Goal: Task Accomplishment & Management: Manage account settings

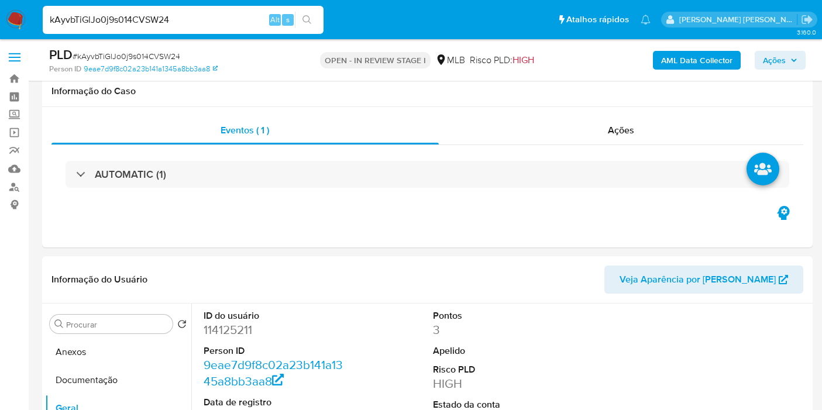
select select "10"
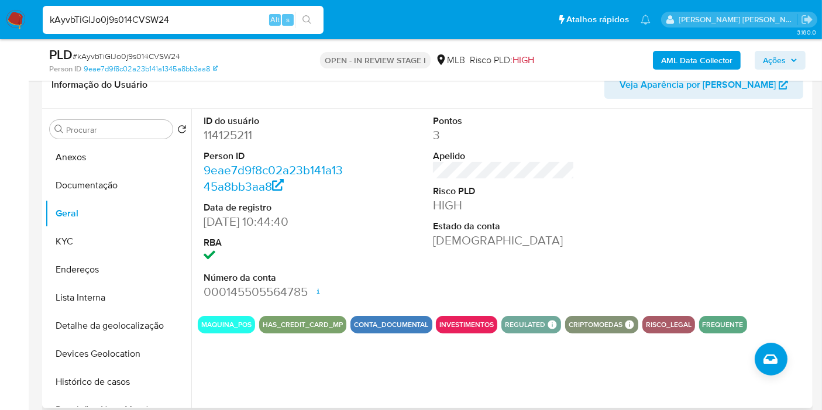
click at [778, 258] on div at bounding box center [733, 208] width 153 height 198
click at [529, 285] on div "Pontos 3 Apelido Risco PLD HIGH Estado da conta Ativa" at bounding box center [503, 208] width 153 height 198
click at [562, 275] on div "Pontos 3 Apelido Risco PLD HIGH Estado da conta Ativa" at bounding box center [503, 208] width 153 height 198
click at [91, 231] on button "KYC" at bounding box center [113, 242] width 137 height 28
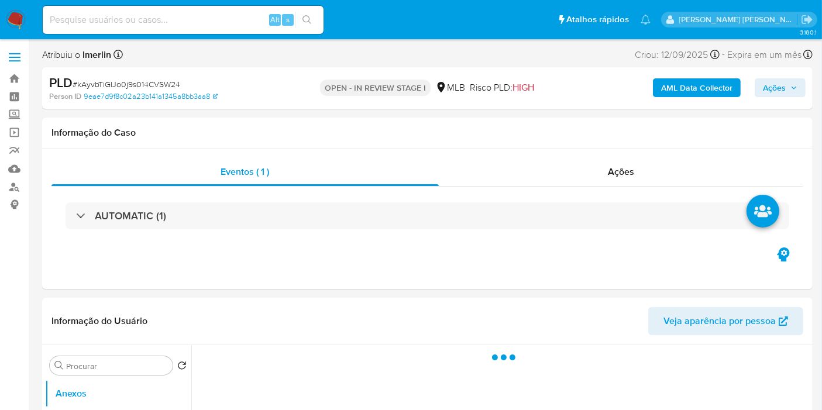
select select "10"
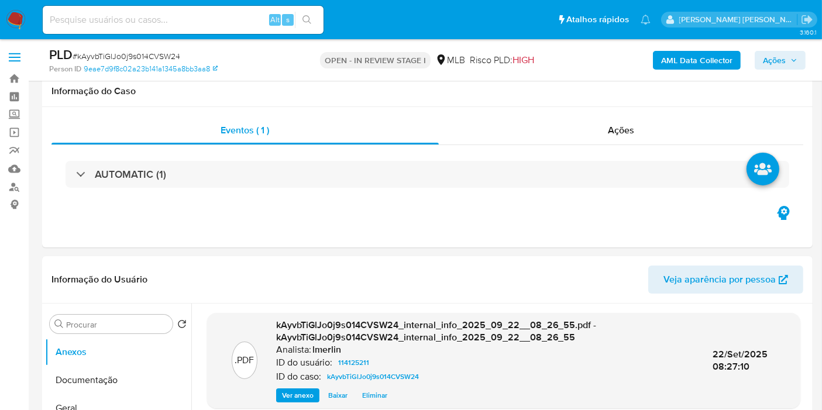
scroll to position [195, 0]
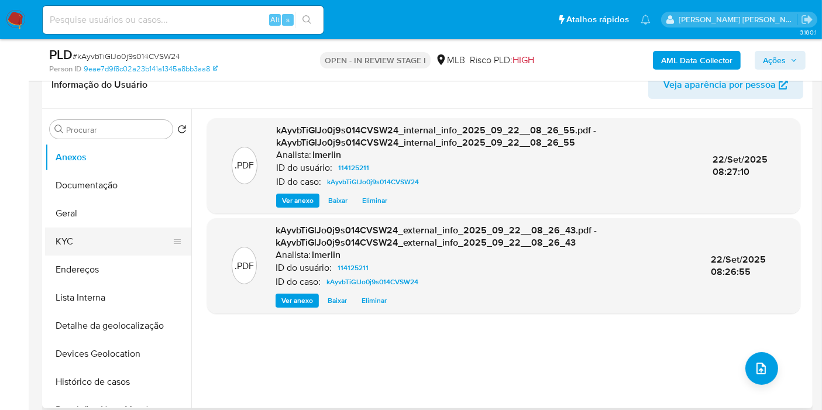
click at [94, 253] on button "KYC" at bounding box center [113, 242] width 137 height 28
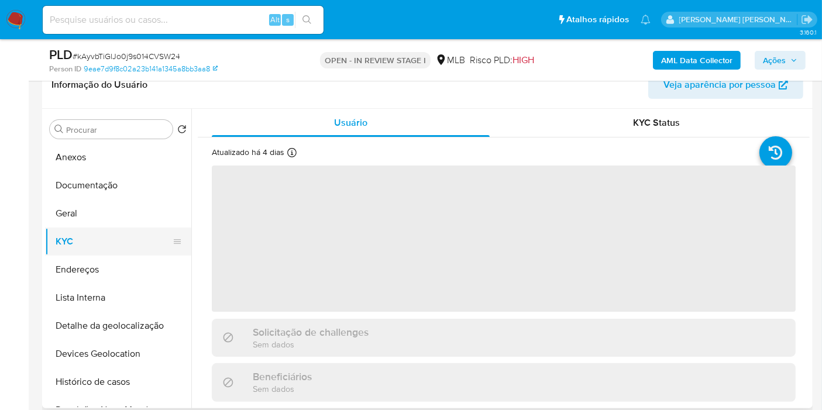
click at [94, 247] on button "KYC" at bounding box center [113, 242] width 137 height 28
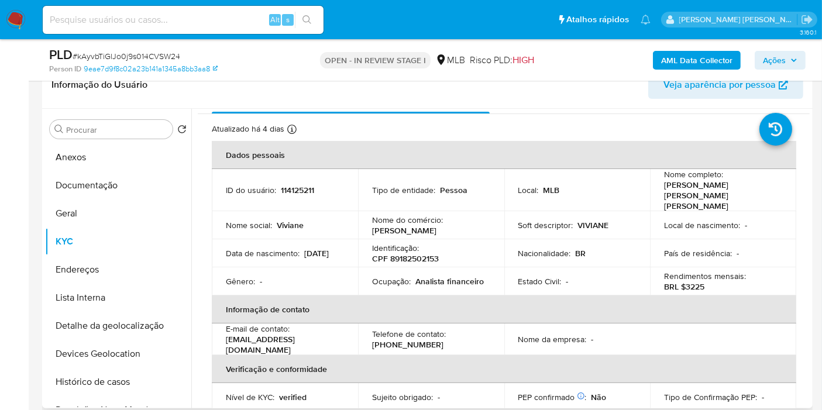
scroll to position [479, 0]
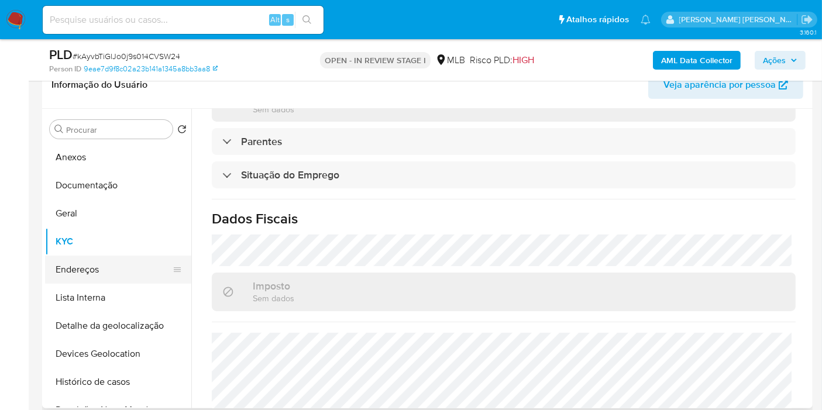
click at [106, 268] on button "Endereços" at bounding box center [113, 270] width 137 height 28
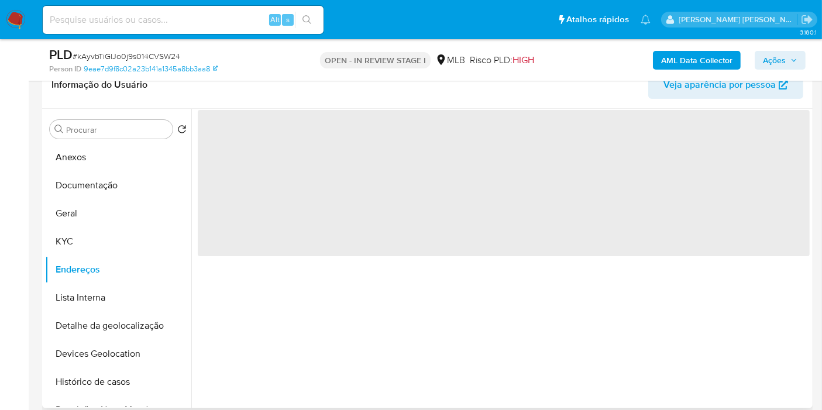
scroll to position [0, 0]
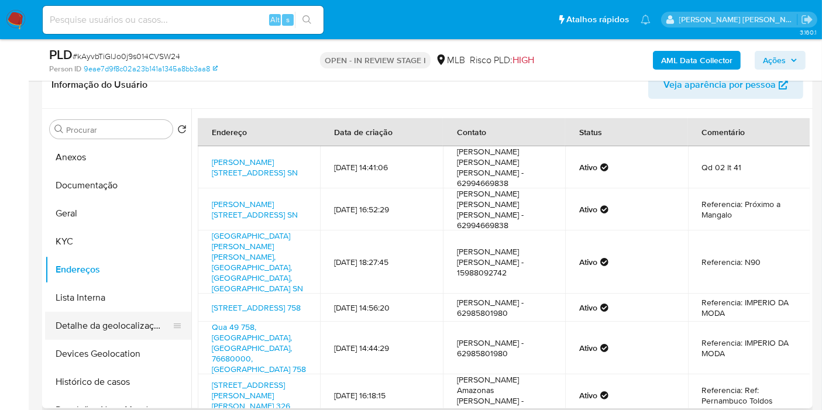
drag, startPoint x: 120, startPoint y: 328, endPoint x: 123, endPoint y: 317, distance: 12.2
click at [120, 328] on button "Detalhe da geolocalização" at bounding box center [113, 326] width 137 height 28
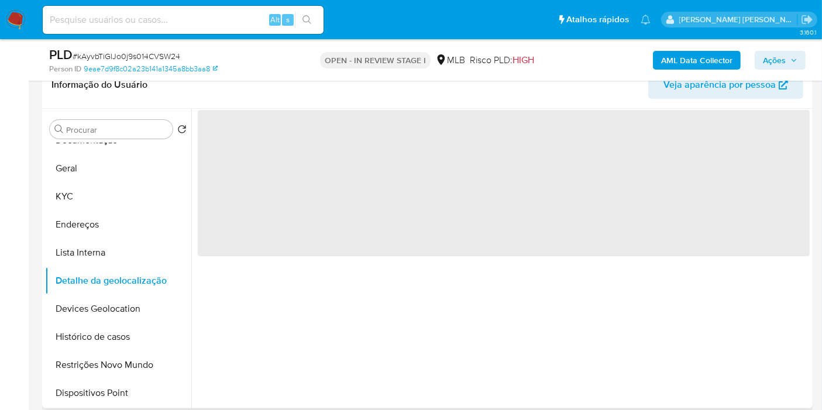
scroll to position [65, 0]
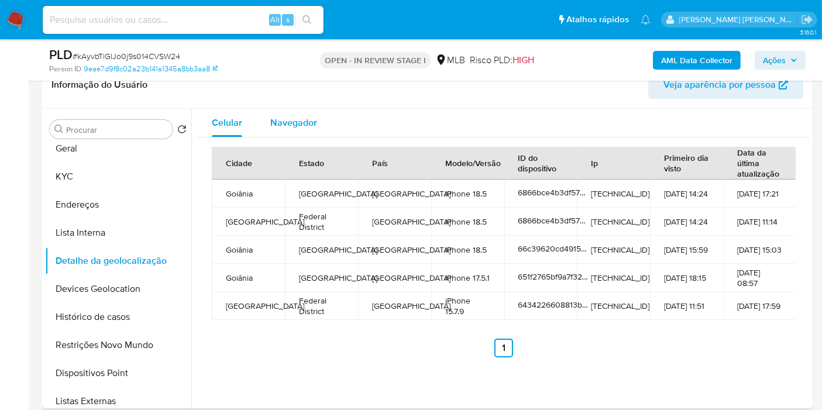
click at [293, 130] on div "Navegador" at bounding box center [293, 123] width 47 height 28
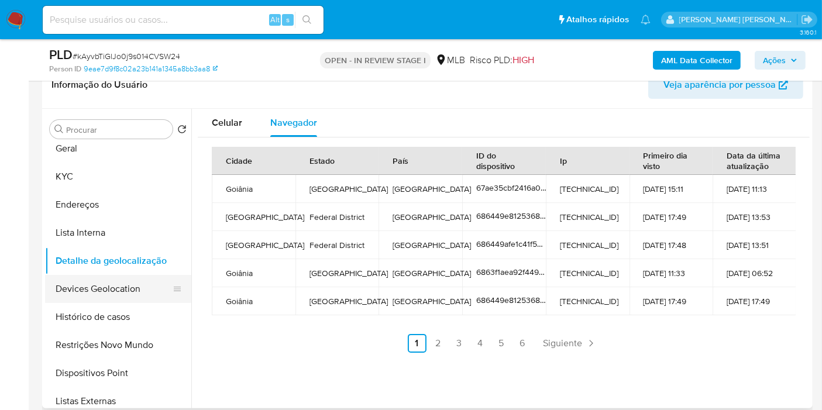
click at [88, 291] on button "Devices Geolocation" at bounding box center [113, 289] width 137 height 28
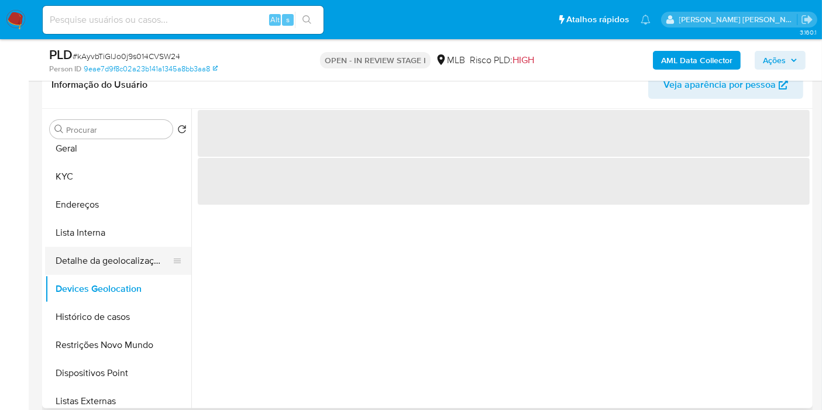
click at [137, 248] on button "Detalhe da geolocalização" at bounding box center [113, 261] width 137 height 28
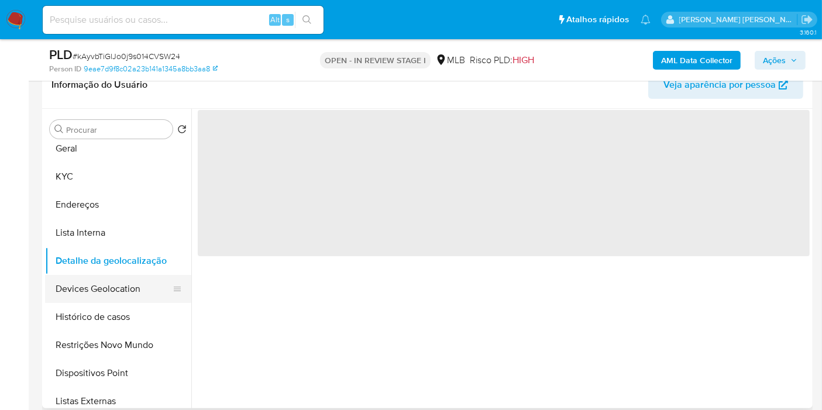
click at [119, 287] on button "Devices Geolocation" at bounding box center [113, 289] width 137 height 28
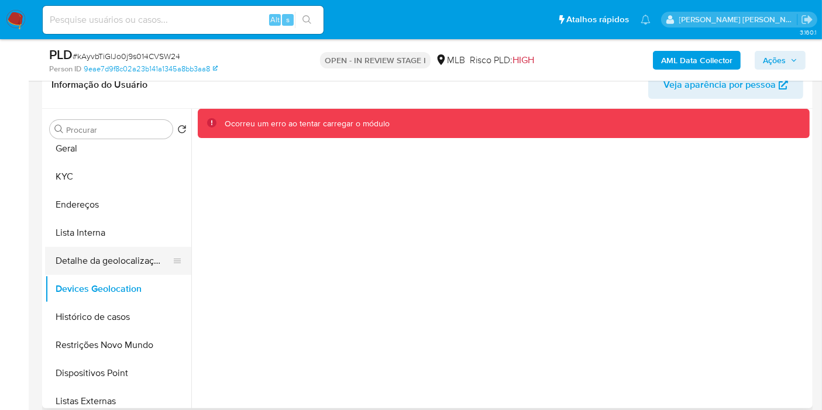
click at [94, 260] on button "Detalhe da geolocalização" at bounding box center [113, 261] width 137 height 28
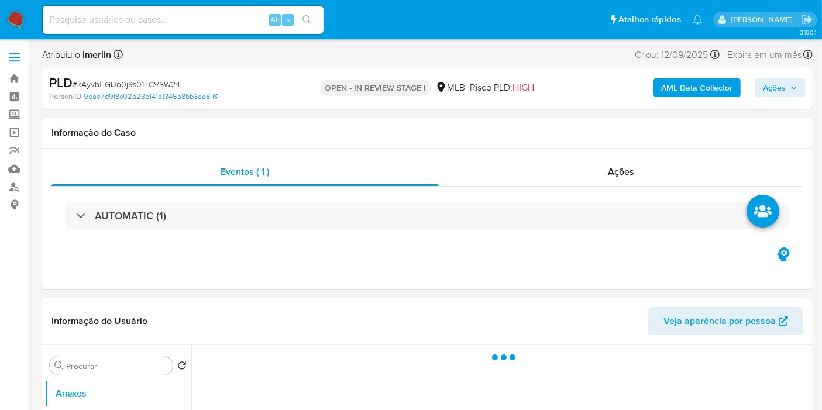
select select "10"
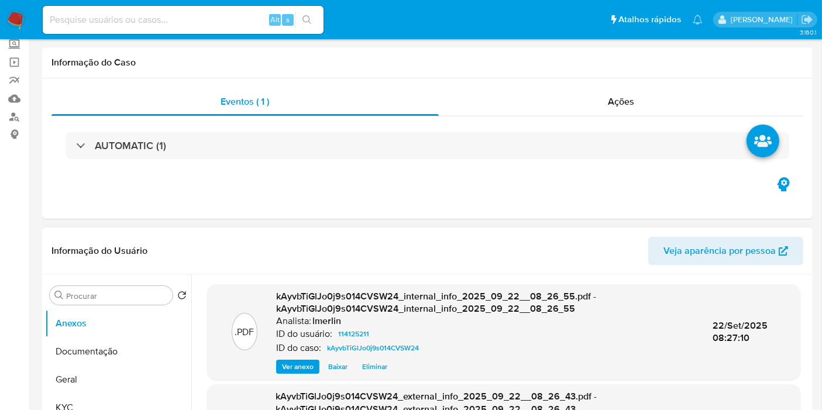
scroll to position [195, 0]
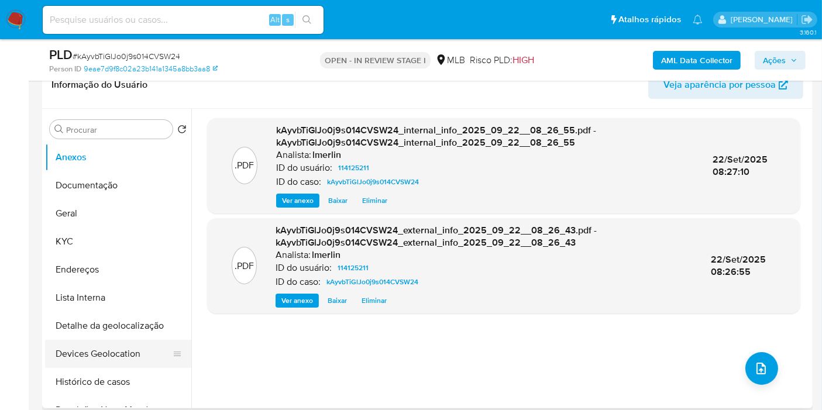
click at [98, 359] on button "Devices Geolocation" at bounding box center [113, 354] width 137 height 28
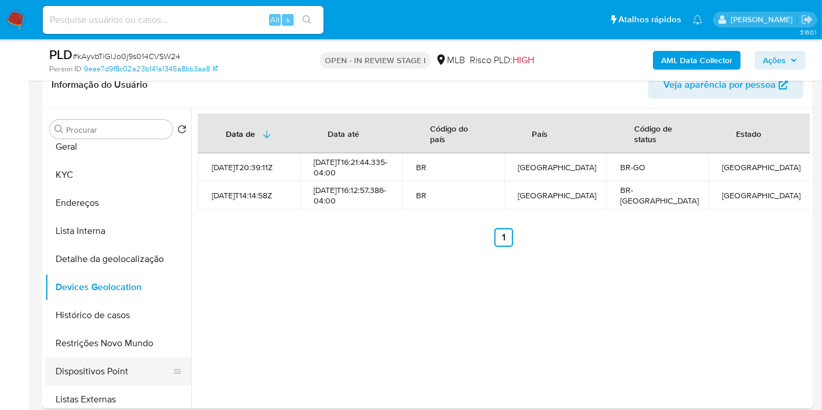
scroll to position [130, 0]
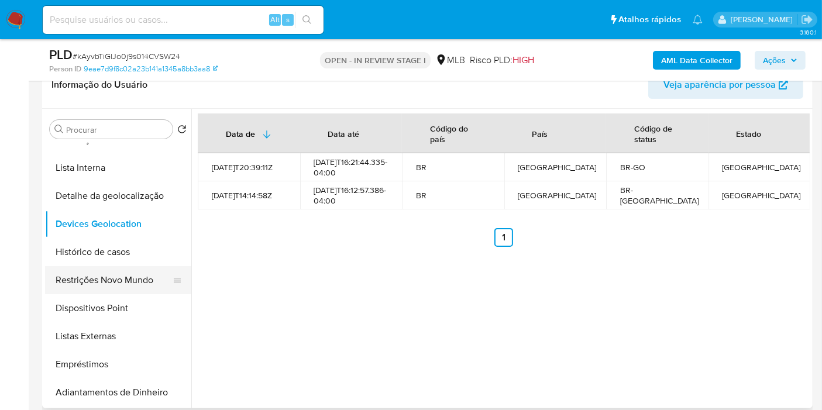
click at [111, 280] on button "Restrições Novo Mundo" at bounding box center [113, 280] width 137 height 28
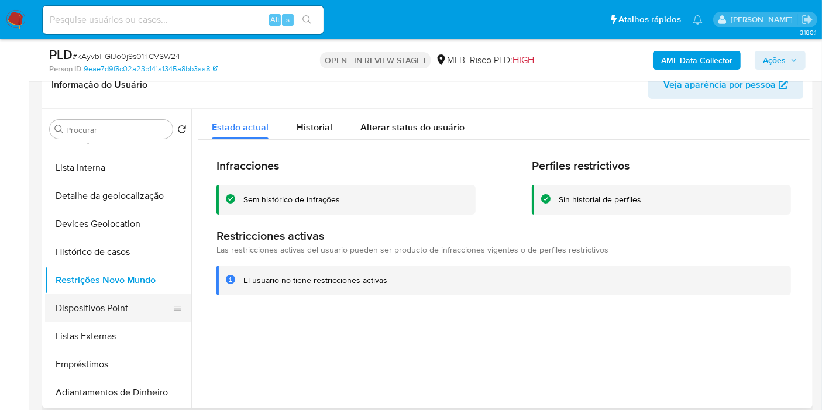
click at [135, 310] on button "Dispositivos Point" at bounding box center [113, 308] width 137 height 28
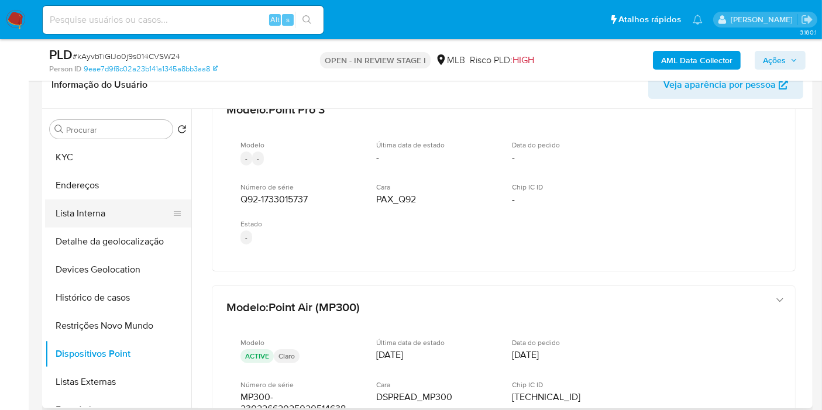
scroll to position [65, 0]
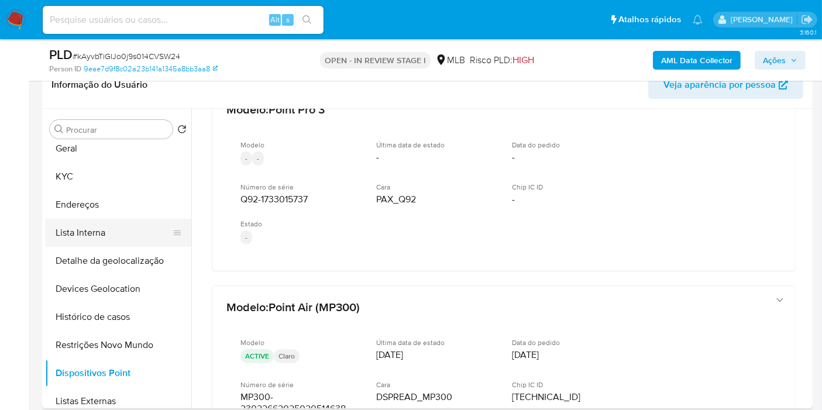
click at [97, 219] on button "Lista Interna" at bounding box center [113, 233] width 137 height 28
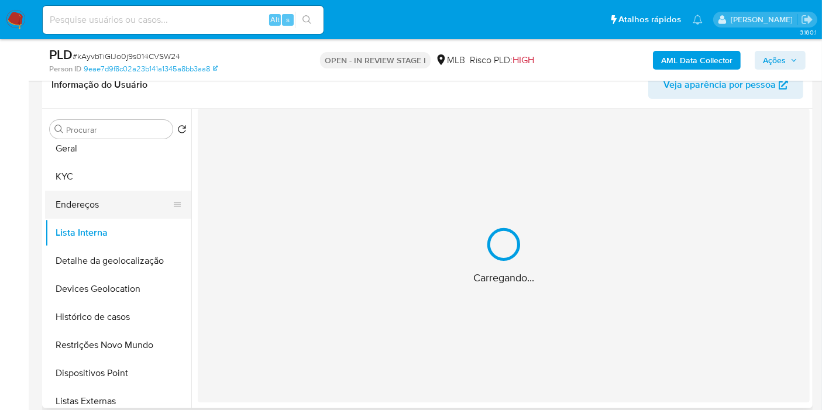
scroll to position [0, 0]
click at [100, 203] on button "Endereços" at bounding box center [113, 205] width 137 height 28
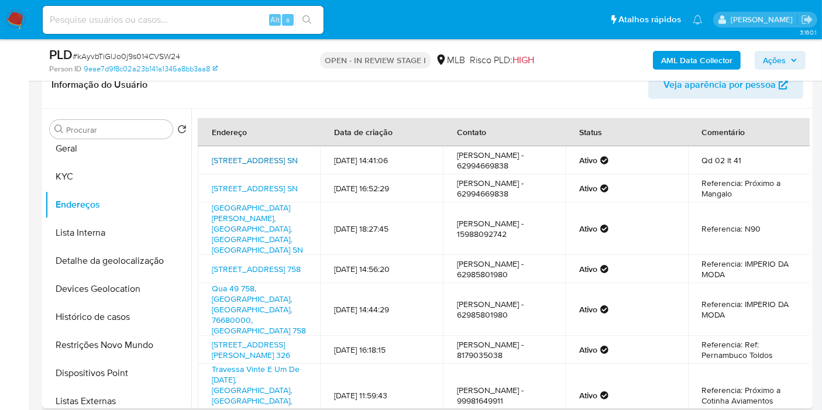
click at [229, 166] on link "Rua Bm 01 Qd 02 Sn, Goiânia, Goiás, 74475343, Brasil SN" at bounding box center [255, 160] width 86 height 12
drag, startPoint x: 97, startPoint y: 203, endPoint x: 95, endPoint y: 191, distance: 12.5
click at [97, 203] on button "Endereços" at bounding box center [113, 205] width 137 height 28
click at [95, 178] on button "KYC" at bounding box center [113, 177] width 137 height 28
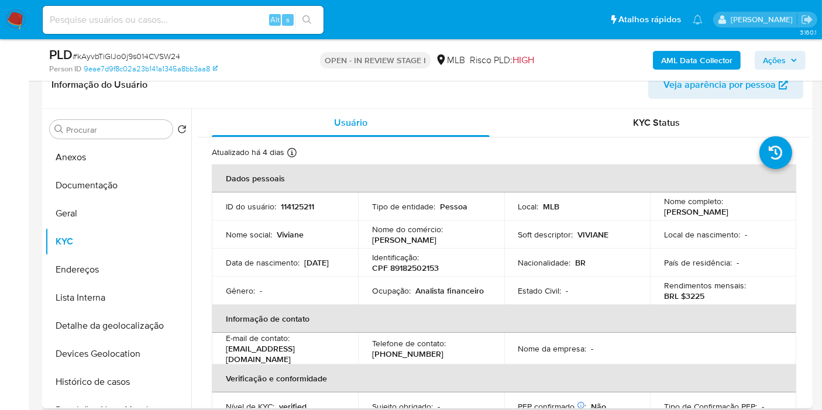
click at [414, 270] on p "CPF 89182502153" at bounding box center [405, 268] width 67 height 11
copy p "89182502153"
click at [125, 377] on button "Histórico de casos" at bounding box center [113, 382] width 137 height 28
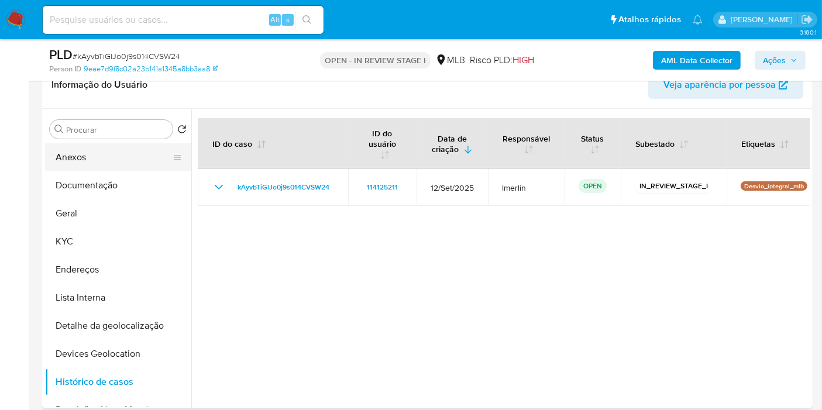
click at [128, 158] on button "Anexos" at bounding box center [113, 157] width 137 height 28
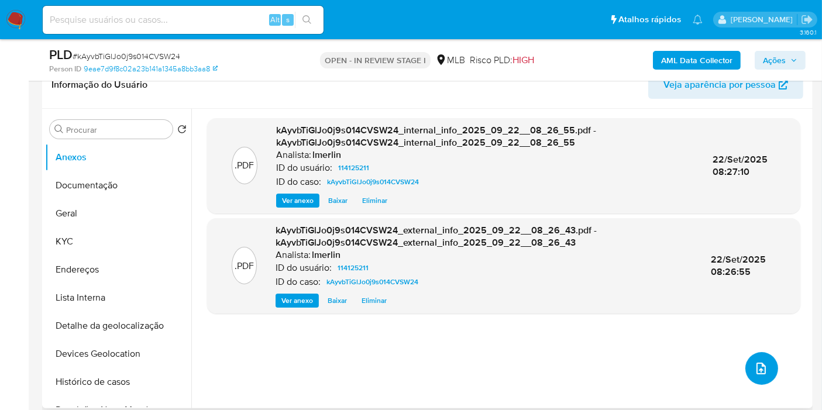
click at [762, 356] on button "upload-file" at bounding box center [761, 368] width 33 height 33
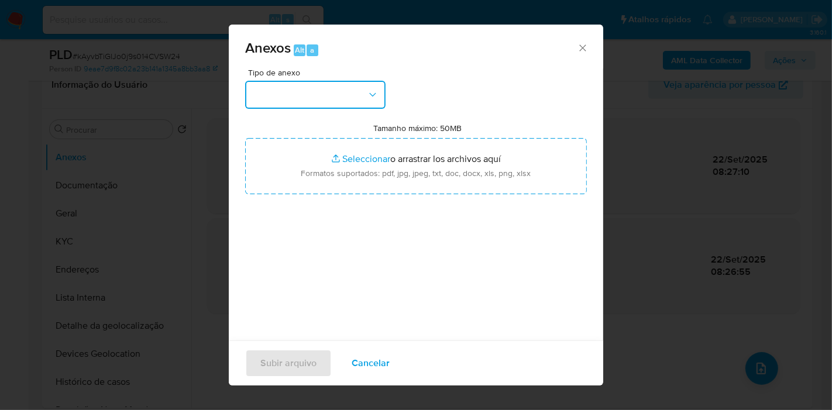
click at [298, 92] on button "button" at bounding box center [315, 95] width 140 height 28
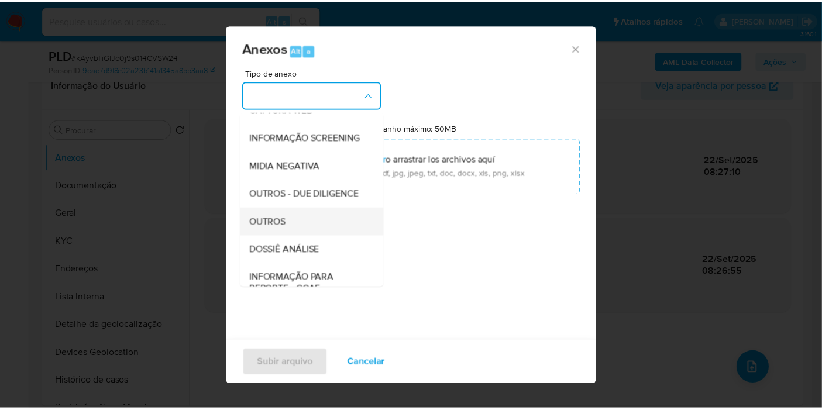
scroll to position [130, 0]
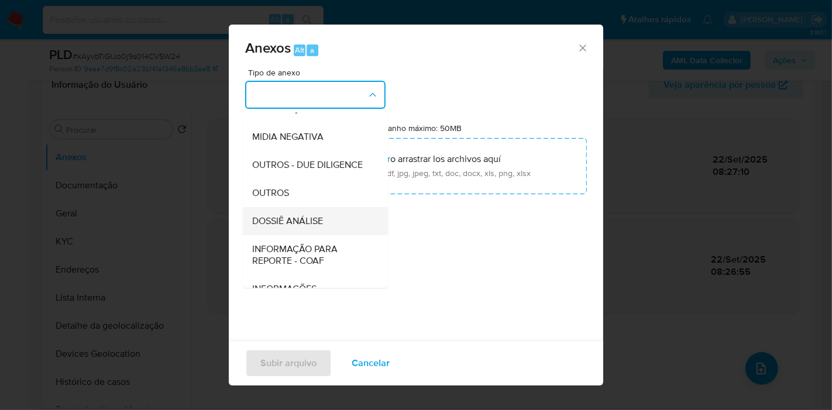
click at [313, 227] on span "DOSSIÊ ANÁLISE" at bounding box center [287, 221] width 71 height 12
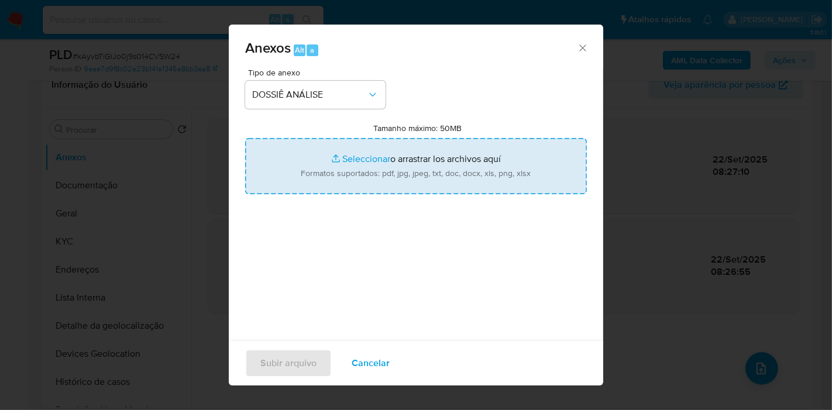
click at [412, 165] on input "Tamanho máximo: 50MB Seleccionar archivos" at bounding box center [416, 166] width 342 height 56
type input "C:\fakepath\Declínio - kAyvbTiGlJo0j9s014CVSW24 - CPF 89182502153 - VIVIANE ROS…"
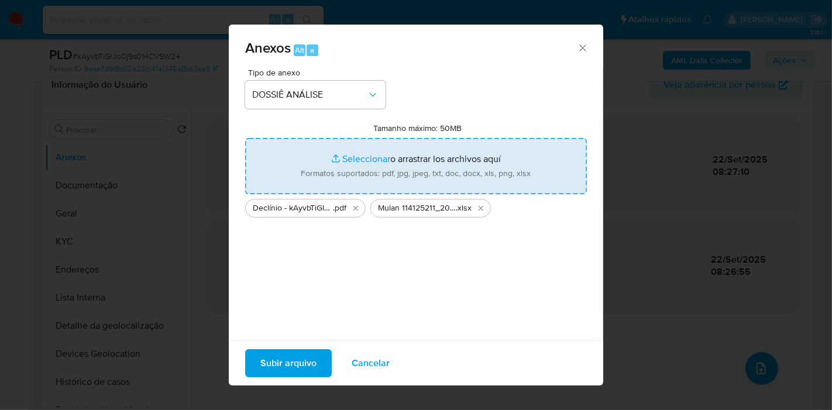
click at [298, 363] on span "Subir arquivo" at bounding box center [288, 363] width 56 height 26
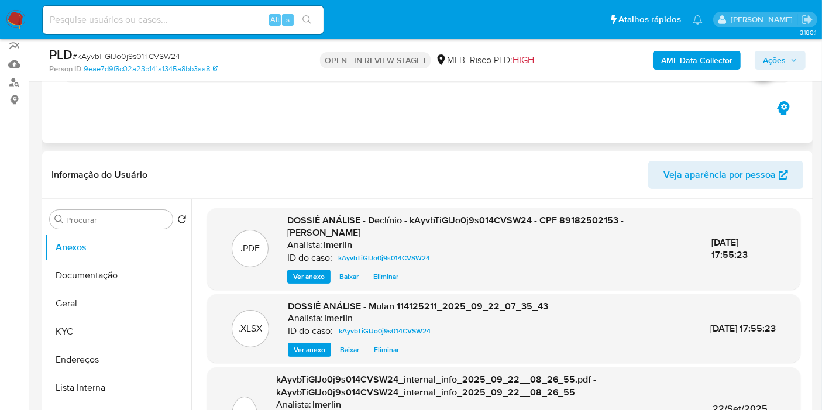
scroll to position [0, 0]
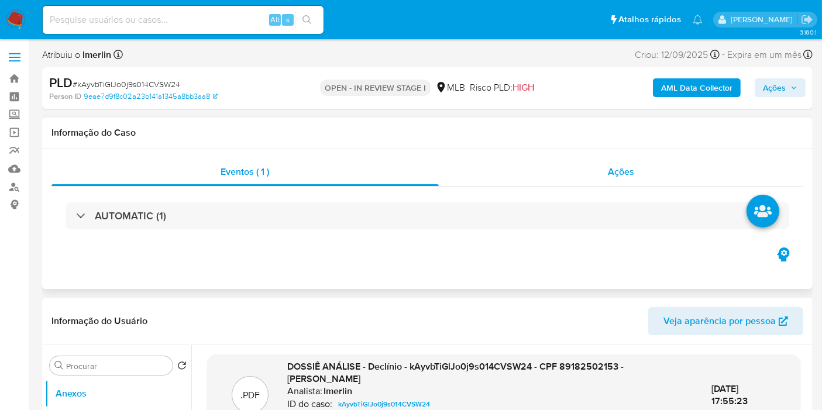
click at [670, 171] on div "Ações" at bounding box center [621, 172] width 365 height 28
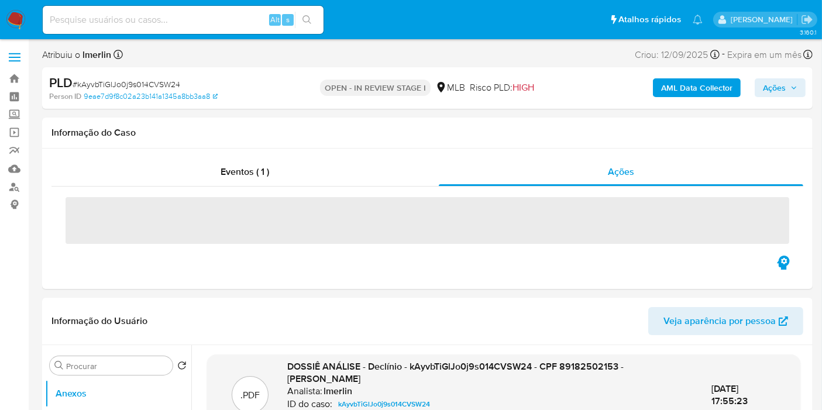
click at [776, 74] on div "AML Data Collector Ações" at bounding box center [680, 87] width 249 height 27
click at [782, 91] on span "Ações" at bounding box center [774, 87] width 23 height 19
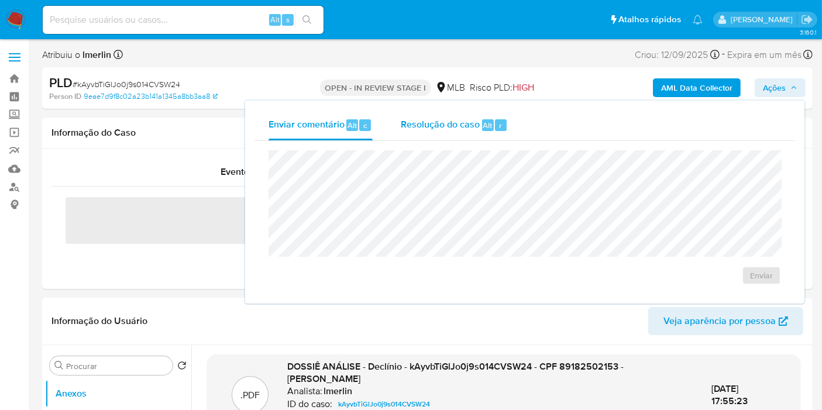
click at [408, 120] on span "Resolução do caso" at bounding box center [440, 124] width 79 height 13
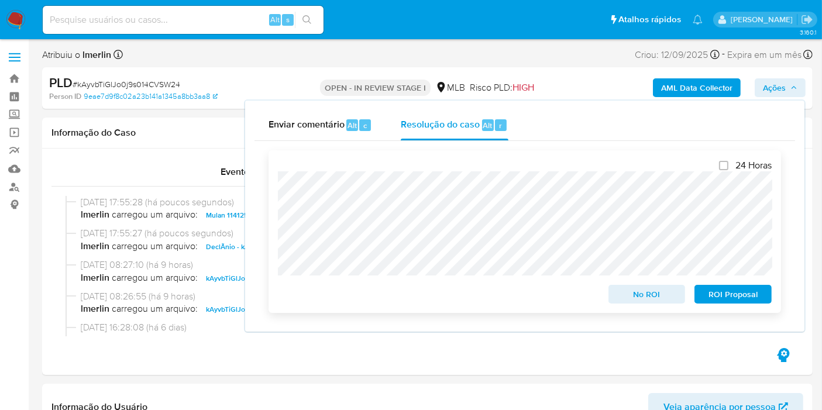
click at [649, 308] on div "24 Horas No ROI ROI Proposal" at bounding box center [525, 231] width 513 height 163
click at [651, 300] on span "No ROI" at bounding box center [647, 294] width 61 height 16
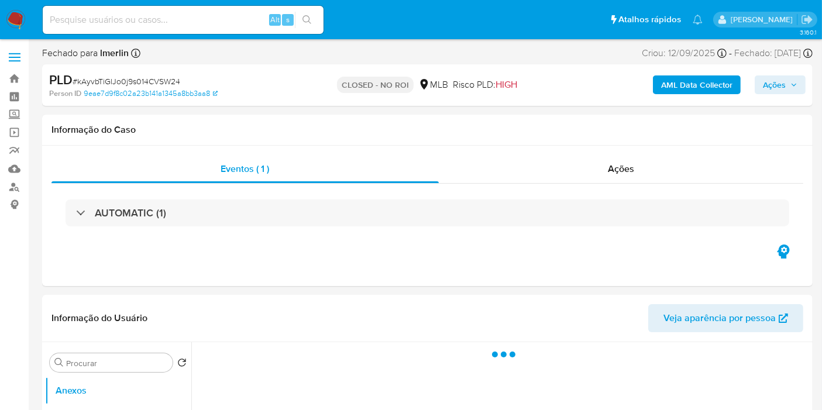
select select "10"
click at [222, 19] on input at bounding box center [183, 19] width 281 height 15
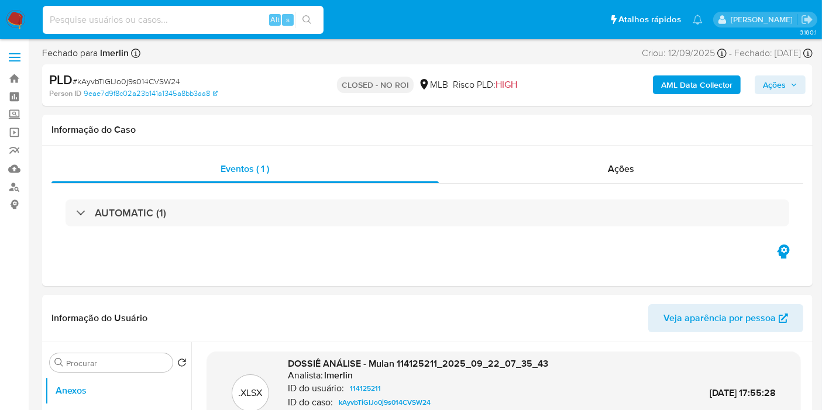
paste input "q7QHYESq3c8hAeHh0NzCwP3K"
type input "q7QHYESq3c8hAeHh0NzCwP3K"
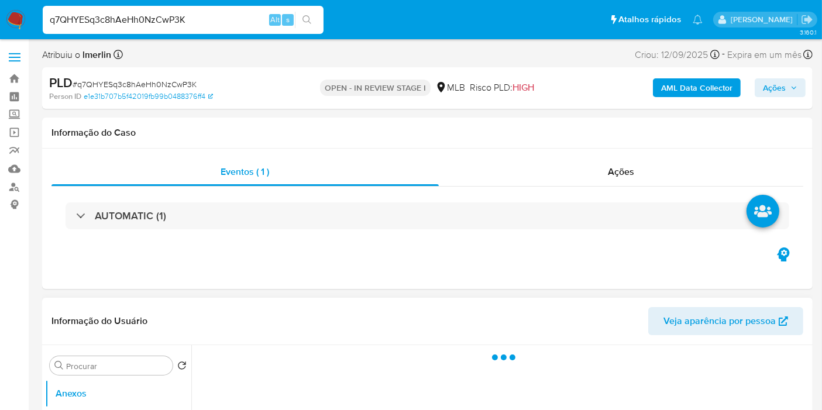
select select "10"
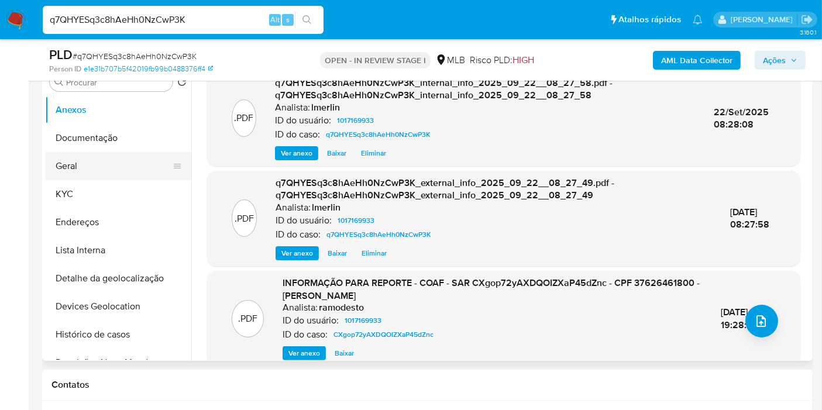
scroll to position [260, 0]
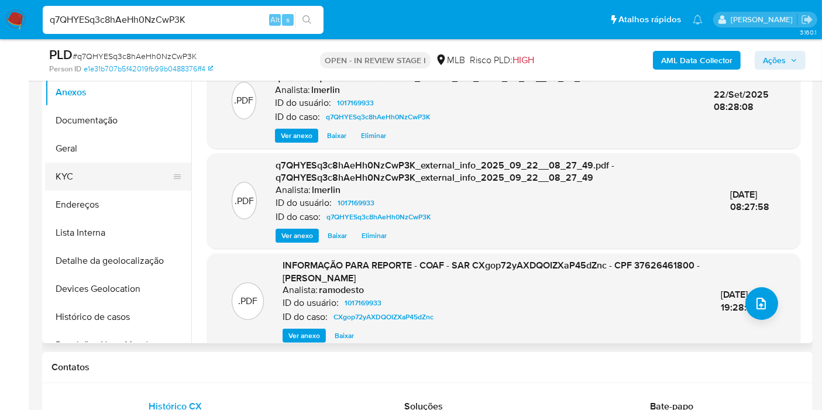
click at [105, 176] on button "KYC" at bounding box center [113, 177] width 137 height 28
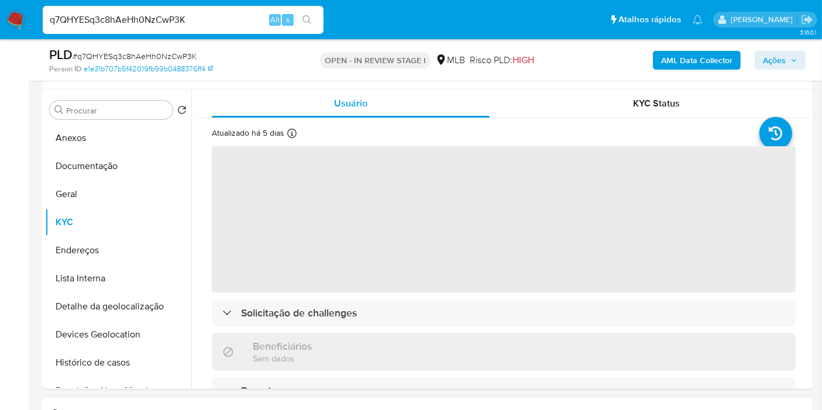
scroll to position [195, 0]
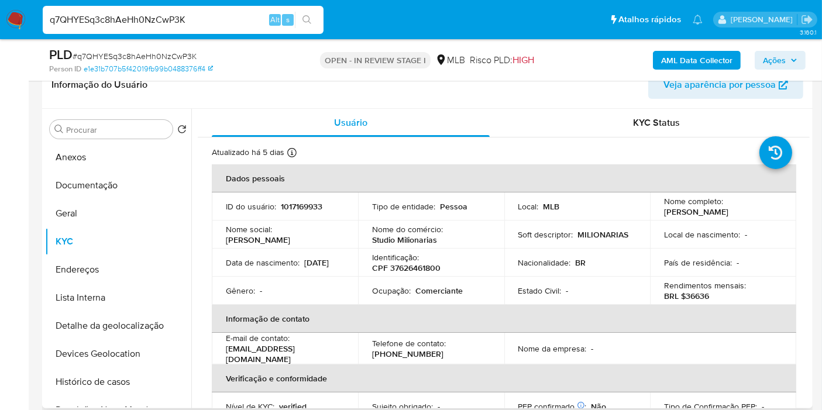
click at [437, 264] on p "CPF 37626461800" at bounding box center [406, 268] width 68 height 11
click at [421, 267] on p "CPF 37626461800" at bounding box center [406, 268] width 68 height 11
copy p "37626461800"
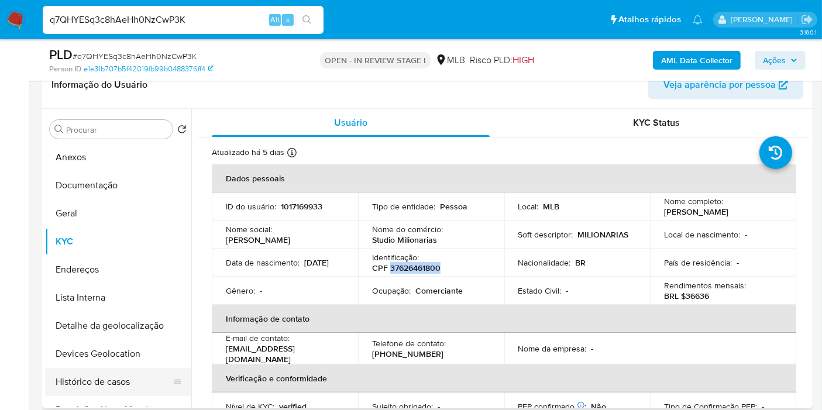
click at [121, 374] on button "Histórico de casos" at bounding box center [113, 382] width 137 height 28
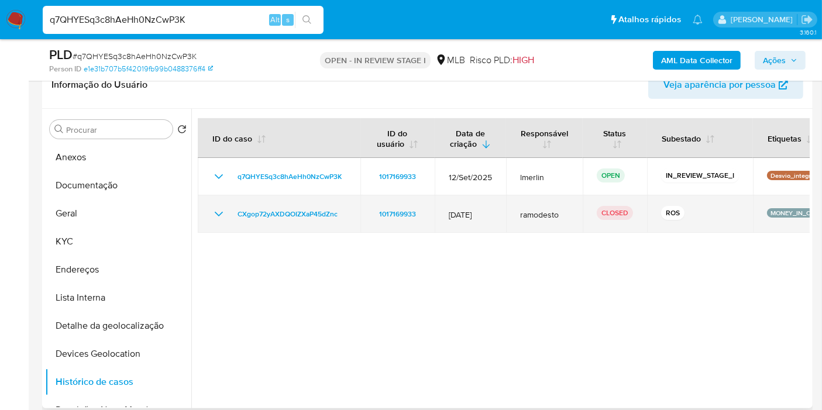
click at [218, 213] on icon "Mostrar/Ocultar" at bounding box center [219, 214] width 14 height 14
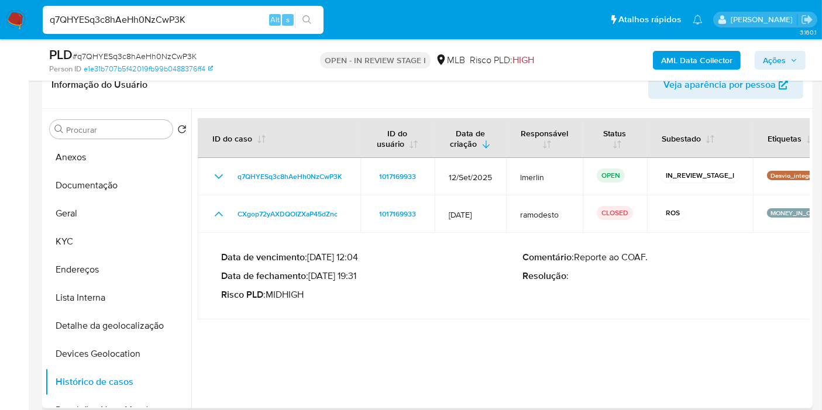
click at [356, 275] on p "Data de fechamento : 13/12/2023 19:31" at bounding box center [372, 276] width 302 height 12
click at [105, 235] on button "KYC" at bounding box center [113, 242] width 137 height 28
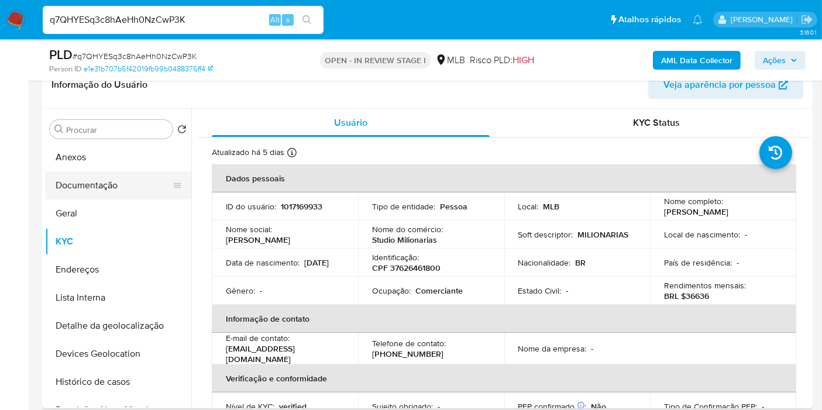
click at [82, 193] on button "Documentação" at bounding box center [113, 185] width 137 height 28
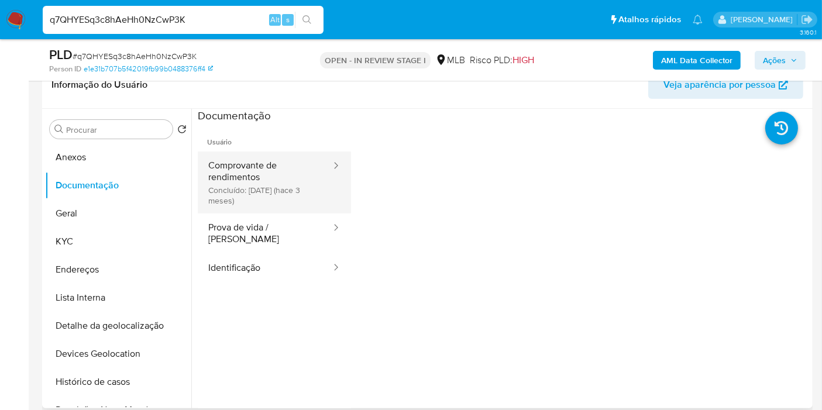
click at [274, 202] on button "Comprovante de rendimentos Concluído: 02/07/2025 (hace 3 meses)" at bounding box center [265, 183] width 135 height 62
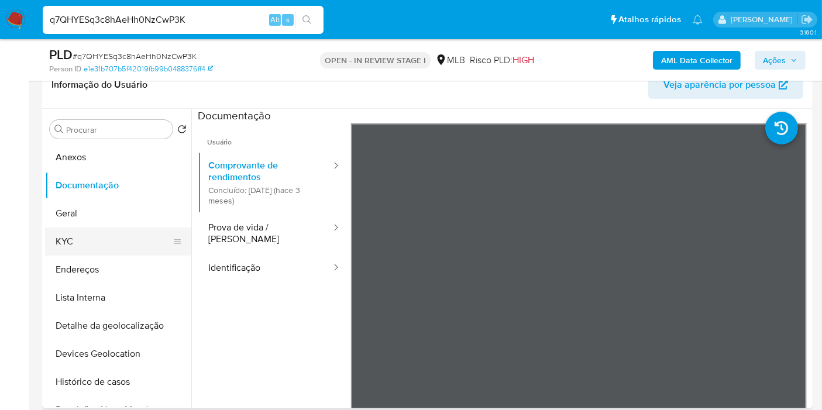
click at [111, 235] on button "KYC" at bounding box center [113, 242] width 137 height 28
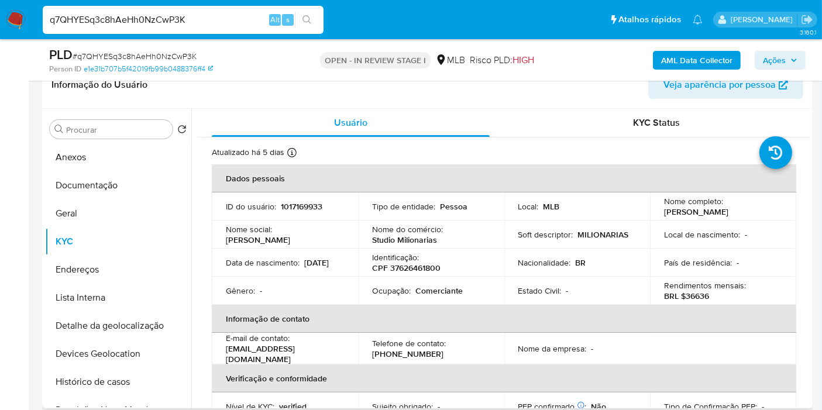
click at [689, 296] on p "BRL $36636" at bounding box center [686, 296] width 45 height 11
copy p "36636"
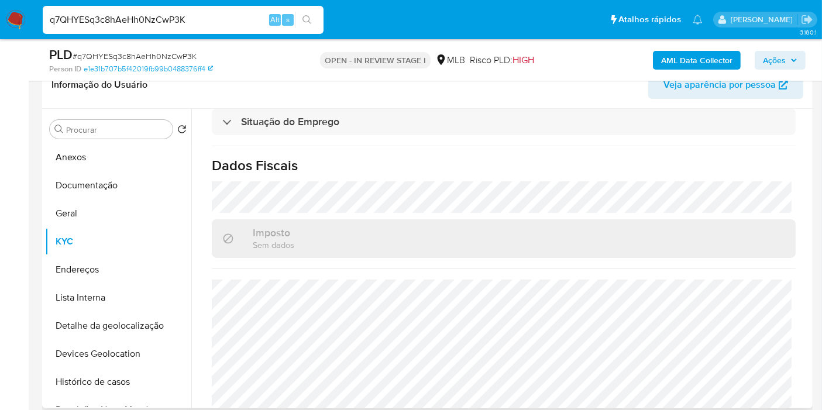
scroll to position [520, 0]
click at [94, 178] on button "Documentação" at bounding box center [113, 185] width 137 height 28
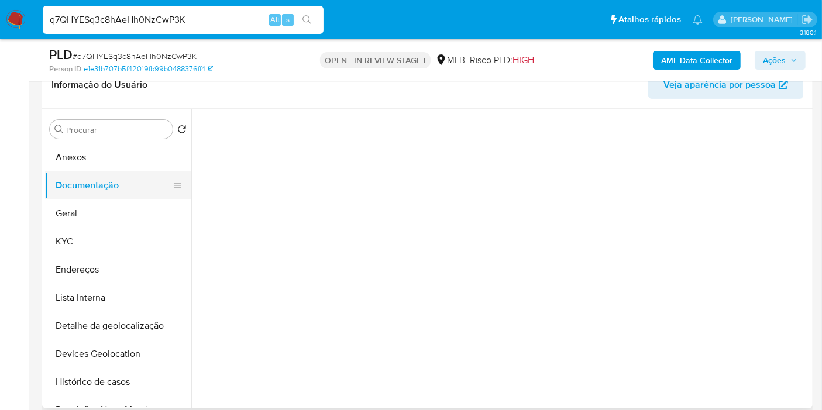
scroll to position [0, 0]
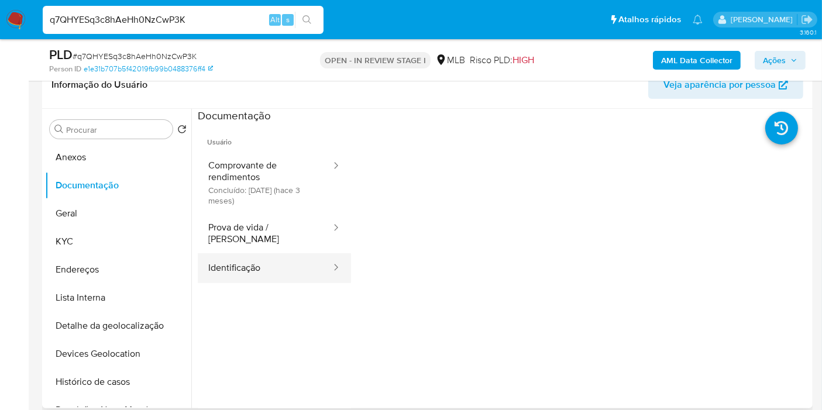
click at [277, 253] on button "Identificação" at bounding box center [265, 268] width 135 height 30
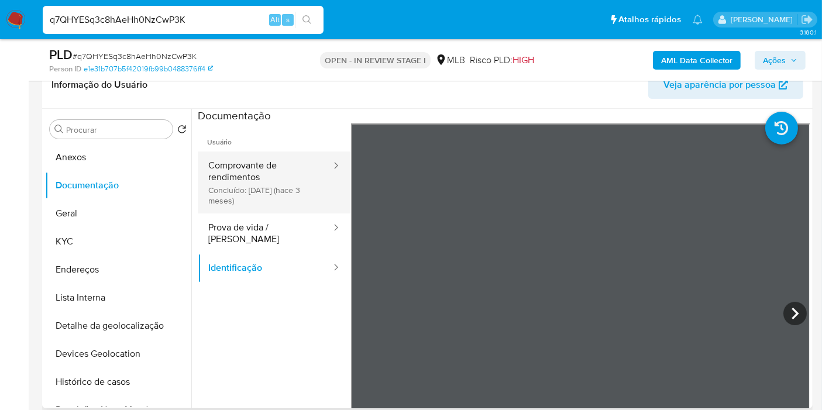
click at [272, 164] on button "Comprovante de rendimentos Concluído: 02/07/2025 (hace 3 meses)" at bounding box center [265, 183] width 135 height 62
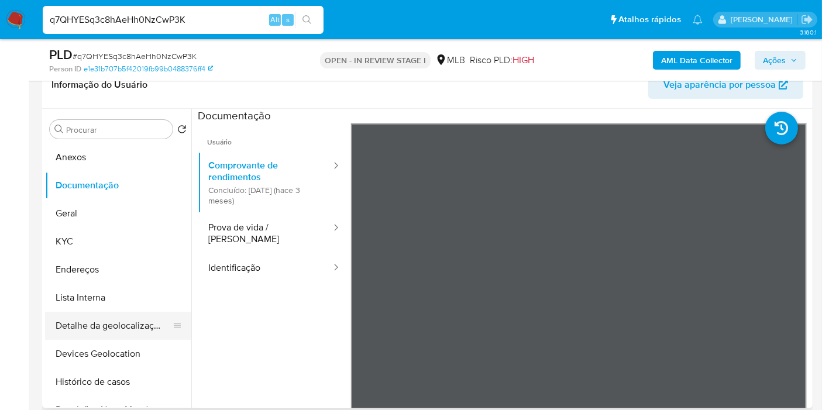
scroll to position [65, 0]
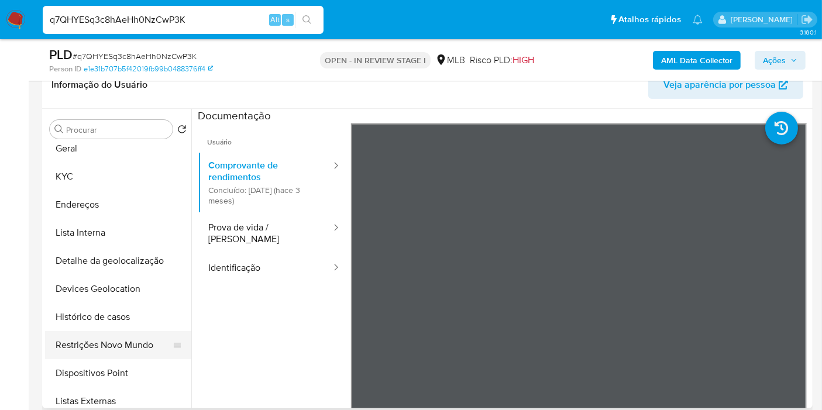
click at [135, 335] on button "Restrições Novo Mundo" at bounding box center [113, 345] width 137 height 28
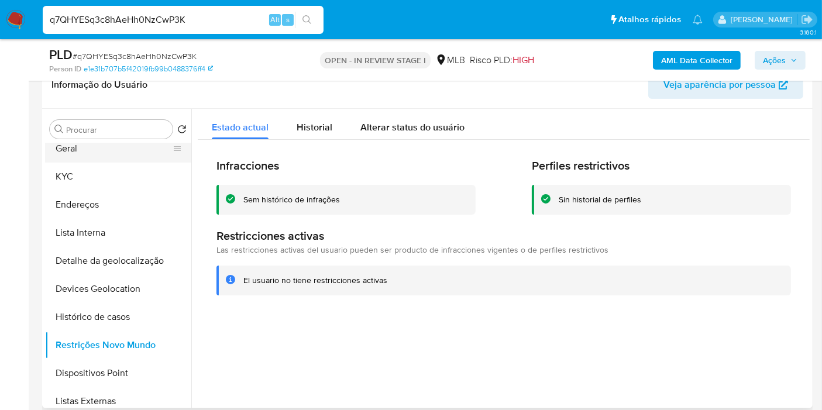
click at [123, 153] on button "Geral" at bounding box center [113, 149] width 137 height 28
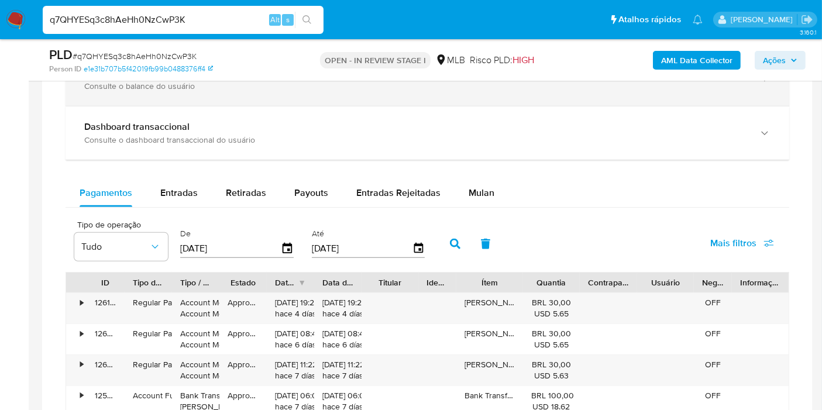
scroll to position [780, 0]
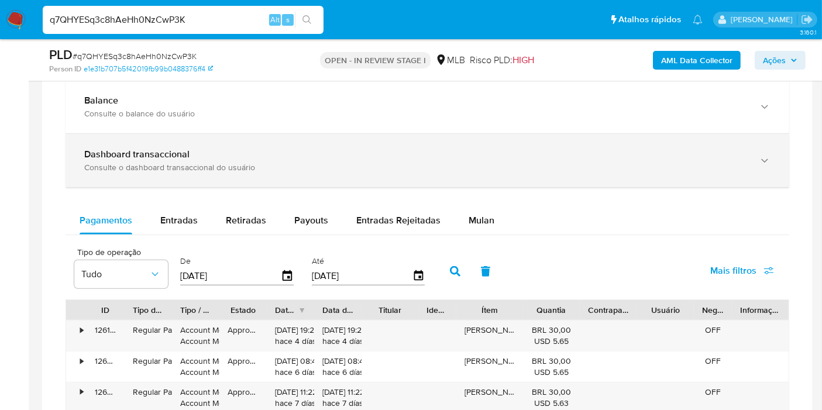
click at [359, 119] on div "Balance Consulte o balance do usuário" at bounding box center [428, 106] width 724 height 53
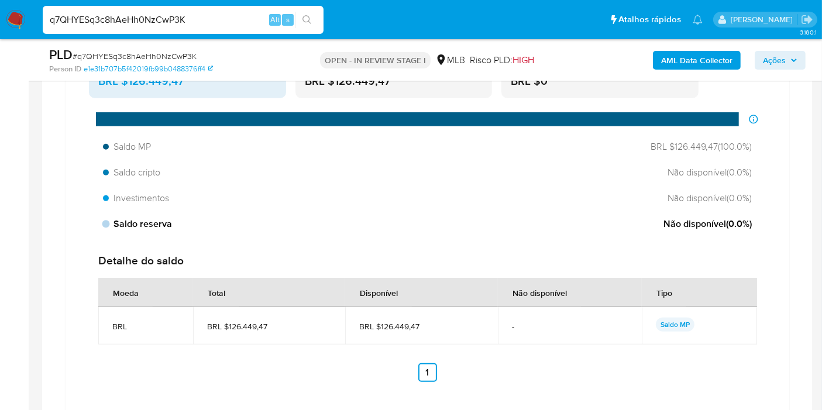
scroll to position [910, 0]
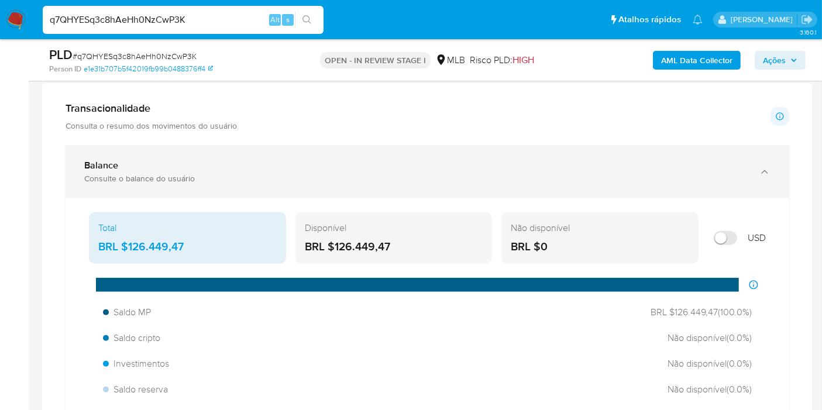
click at [235, 174] on div "Consulte o balance do usuário" at bounding box center [415, 178] width 663 height 11
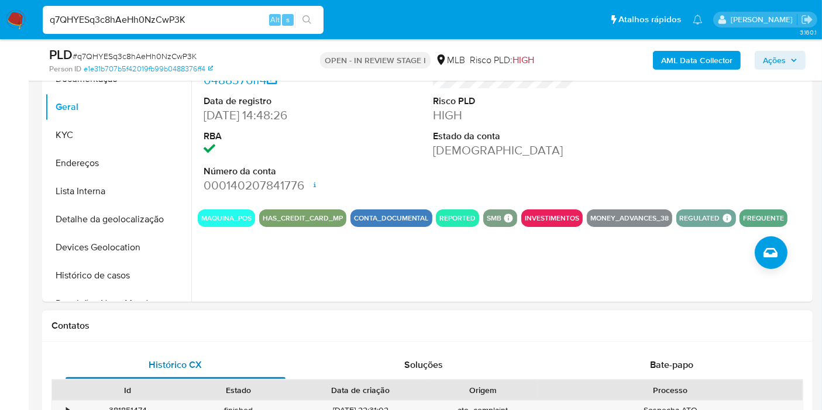
scroll to position [260, 0]
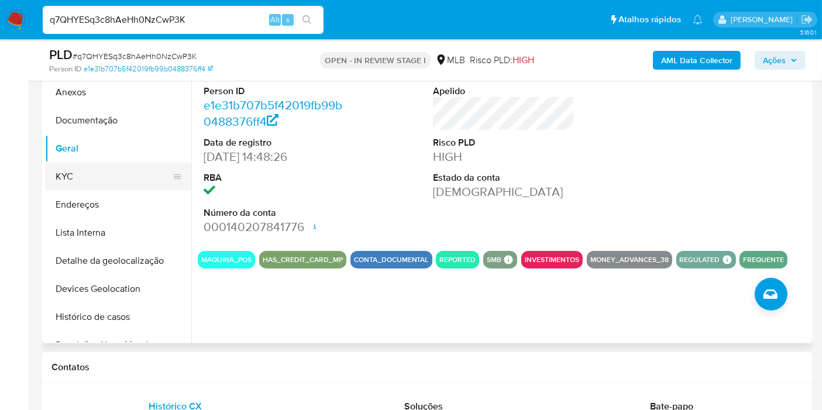
click at [120, 173] on button "KYC" at bounding box center [113, 177] width 137 height 28
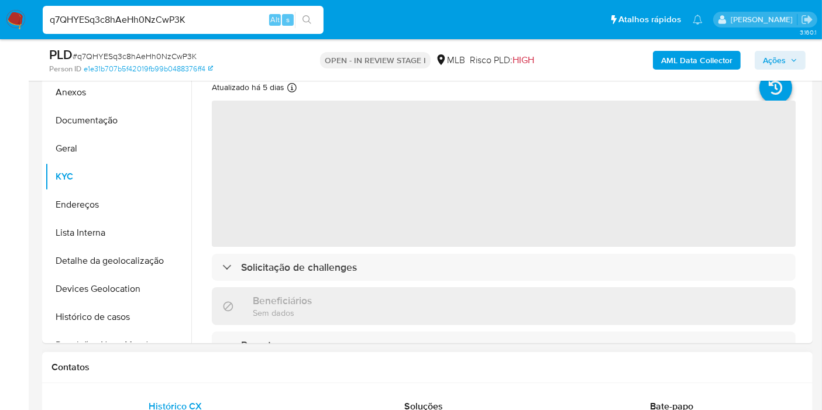
scroll to position [195, 0]
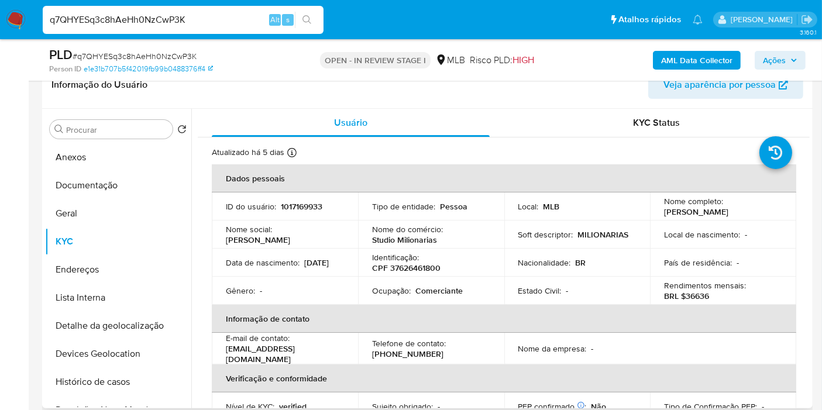
drag, startPoint x: 810, startPoint y: 204, endPoint x: 810, endPoint y: 218, distance: 14.0
click at [810, 218] on div "Procurar Retornar ao pedido padrão Anexos Documentação Geral KYC Endereços List…" at bounding box center [427, 259] width 771 height 300
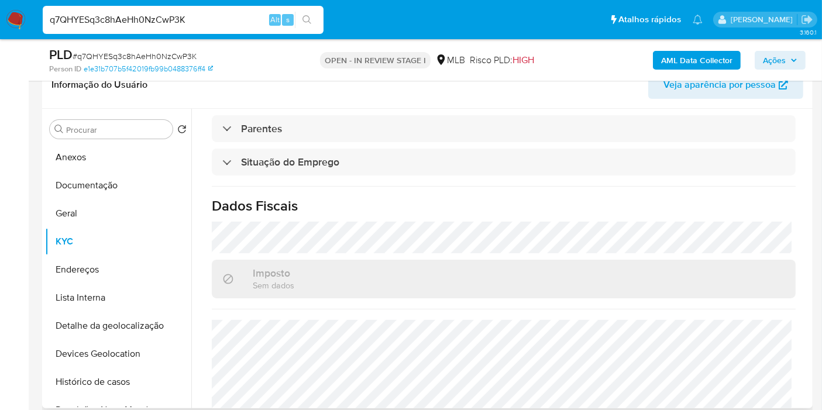
scroll to position [531, 0]
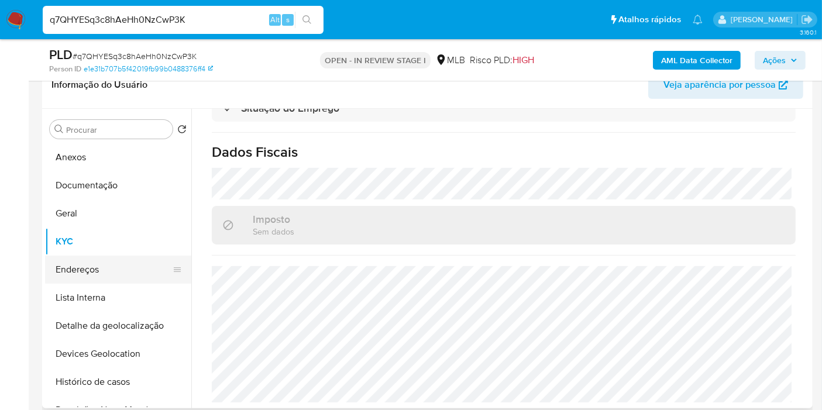
click at [105, 270] on button "Endereços" at bounding box center [113, 270] width 137 height 28
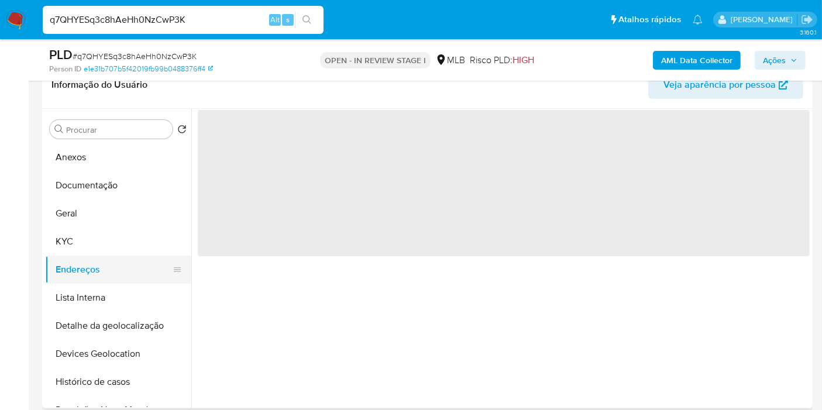
scroll to position [0, 0]
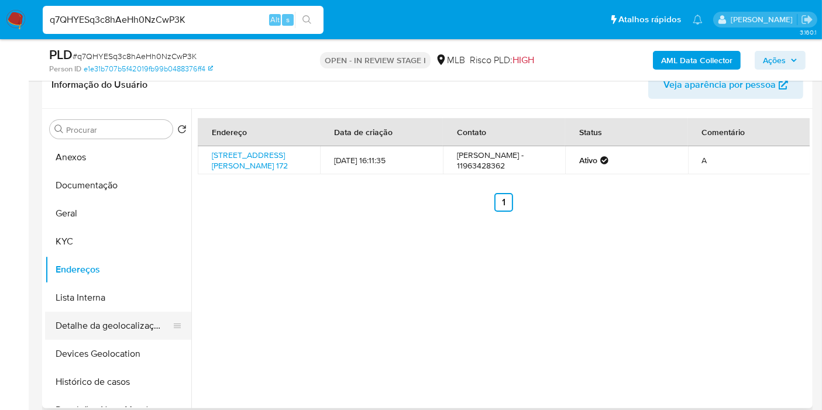
click at [137, 319] on button "Detalhe da geolocalização" at bounding box center [113, 326] width 137 height 28
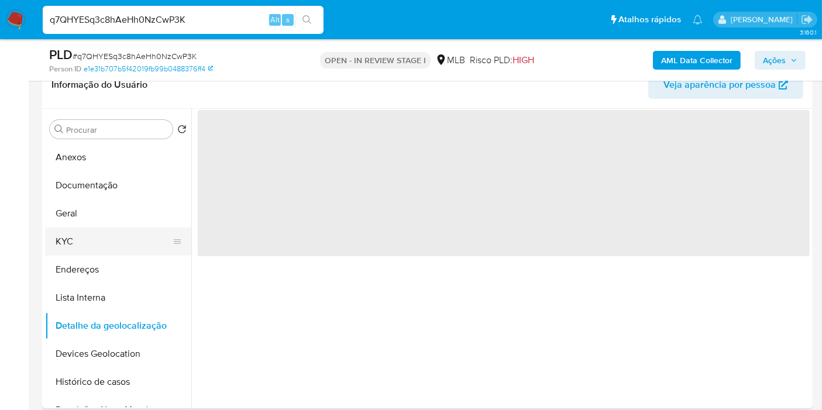
scroll to position [65, 0]
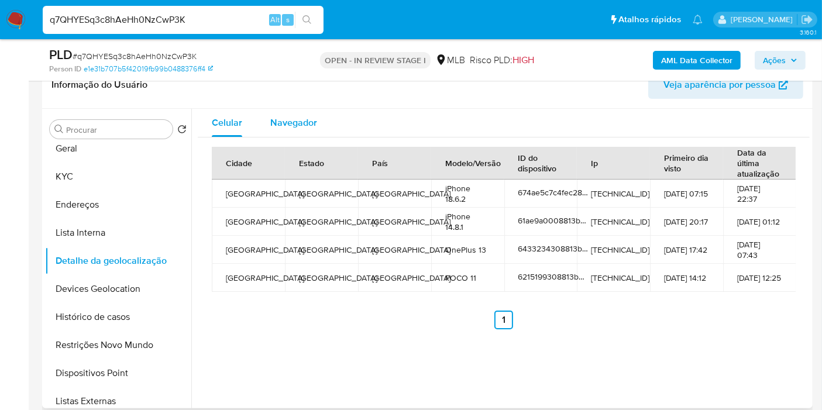
click at [288, 114] on div "Navegador" at bounding box center [293, 123] width 47 height 28
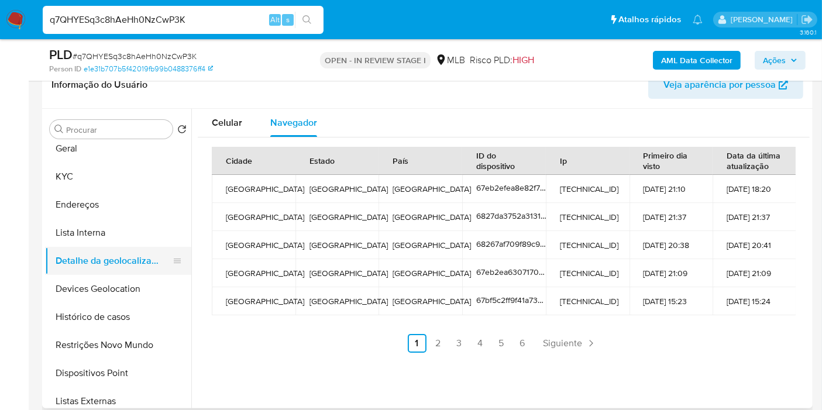
click at [127, 270] on button "Detalhe da geolocalização" at bounding box center [113, 261] width 137 height 28
click at [114, 293] on button "Devices Geolocation" at bounding box center [113, 289] width 137 height 28
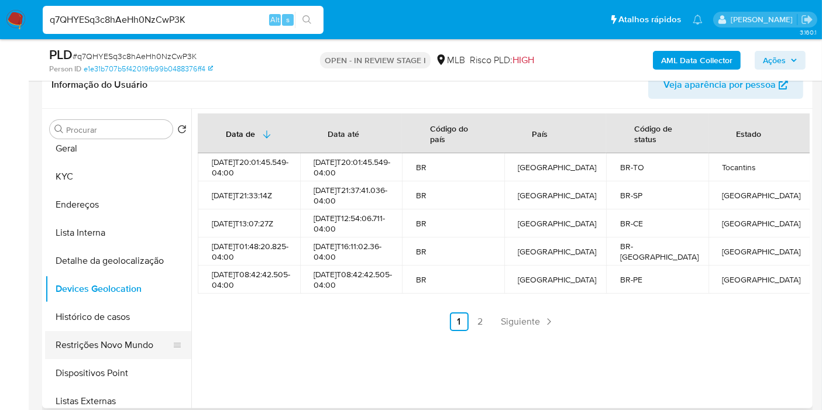
click at [102, 343] on button "Restrições Novo Mundo" at bounding box center [113, 345] width 137 height 28
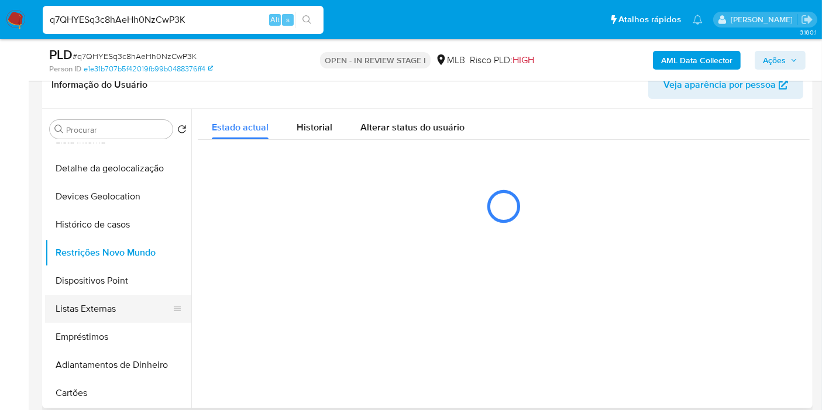
scroll to position [195, 0]
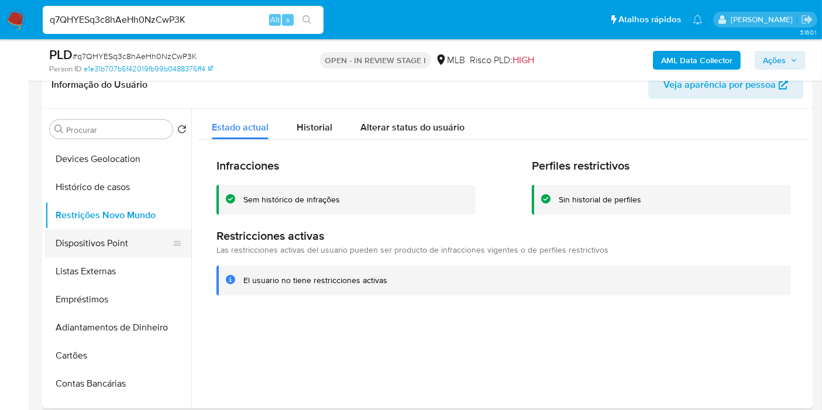
click at [126, 243] on button "Dispositivos Point" at bounding box center [113, 243] width 137 height 28
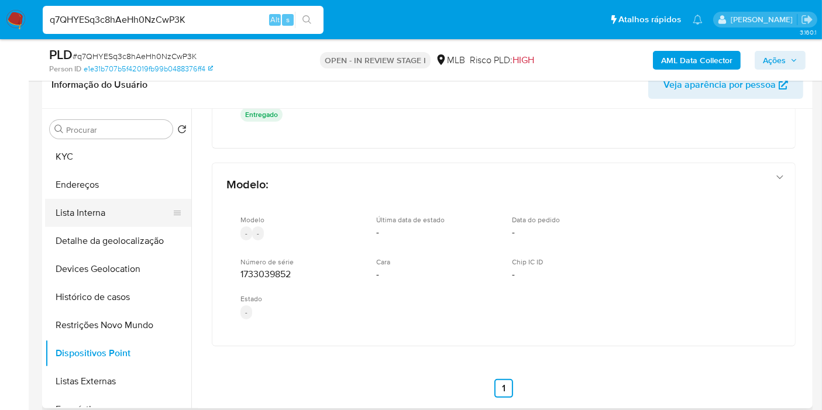
scroll to position [65, 0]
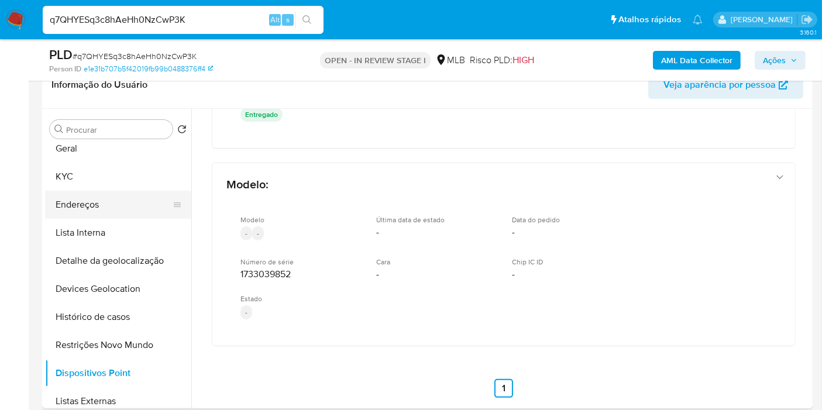
click at [118, 201] on button "Endereços" at bounding box center [113, 205] width 137 height 28
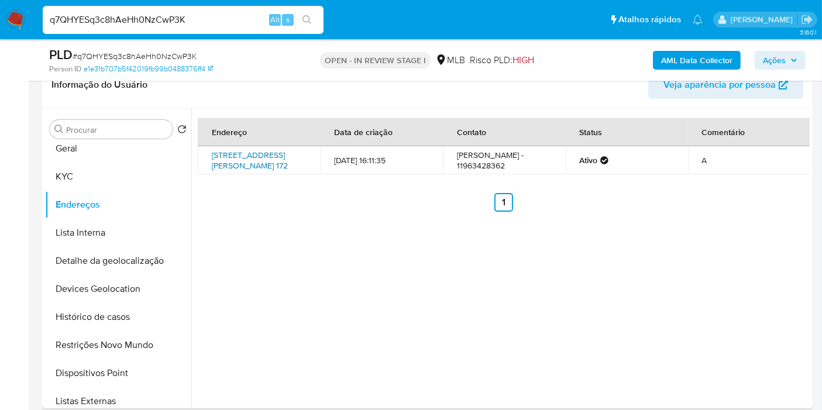
click at [273, 166] on link "Avenida Cláudio Da Costa 172, São Paulo, São Paulo, 08431160, Brasil 172" at bounding box center [250, 160] width 76 height 22
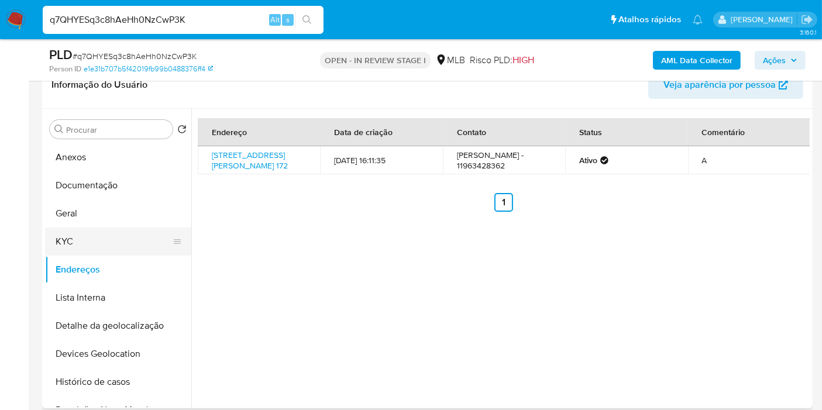
click at [92, 231] on button "KYC" at bounding box center [113, 242] width 137 height 28
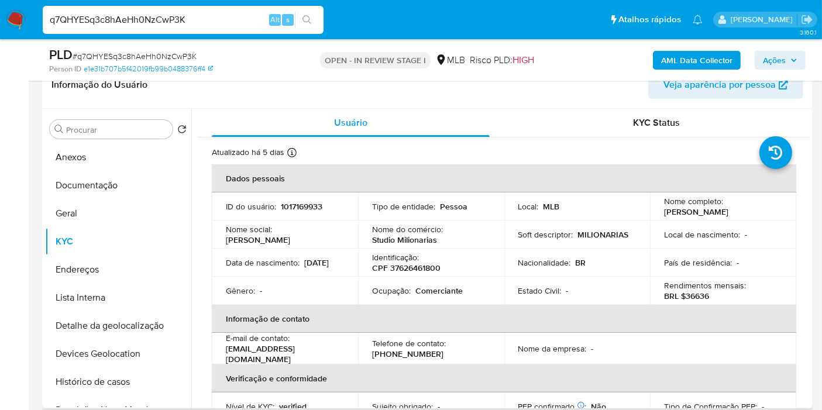
click at [416, 268] on p "CPF 37626461800" at bounding box center [406, 268] width 68 height 11
copy p "37626461800"
click at [120, 303] on button "Lista Interna" at bounding box center [113, 298] width 137 height 28
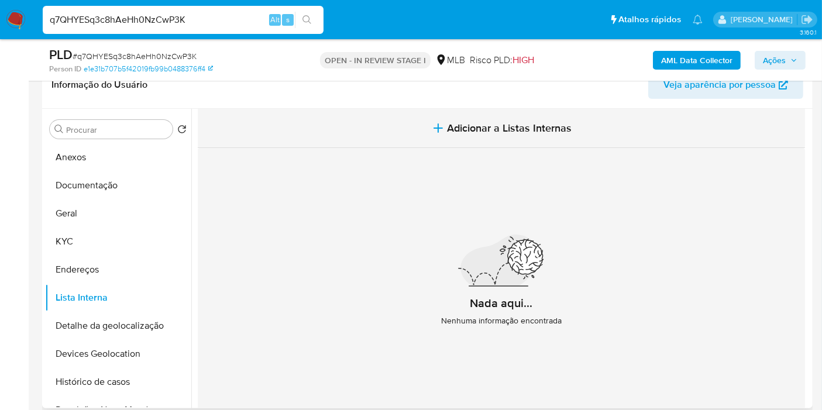
click at [500, 130] on span "Adicionar a Listas Internas" at bounding box center [510, 128] width 125 height 13
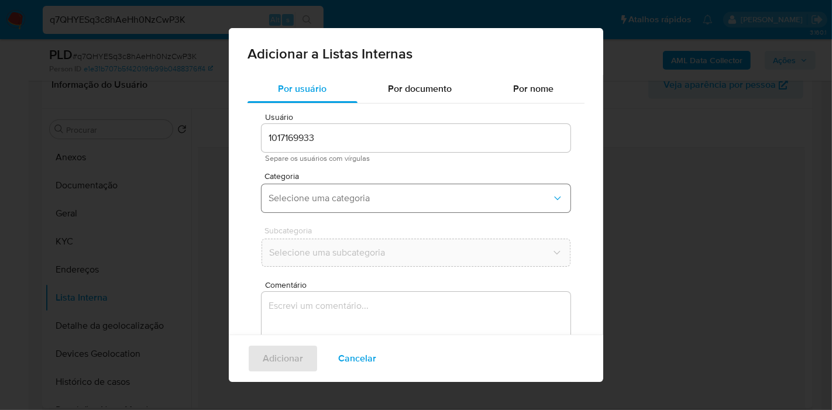
click at [376, 198] on span "Selecione uma categoria" at bounding box center [410, 198] width 283 height 12
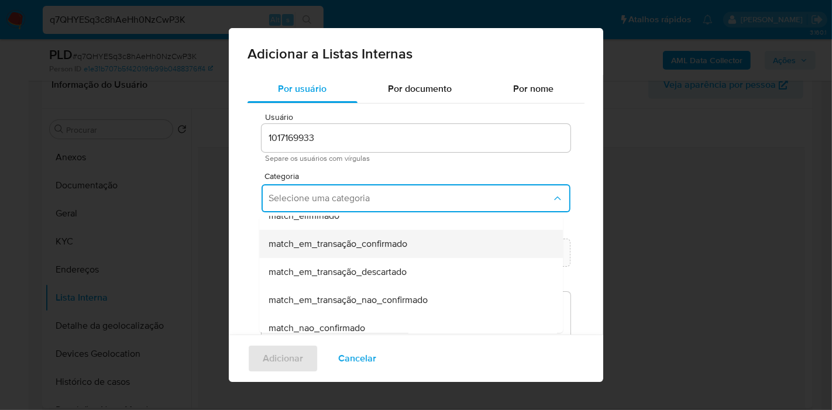
scroll to position [65, 0]
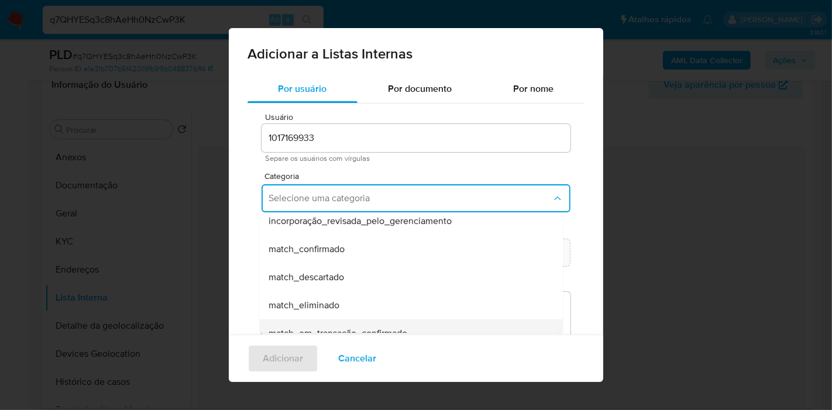
click at [388, 252] on div "match_confirmado" at bounding box center [408, 249] width 278 height 28
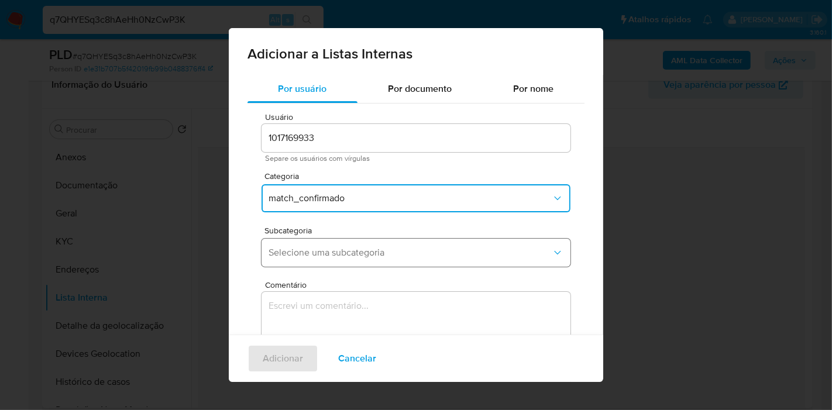
click at [394, 252] on span "Selecione uma subcategoria" at bounding box center [410, 253] width 283 height 12
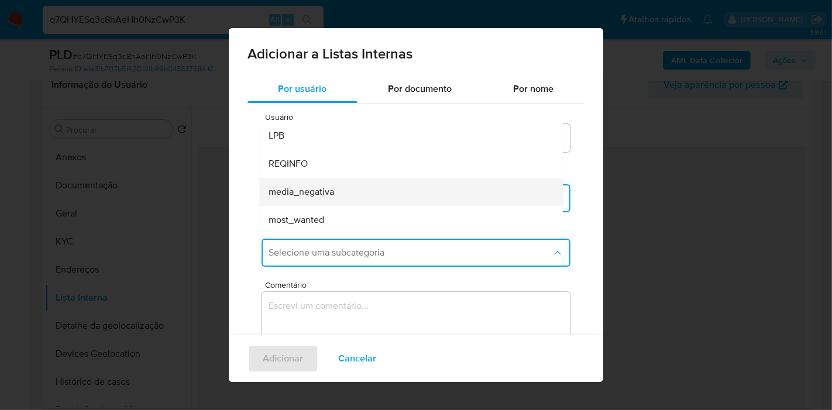
click at [377, 198] on div "media_negativa" at bounding box center [408, 192] width 278 height 28
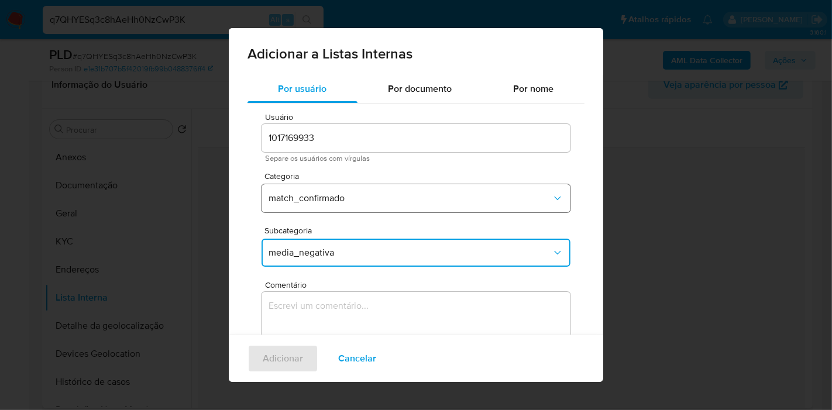
click at [383, 208] on button "match_confirmado" at bounding box center [416, 198] width 309 height 28
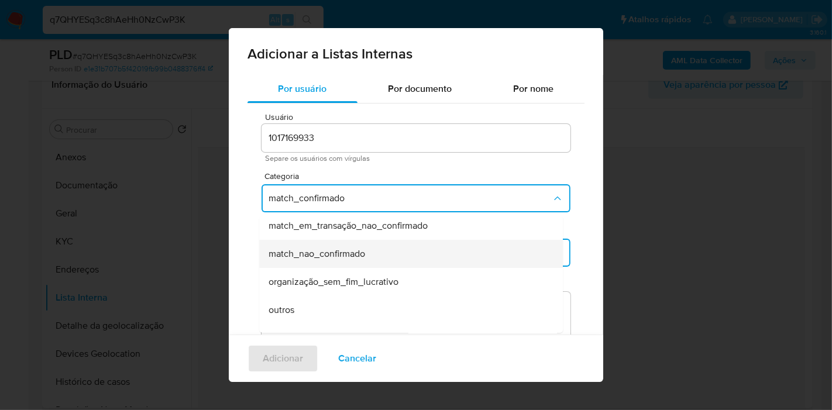
scroll to position [211, 0]
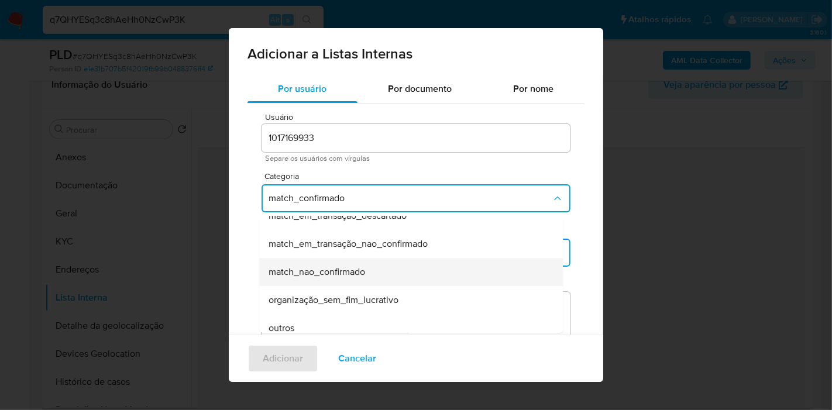
click at [378, 258] on div "match_nao_confirmado" at bounding box center [408, 272] width 278 height 28
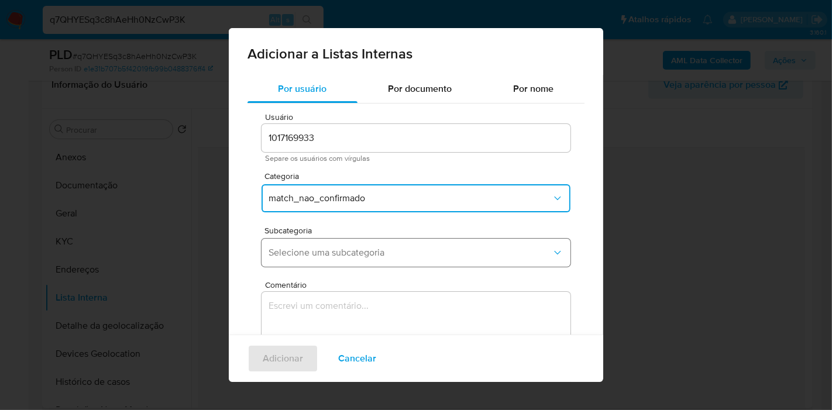
click at [376, 242] on button "Selecione uma subcategoria" at bounding box center [416, 253] width 309 height 28
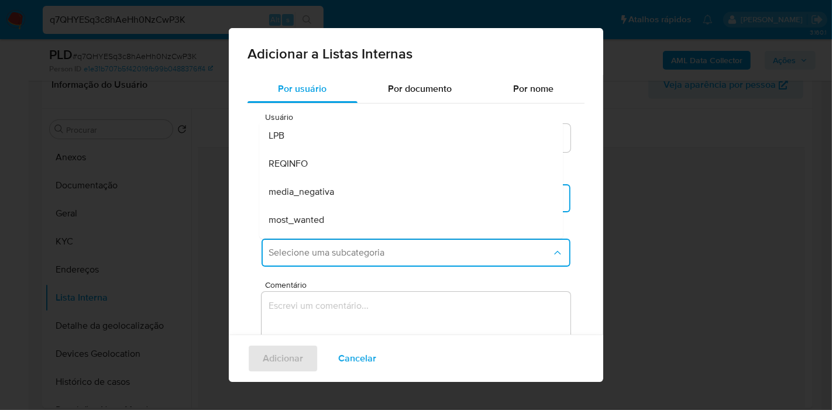
click at [359, 187] on div "media_negativa" at bounding box center [408, 192] width 278 height 28
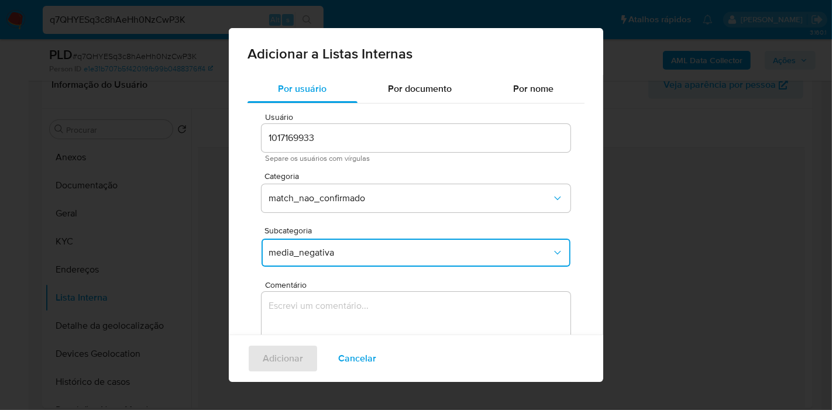
click at [389, 284] on span "Comentário" at bounding box center [419, 285] width 309 height 9
click at [389, 292] on textarea "Comentário" at bounding box center [416, 348] width 309 height 112
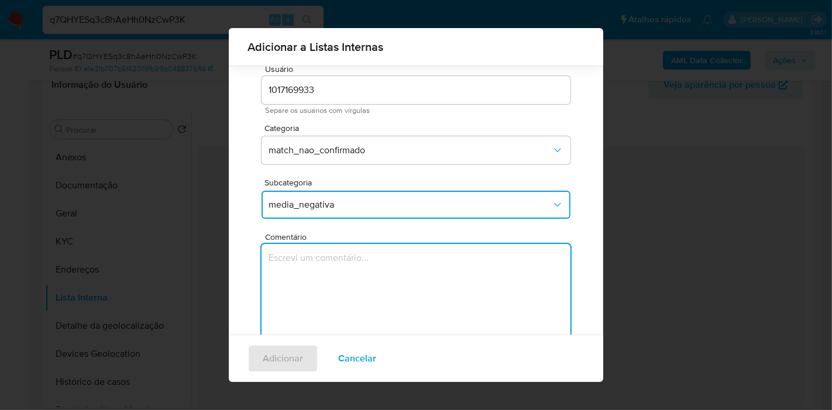
scroll to position [88, 0]
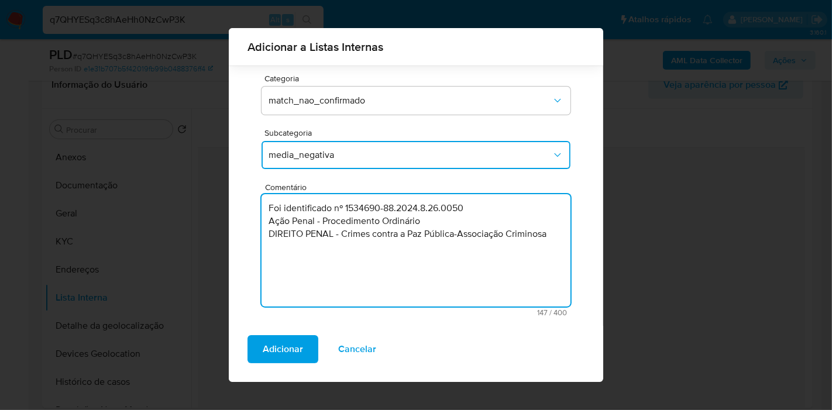
click at [331, 207] on textarea "Foi identificado nº 1534690-88.2024.8.26.0050 Ação Penal - Procedimento Ordinár…" at bounding box center [416, 250] width 309 height 112
click at [268, 221] on textarea "Foi identificado processo no TJSP nº 1534690-88.2024.8.26.0050 Ação Penal - Pro…" at bounding box center [416, 250] width 309 height 112
drag, startPoint x: 344, startPoint y: 233, endPoint x: 250, endPoint y: 218, distance: 94.8
click at [250, 218] on div "Usuário 1017169933 Separe os usuários com vírgulas Categoria match_nao_confirma…" at bounding box center [415, 166] width 337 height 320
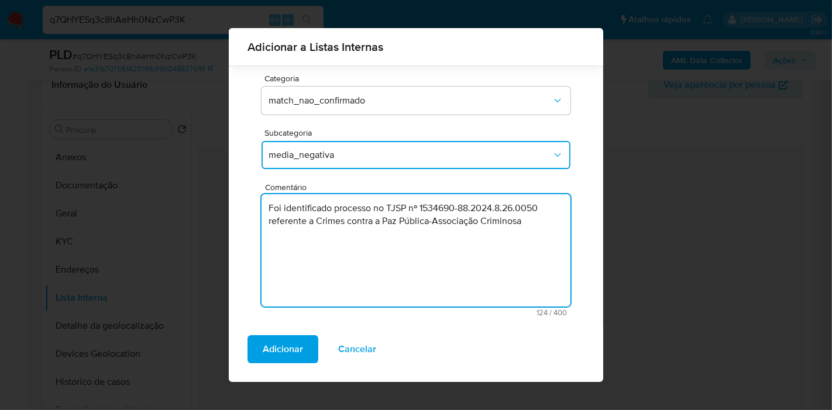
click at [269, 222] on textarea "Foi identificado processo no TJSP nº 1534690-88.2024.8.26.0050 referente a Crim…" at bounding box center [416, 250] width 309 height 112
type textarea "Foi identificado processo no TJSP nº 1534690-88.2024.8.26.0050 em que a cliente…"
click at [308, 348] on button "Adicionar" at bounding box center [282, 349] width 71 height 28
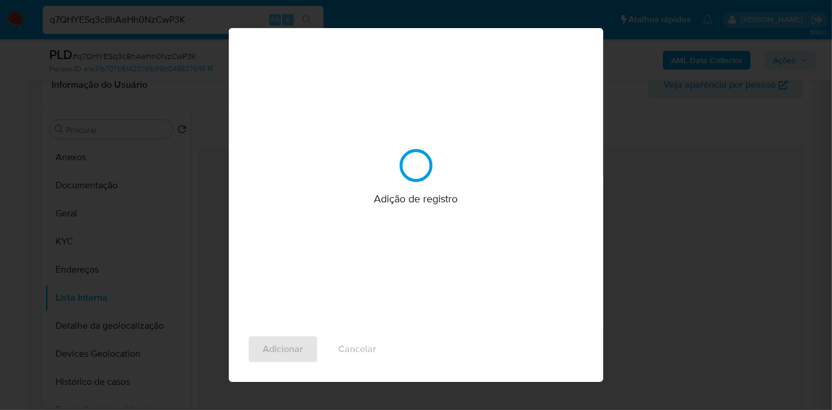
scroll to position [0, 0]
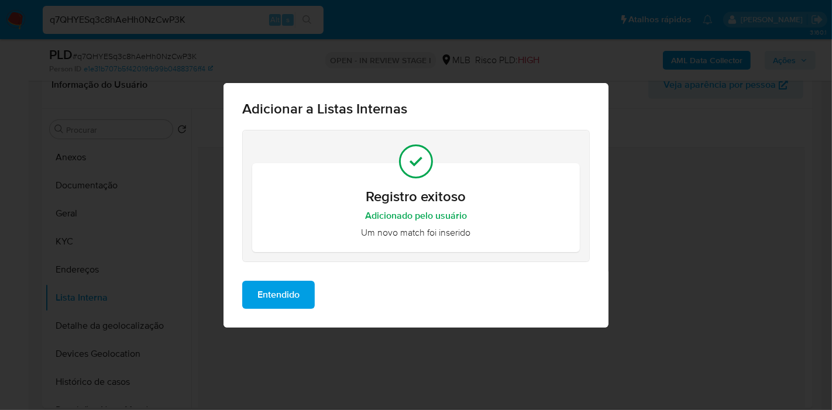
click at [300, 290] on button "Entendido" at bounding box center [278, 295] width 73 height 28
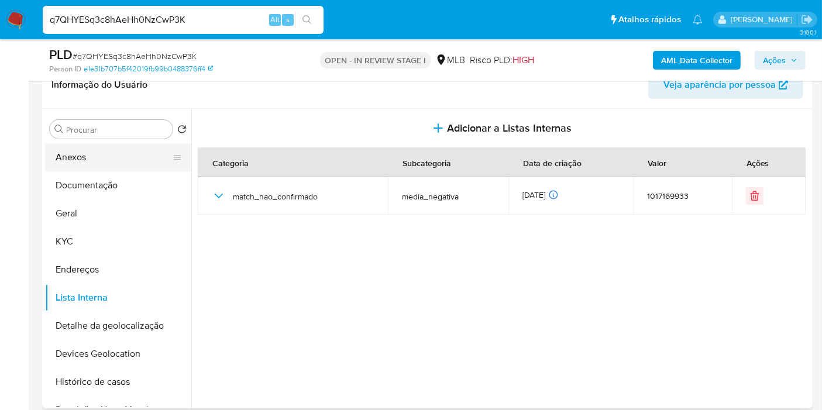
click at [113, 152] on button "Anexos" at bounding box center [113, 157] width 137 height 28
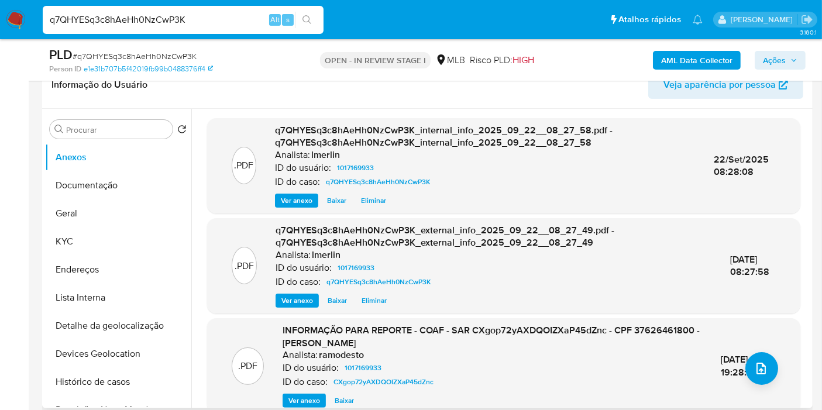
click at [288, 396] on span "Ver anexo" at bounding box center [304, 401] width 32 height 12
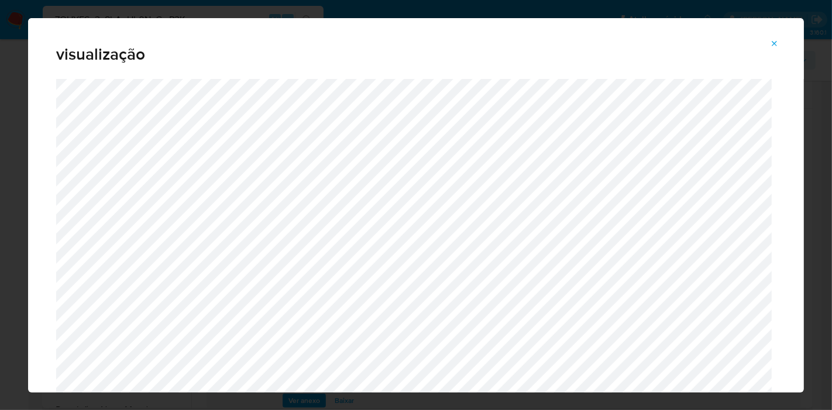
click at [779, 40] on icon "Attachment preview" at bounding box center [774, 43] width 9 height 9
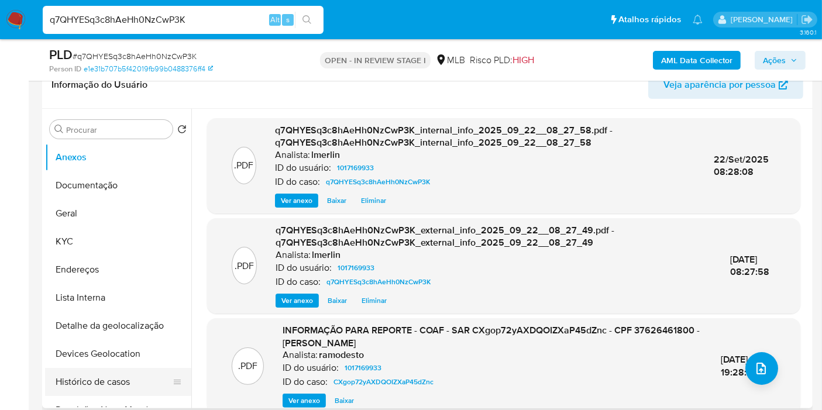
click at [130, 386] on button "Histórico de casos" at bounding box center [113, 382] width 137 height 28
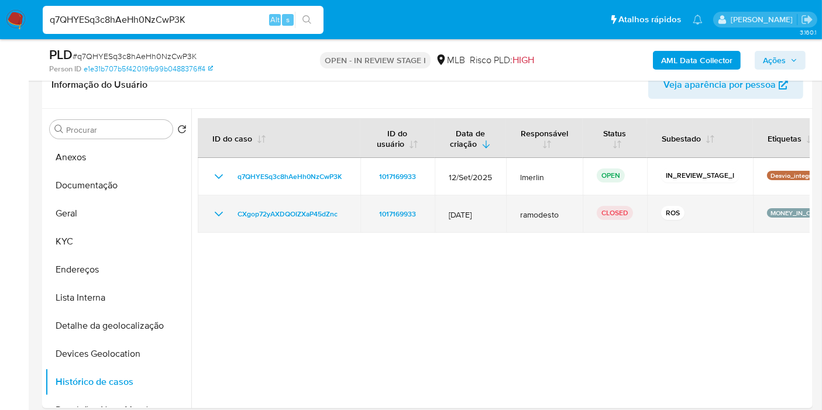
click at [217, 214] on icon "Mostrar/Ocultar" at bounding box center [219, 214] width 8 height 5
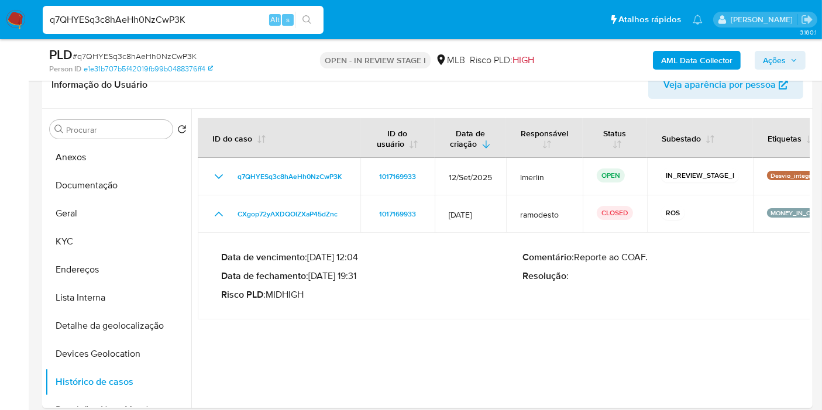
drag, startPoint x: 312, startPoint y: 276, endPoint x: 356, endPoint y: 274, distance: 43.9
click at [356, 274] on p "Data de fechamento : 13/12/2023 19:31" at bounding box center [372, 276] width 302 height 12
click at [76, 161] on button "Anexos" at bounding box center [113, 157] width 137 height 28
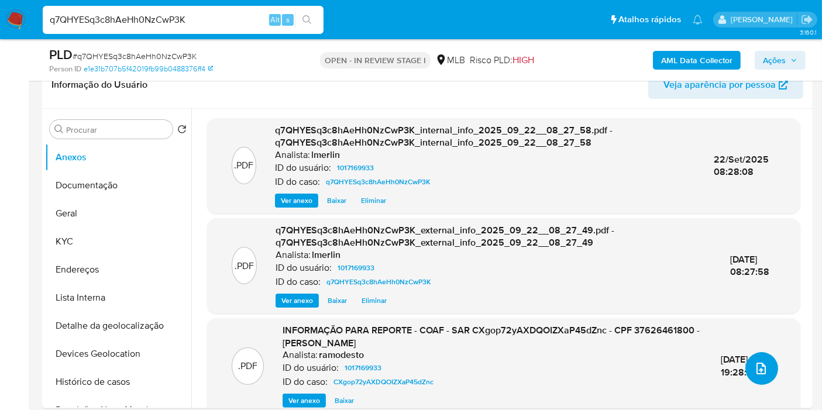
click at [761, 379] on button "upload-file" at bounding box center [761, 368] width 33 height 33
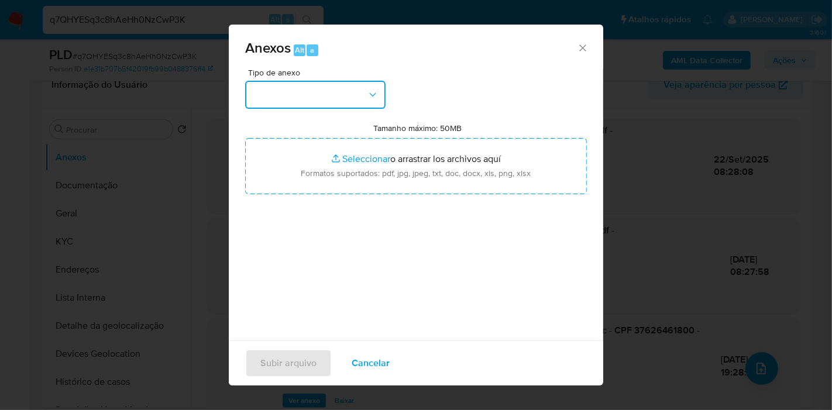
click at [340, 101] on button "button" at bounding box center [315, 95] width 140 height 28
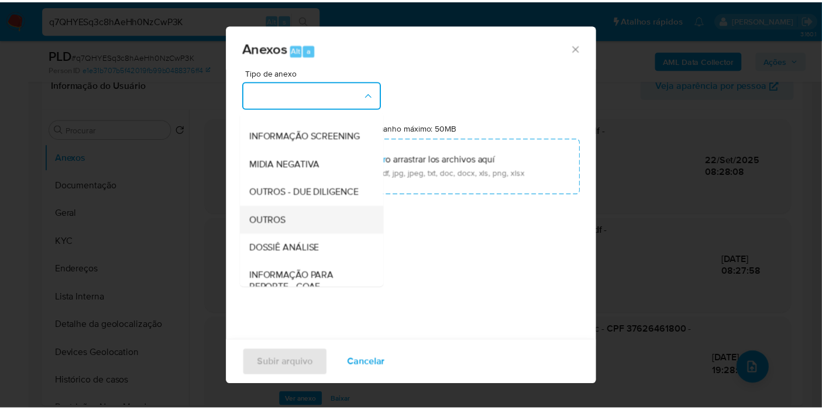
scroll to position [130, 0]
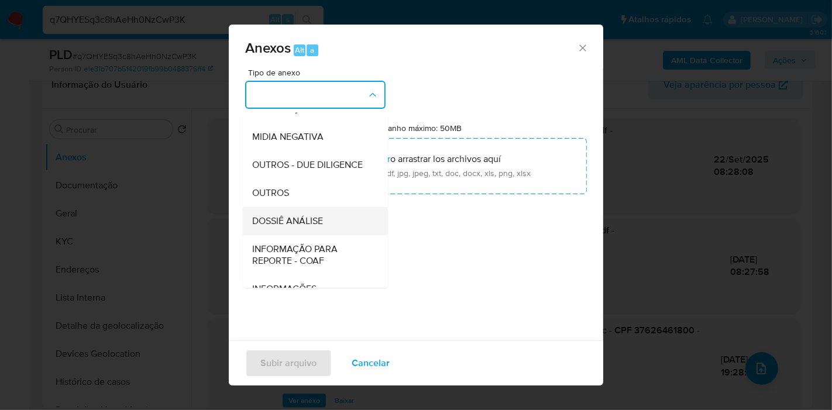
click at [332, 234] on div "DOSSIÊ ANÁLISE" at bounding box center [311, 221] width 119 height 28
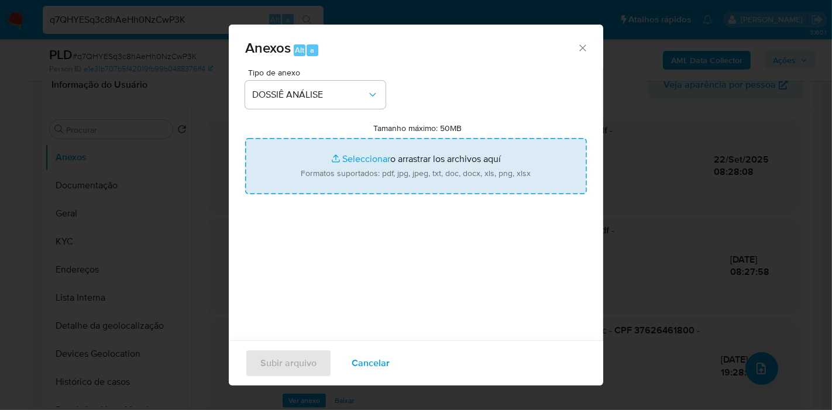
click at [371, 152] on input "Tamanho máximo: 50MB Seleccionar archivos" at bounding box center [416, 166] width 342 height 56
type input "C:\fakepath\2º SAR - XXX - CPF 37626461800 - STEFANNY PADILHA DE OLIVEIRA.pdf"
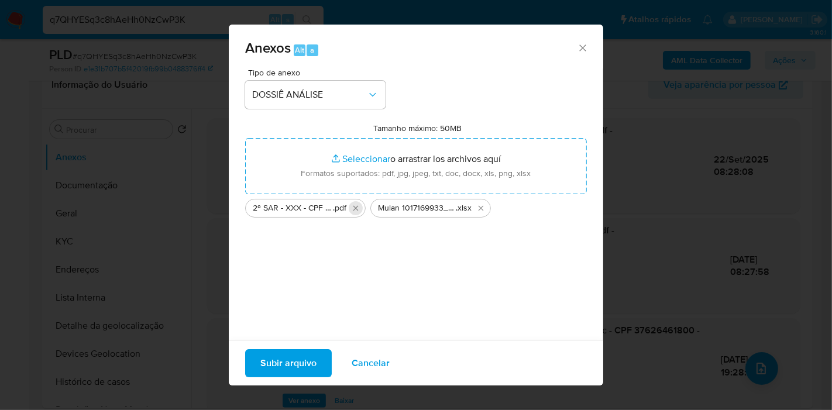
click at [357, 207] on icon "Eliminar 2º SAR - XXX - CPF 37626461800 - STEFANNY PADILHA DE OLIVEIRA.pdf" at bounding box center [355, 207] width 5 height 5
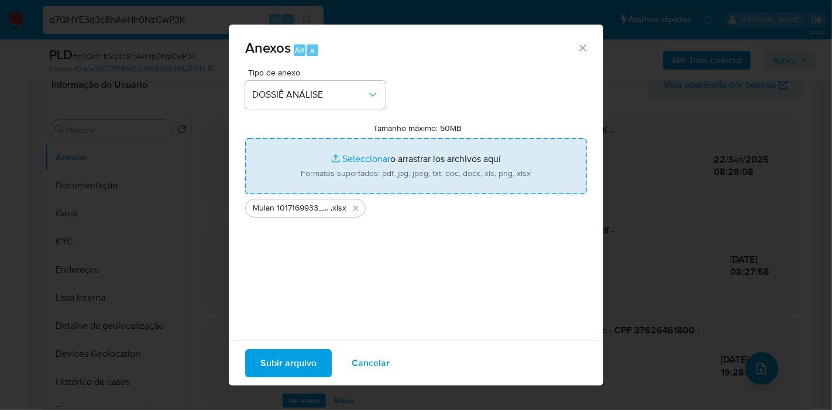
click at [369, 161] on input "Tamanho máximo: 50MB Seleccionar archivos" at bounding box center [416, 166] width 342 height 56
type input "C:\fakepath\2º SAR - XXX - CPF 37626461800 - STEFANNY PADILHA DE OLIVEIRA.pdf"
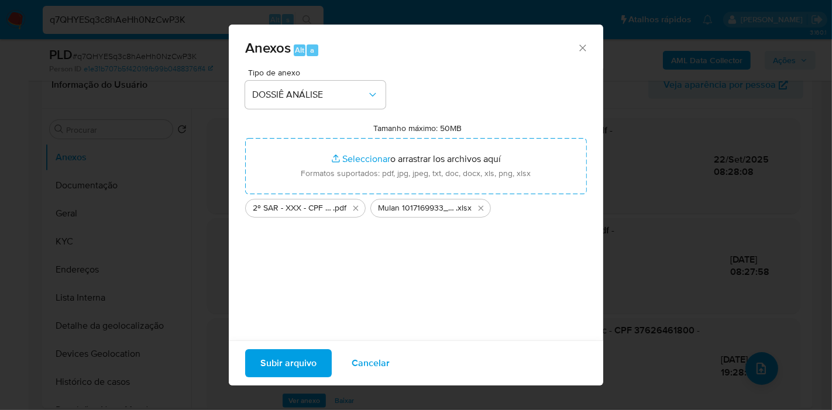
click at [300, 363] on span "Subir arquivo" at bounding box center [288, 363] width 56 height 26
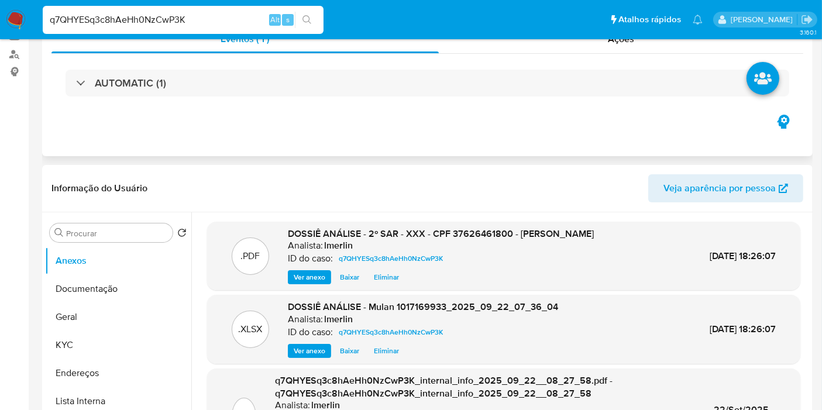
scroll to position [0, 0]
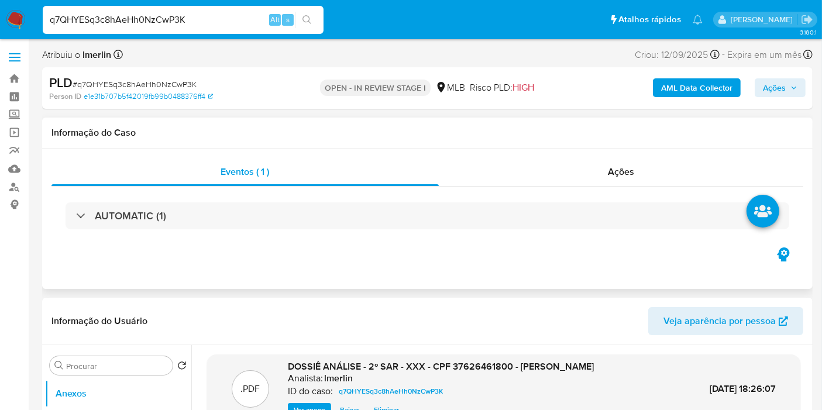
click at [683, 187] on div "AUTOMATIC (1)" at bounding box center [427, 216] width 752 height 59
click at [685, 159] on div "Ações" at bounding box center [621, 172] width 365 height 28
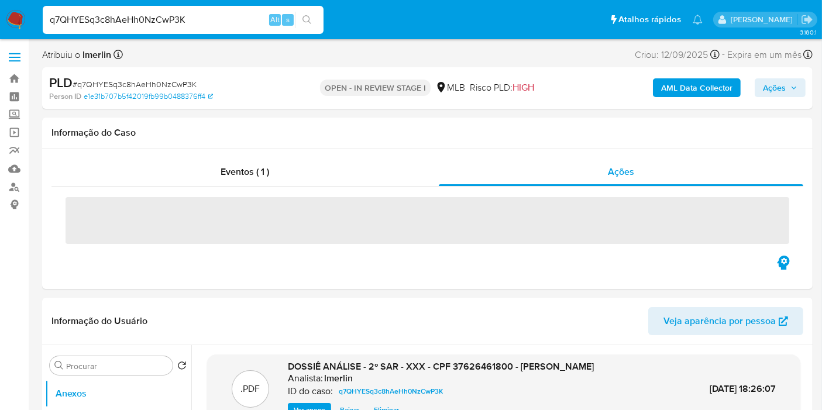
click at [776, 84] on span "Ações" at bounding box center [774, 87] width 23 height 19
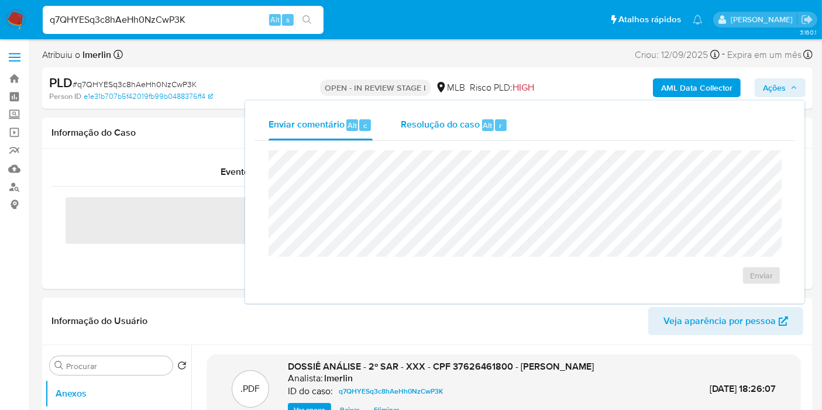
click at [435, 122] on span "Resolução do caso" at bounding box center [440, 124] width 79 height 13
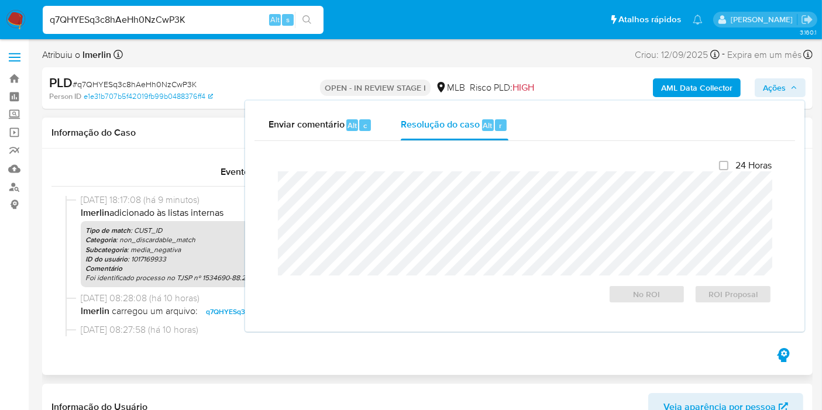
scroll to position [130, 0]
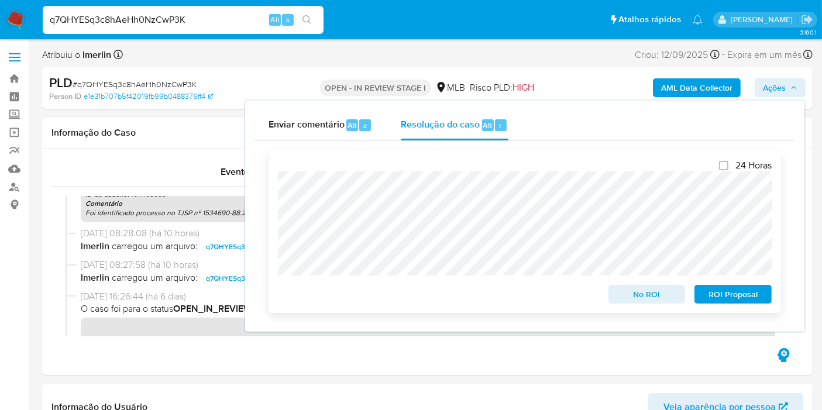
click at [724, 294] on span "ROI Proposal" at bounding box center [733, 294] width 61 height 16
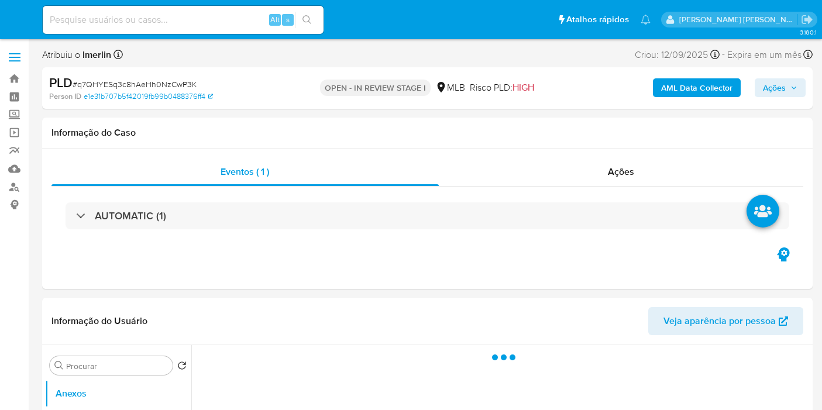
select select "10"
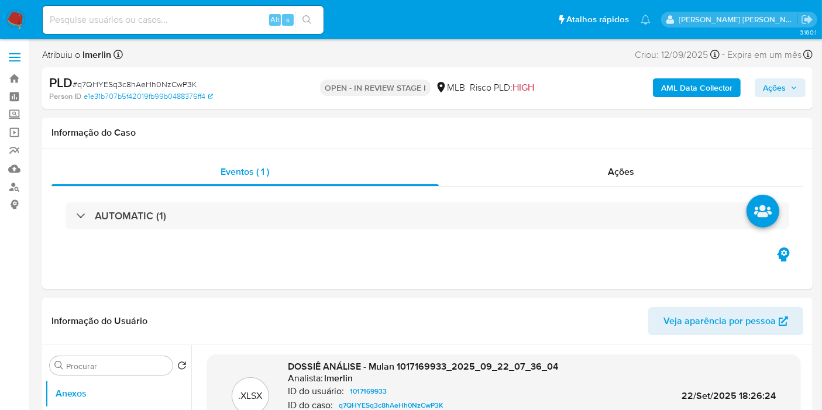
click at [200, 20] on input at bounding box center [183, 19] width 281 height 15
paste input "Hi5NBEHtuxNfCWd6xME0dFQG"
type input "Hi5NBEHtuxNfCWd6xME0dFQG"
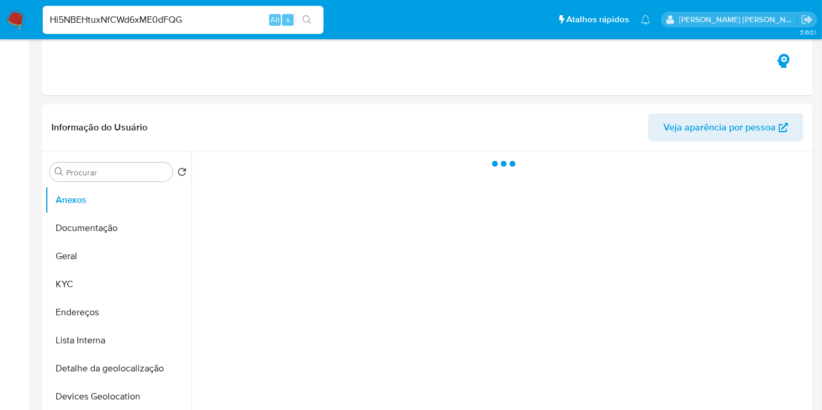
select select "10"
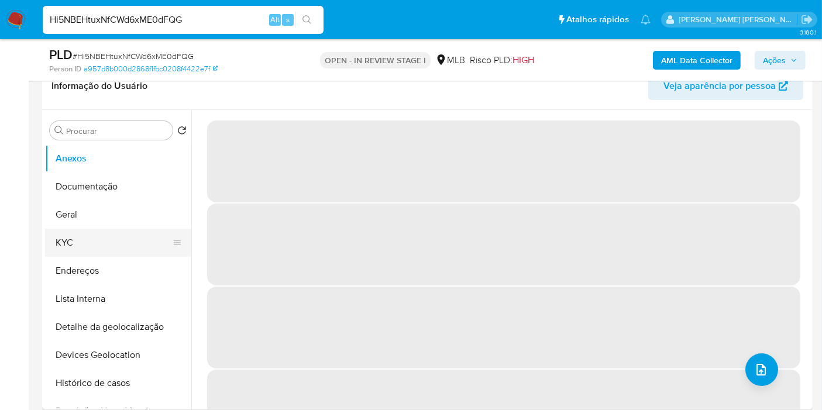
scroll to position [195, 0]
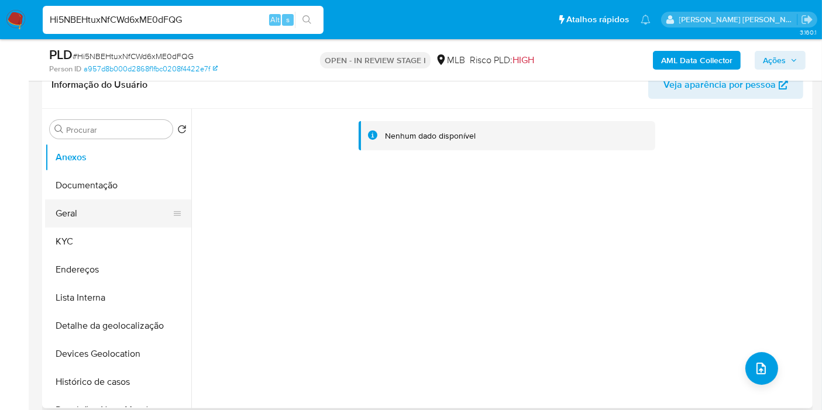
drag, startPoint x: 135, startPoint y: 236, endPoint x: 181, endPoint y: 204, distance: 55.8
click at [135, 236] on button "KYC" at bounding box center [118, 242] width 146 height 28
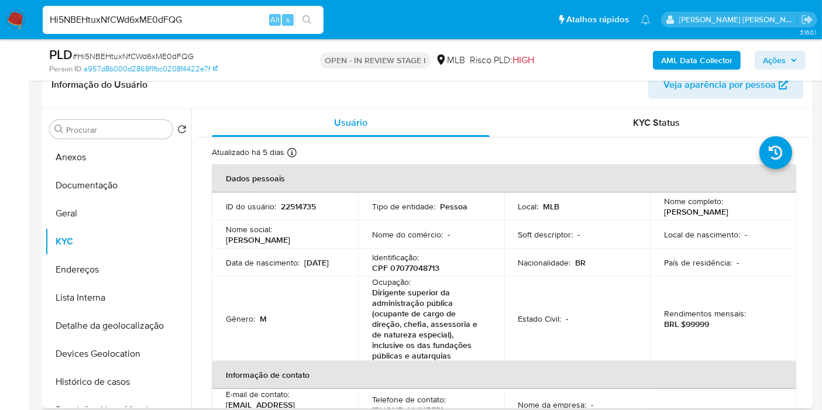
click at [412, 269] on p "CPF 07077048713" at bounding box center [405, 268] width 67 height 11
copy p "07077048713"
click at [113, 374] on button "Histórico de casos" at bounding box center [113, 382] width 137 height 28
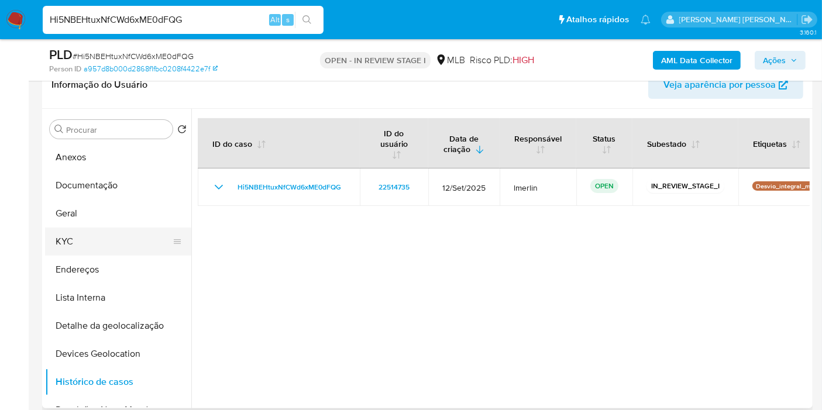
click at [123, 233] on button "KYC" at bounding box center [113, 242] width 137 height 28
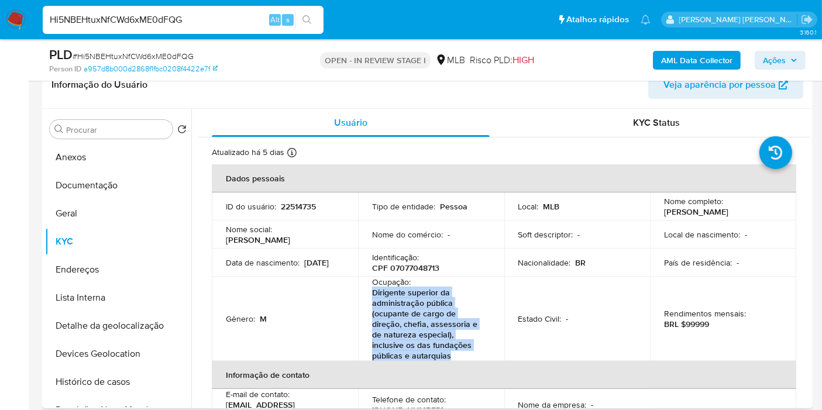
drag, startPoint x: 461, startPoint y: 357, endPoint x: 370, endPoint y: 290, distance: 113.3
click at [372, 290] on p "Dirigente superior da administração pública (ocupante de cargo de direção, chef…" at bounding box center [429, 324] width 114 height 74
copy p "Dirigente superior da administração pública (ocupante de cargo de direção, chef…"
click at [95, 211] on button "Geral" at bounding box center [113, 214] width 137 height 28
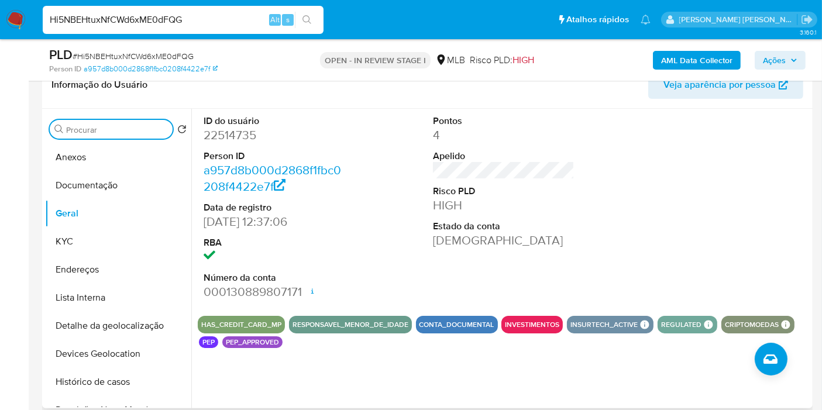
click at [105, 130] on input "Procurar" at bounding box center [117, 130] width 102 height 11
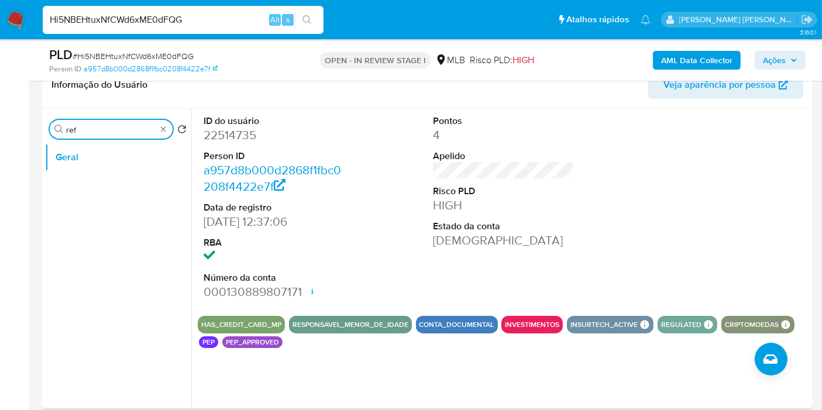
click at [118, 135] on div "Procurar ref" at bounding box center [111, 129] width 123 height 19
click at [121, 128] on input "ref" at bounding box center [111, 130] width 90 height 11
type input "ext"
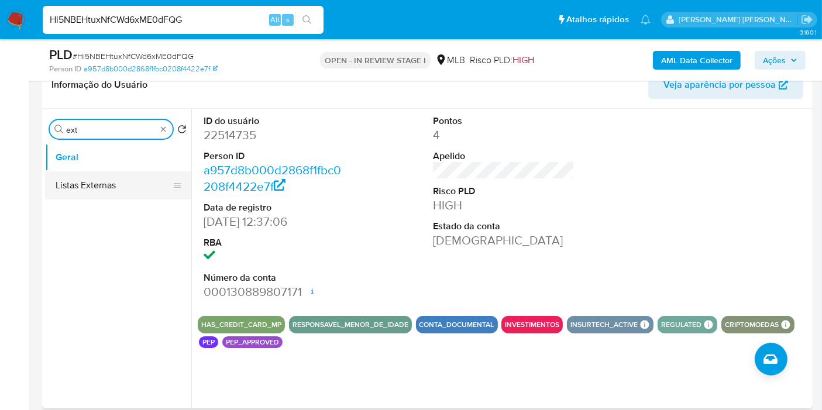
click at [95, 184] on button "Listas Externas" at bounding box center [113, 185] width 137 height 28
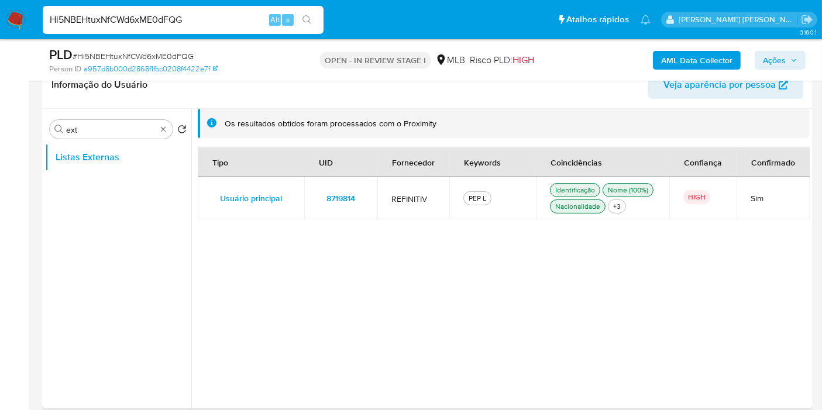
click at [347, 203] on span "8719814" at bounding box center [340, 198] width 29 height 16
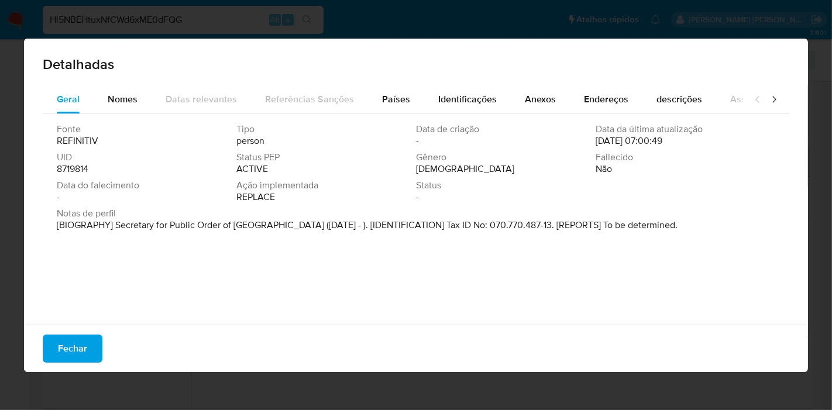
click at [177, 230] on p "[BIOGRAPHY] Secretary for Public Order of Rio de Janeiro Municipality (Aug 2025…" at bounding box center [367, 225] width 621 height 12
click at [90, 352] on button "Fechar" at bounding box center [73, 349] width 60 height 28
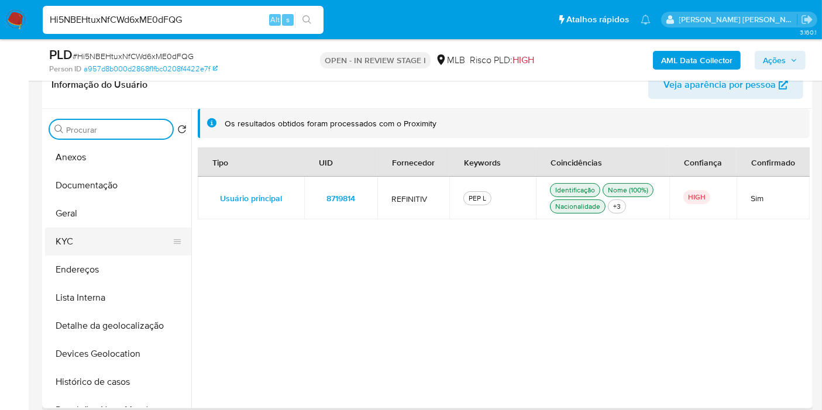
click at [94, 242] on button "KYC" at bounding box center [113, 242] width 137 height 28
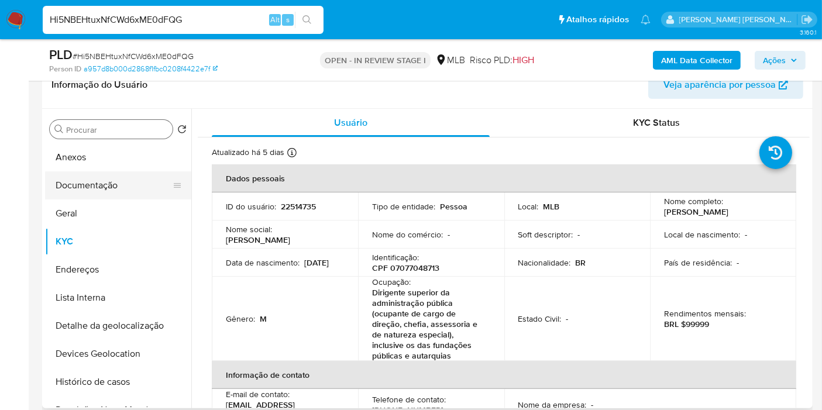
click at [138, 186] on button "Documentação" at bounding box center [113, 185] width 137 height 28
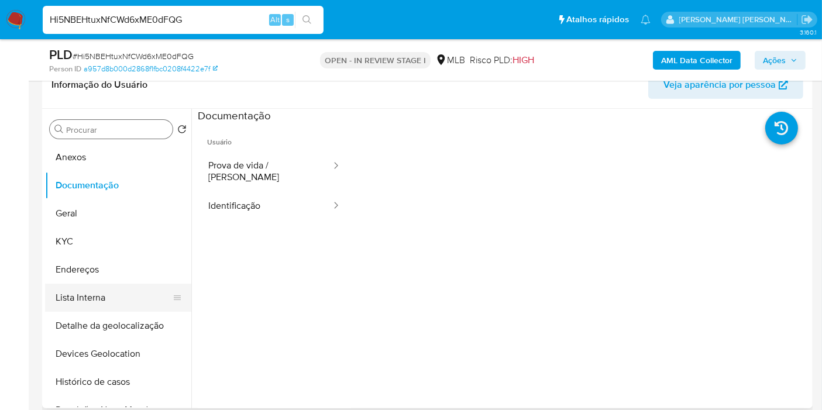
scroll to position [65, 0]
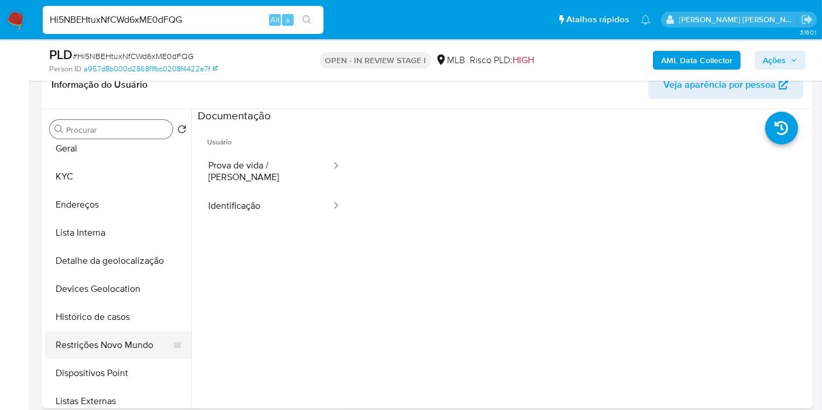
click at [117, 340] on button "Restrições Novo Mundo" at bounding box center [113, 345] width 137 height 28
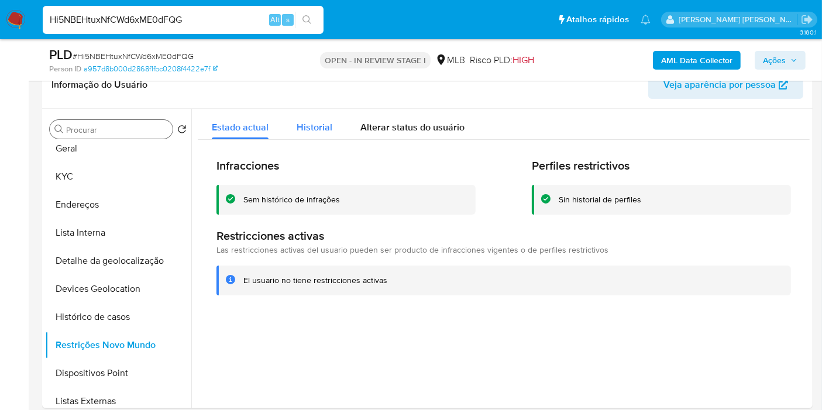
click at [304, 135] on div "Historial" at bounding box center [315, 124] width 36 height 31
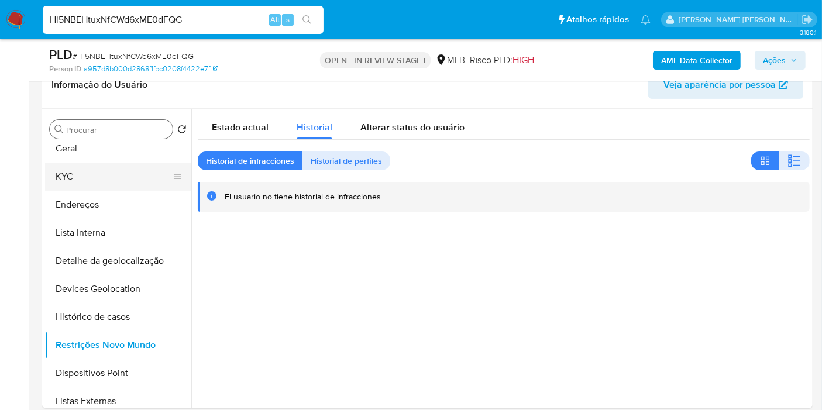
click at [118, 171] on button "KYC" at bounding box center [113, 177] width 137 height 28
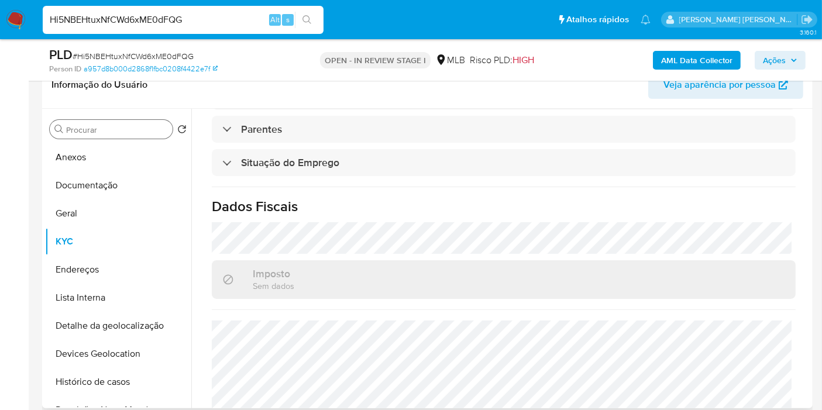
scroll to position [587, 0]
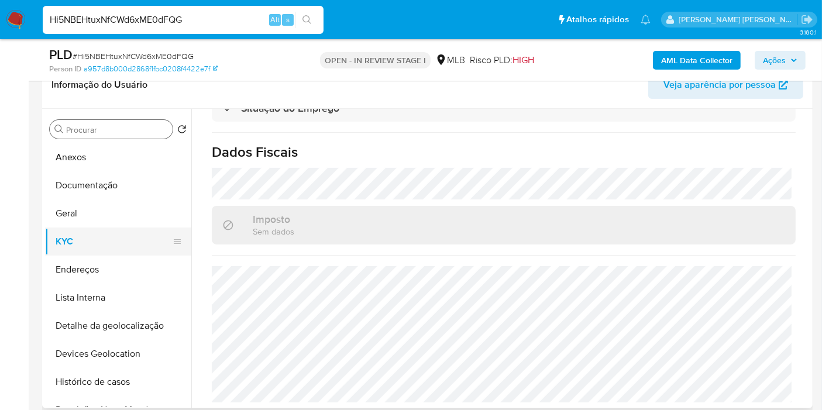
click at [64, 228] on button "KYC" at bounding box center [113, 242] width 137 height 28
click at [70, 221] on button "Geral" at bounding box center [113, 214] width 137 height 28
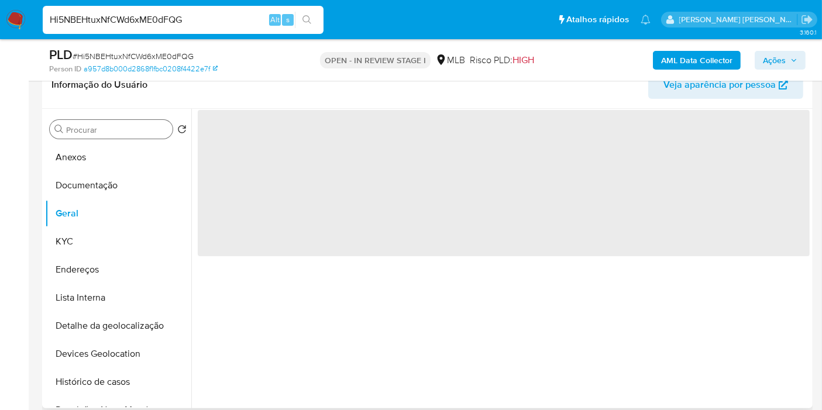
scroll to position [0, 0]
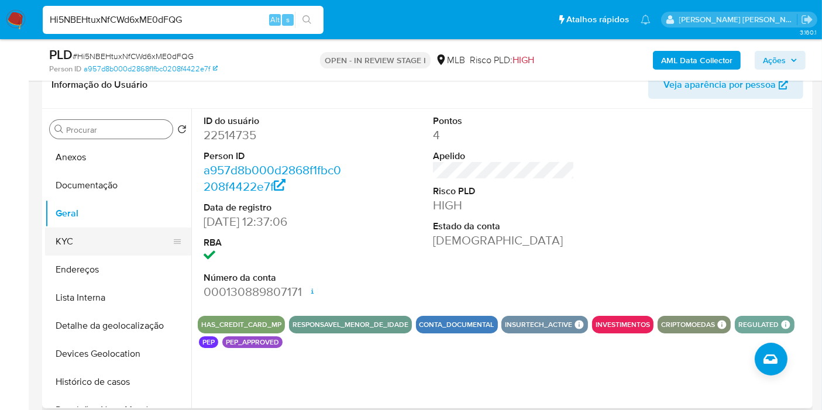
click at [100, 234] on button "KYC" at bounding box center [113, 242] width 137 height 28
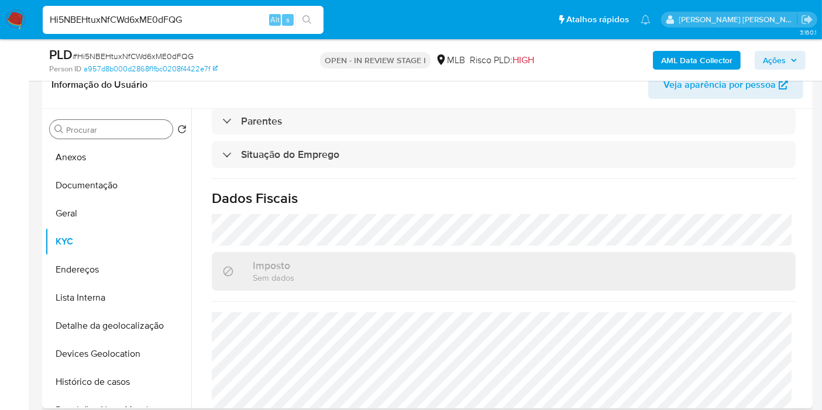
scroll to position [587, 0]
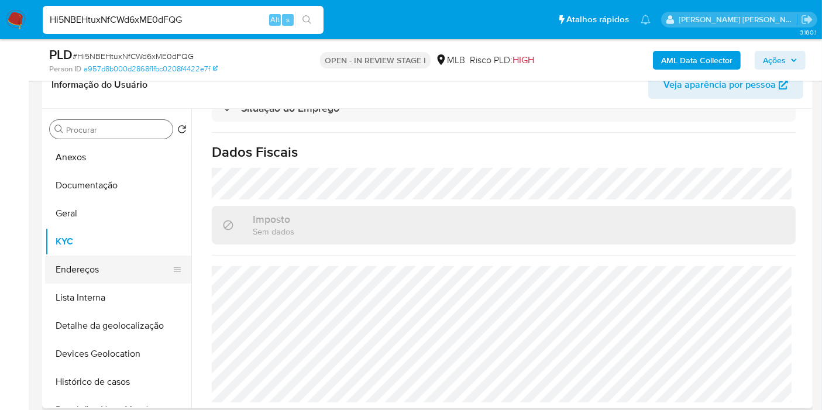
click at [98, 263] on button "Endereços" at bounding box center [113, 270] width 137 height 28
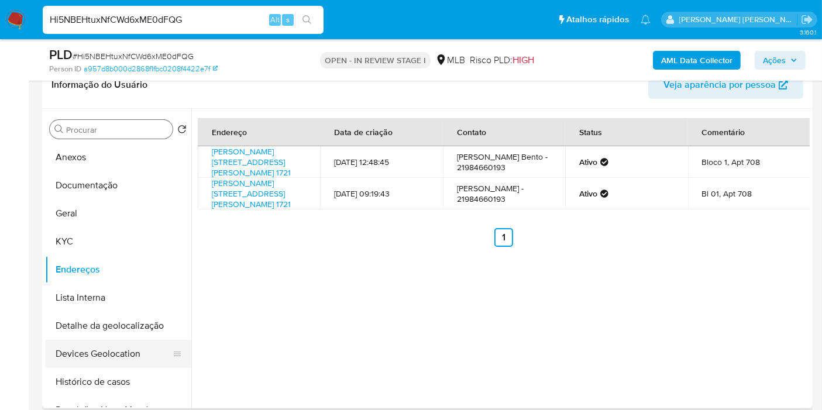
click at [66, 340] on button "Devices Geolocation" at bounding box center [113, 354] width 137 height 28
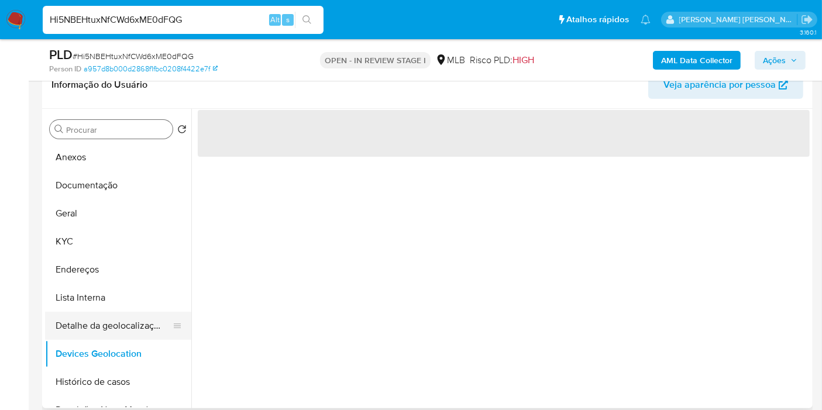
click at [96, 332] on button "Detalhe da geolocalização" at bounding box center [113, 326] width 137 height 28
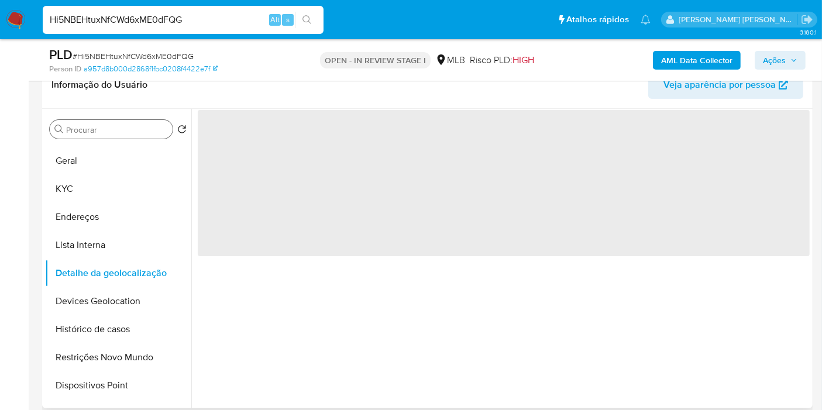
scroll to position [65, 0]
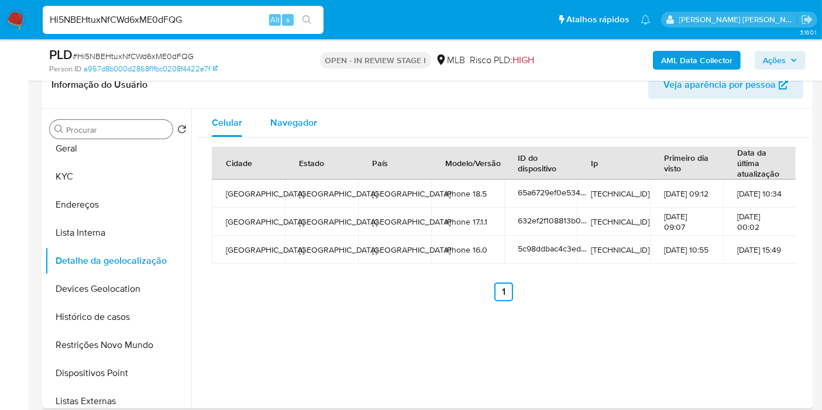
click at [304, 119] on span "Navegador" at bounding box center [293, 122] width 47 height 13
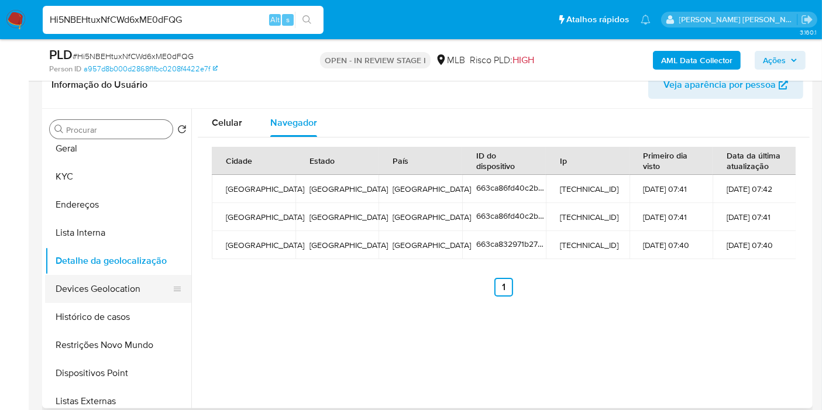
click at [105, 277] on button "Devices Geolocation" at bounding box center [113, 289] width 137 height 28
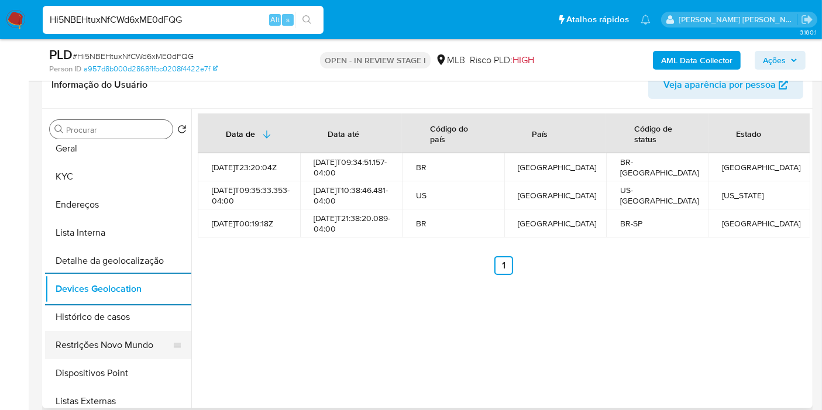
click at [115, 352] on button "Restrições Novo Mundo" at bounding box center [113, 345] width 137 height 28
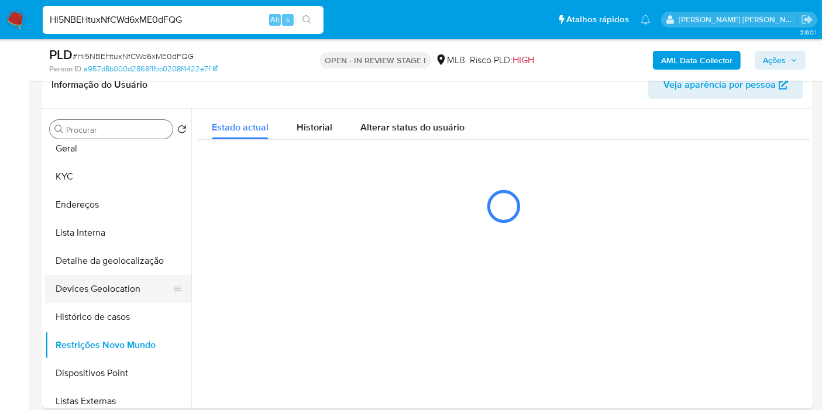
scroll to position [130, 0]
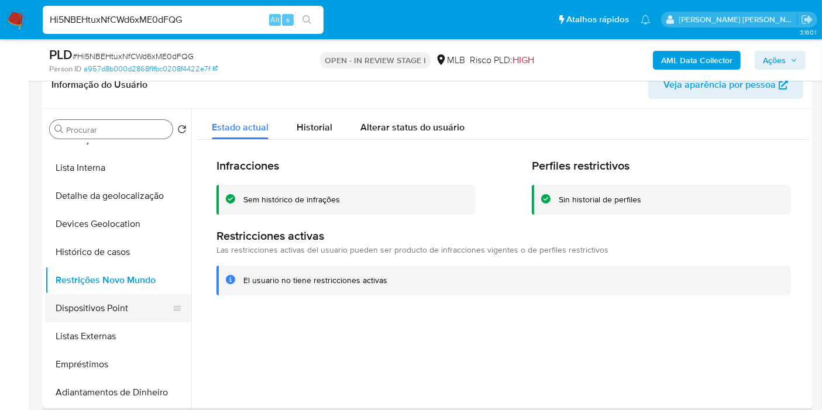
click at [136, 302] on button "Dispositivos Point" at bounding box center [113, 308] width 137 height 28
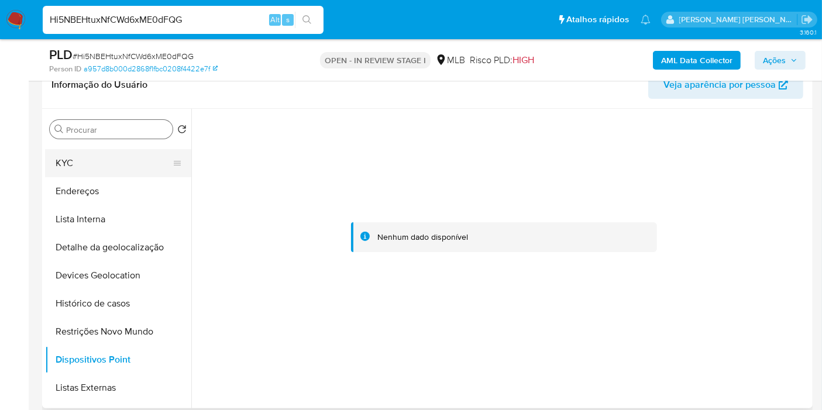
scroll to position [0, 0]
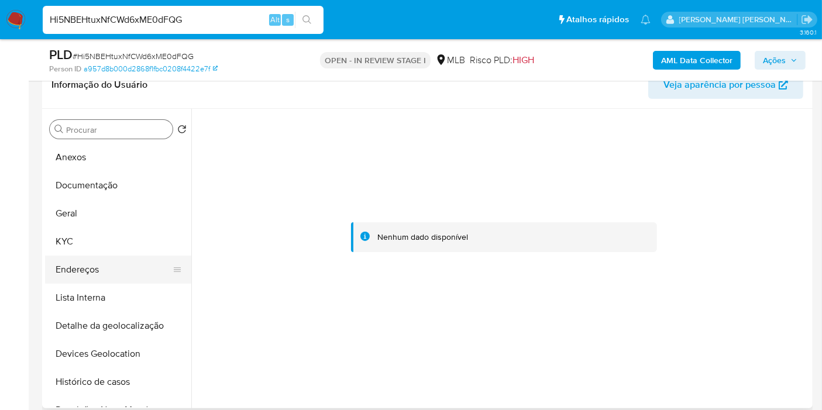
click at [99, 272] on button "Endereços" at bounding box center [113, 270] width 137 height 28
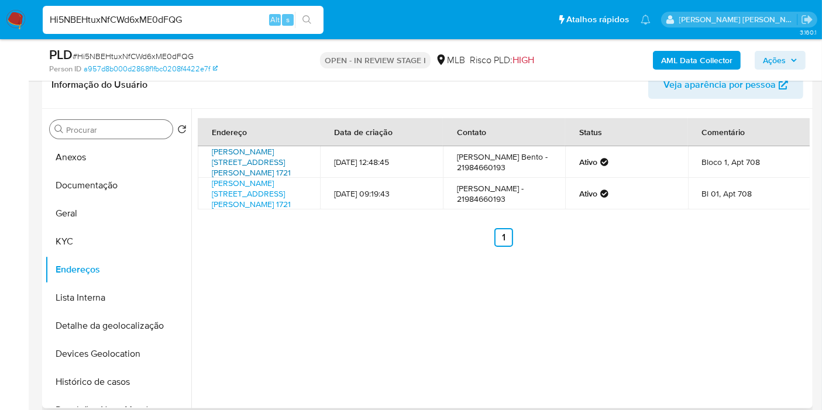
click at [256, 150] on link "Estrada Dos Três Rios 1721, Rio De Janeiro, Rio De Janeiro, 22745004, Brasil 17…" at bounding box center [251, 162] width 79 height 33
click at [109, 235] on button "KYC" at bounding box center [113, 242] width 137 height 28
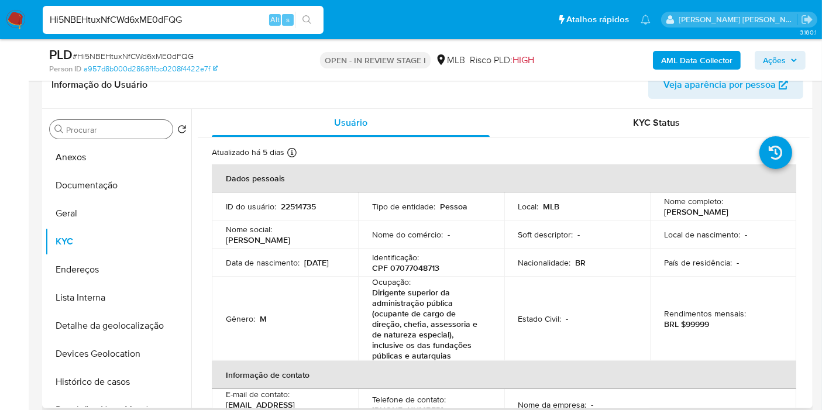
click at [424, 269] on p "CPF 07077048713" at bounding box center [405, 268] width 67 height 11
copy p "07077048713"
click at [117, 374] on button "Histórico de casos" at bounding box center [113, 382] width 137 height 28
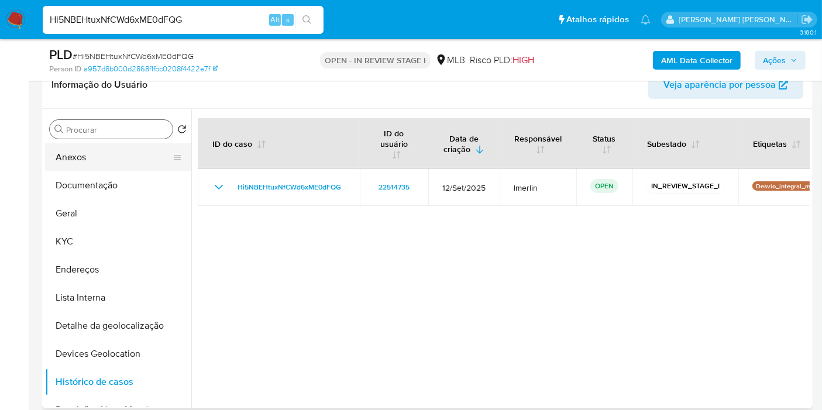
click at [130, 151] on button "Anexos" at bounding box center [113, 157] width 137 height 28
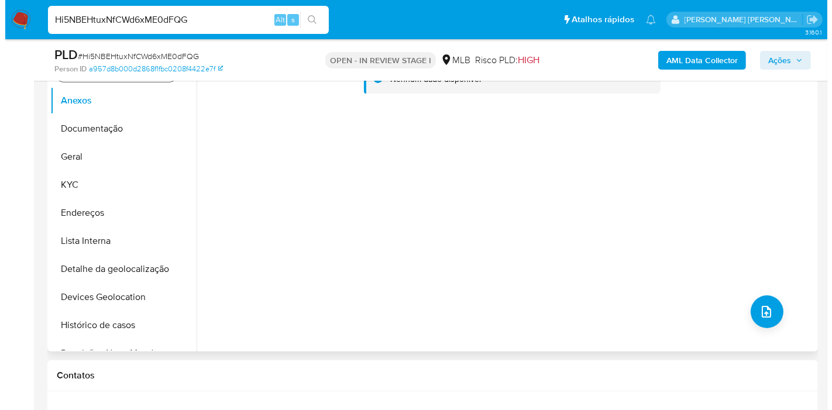
scroll to position [195, 0]
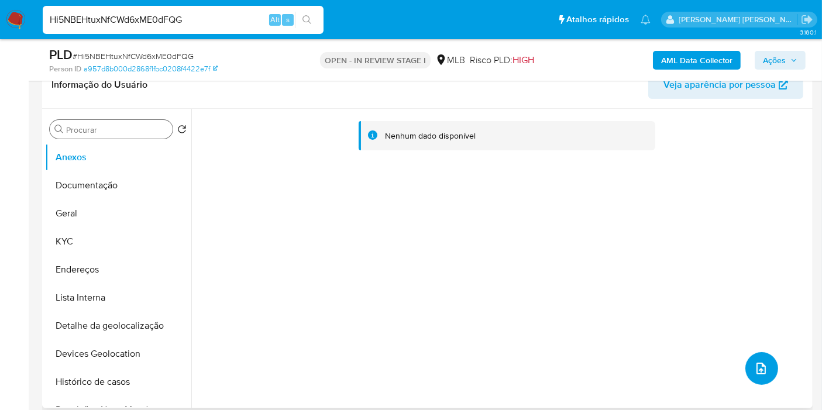
click at [755, 362] on icon "upload-file" at bounding box center [761, 369] width 14 height 14
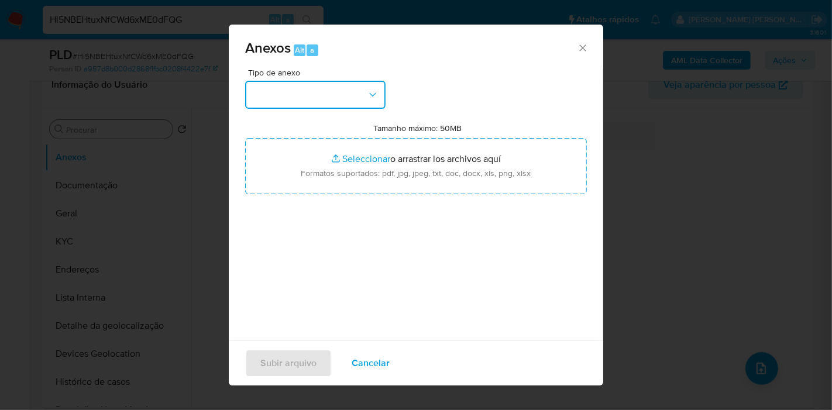
click at [341, 90] on button "button" at bounding box center [315, 95] width 140 height 28
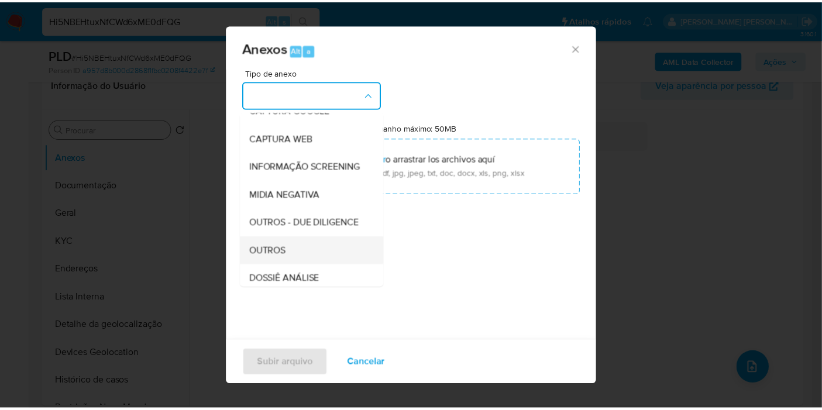
scroll to position [130, 0]
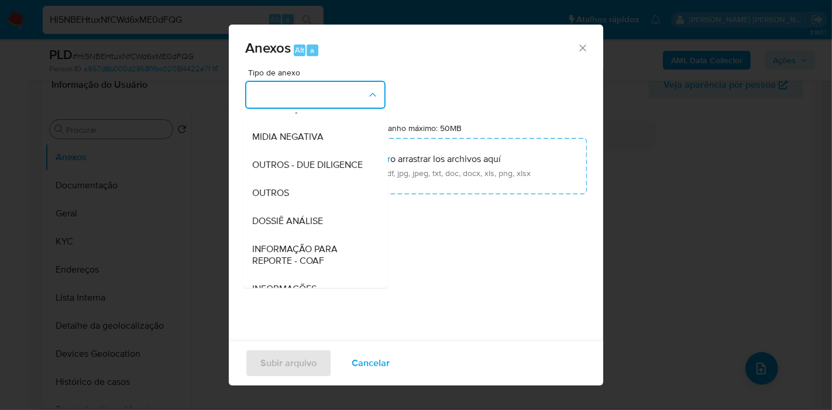
click at [656, 249] on div "Anexos Alt a Tipo de anexo CAPTURA BUREAU CAPTURA DOWJONES CAPTURA GOOGLE CAPTU…" at bounding box center [416, 205] width 832 height 410
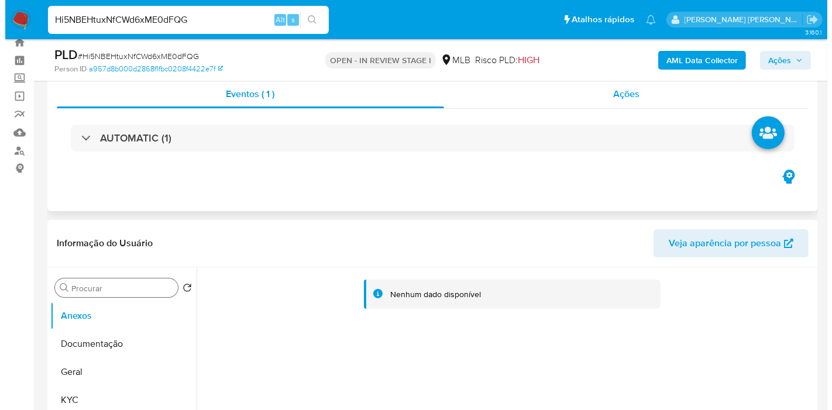
scroll to position [0, 0]
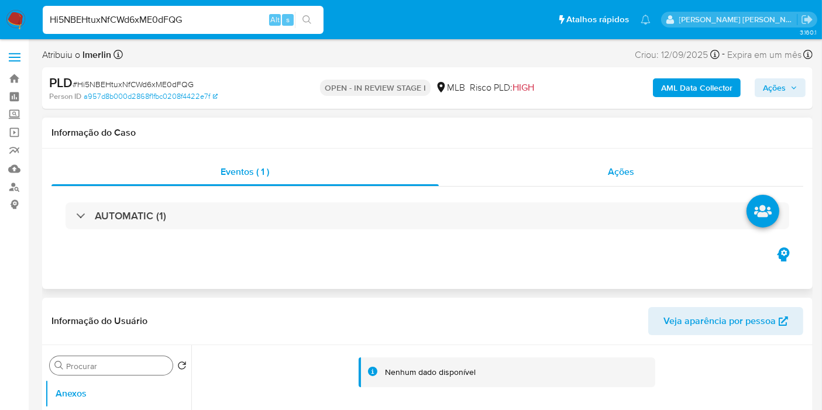
click at [608, 171] on span "Ações" at bounding box center [621, 171] width 26 height 13
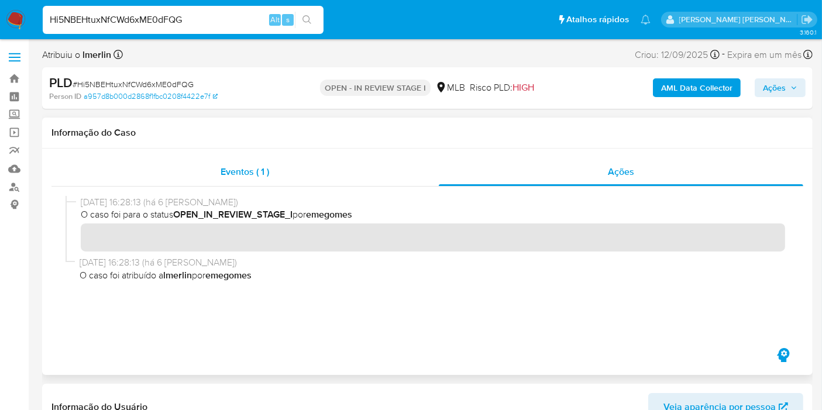
click at [260, 173] on span "Eventos ( 1 )" at bounding box center [245, 171] width 49 height 13
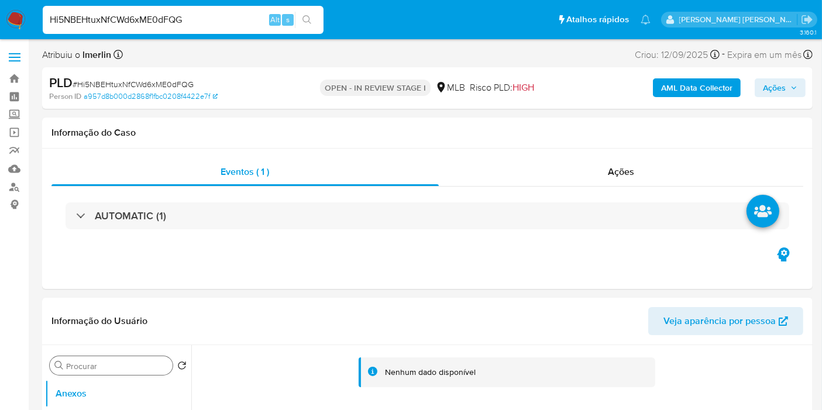
click at [665, 87] on b "AML Data Collector" at bounding box center [696, 87] width 71 height 19
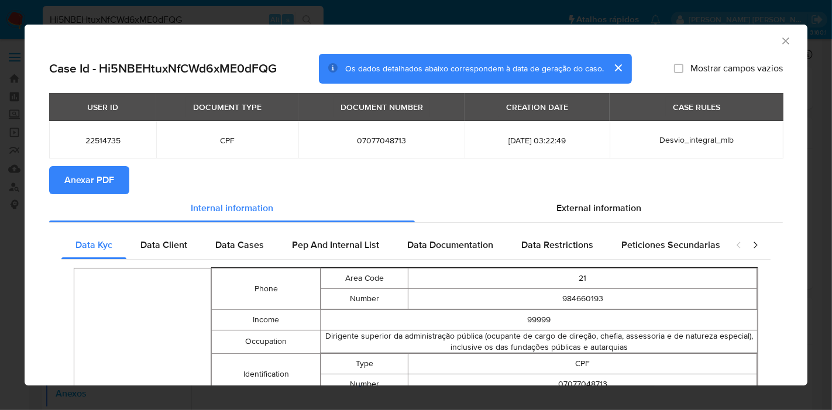
click at [98, 171] on span "Anexar PDF" at bounding box center [89, 180] width 50 height 26
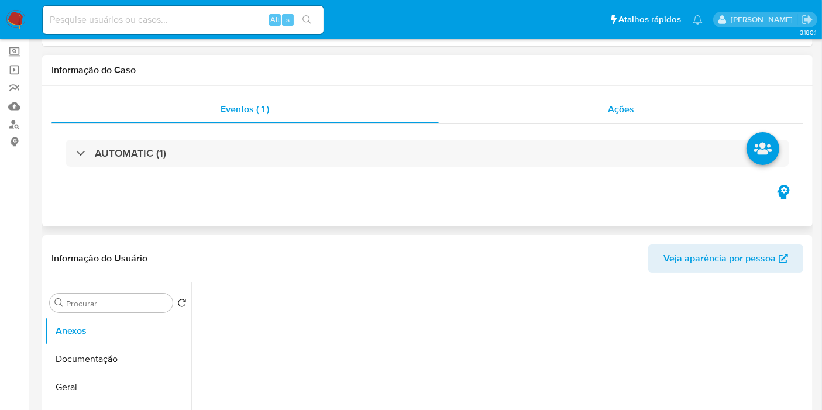
select select "10"
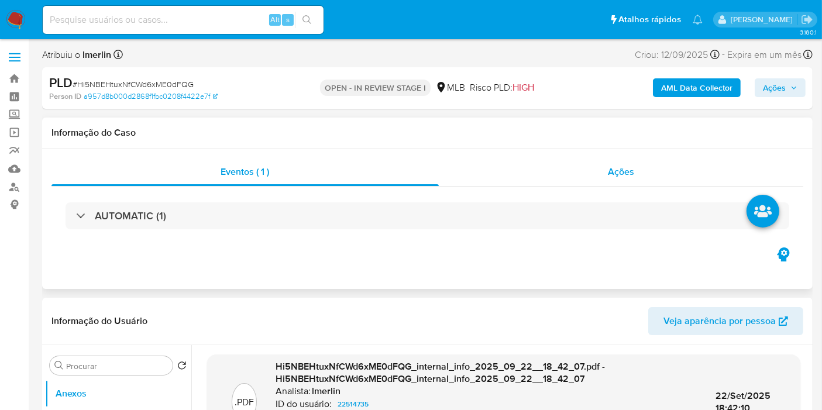
drag, startPoint x: 631, startPoint y: 164, endPoint x: 617, endPoint y: 161, distance: 14.5
click at [630, 165] on span "Ações" at bounding box center [621, 171] width 26 height 13
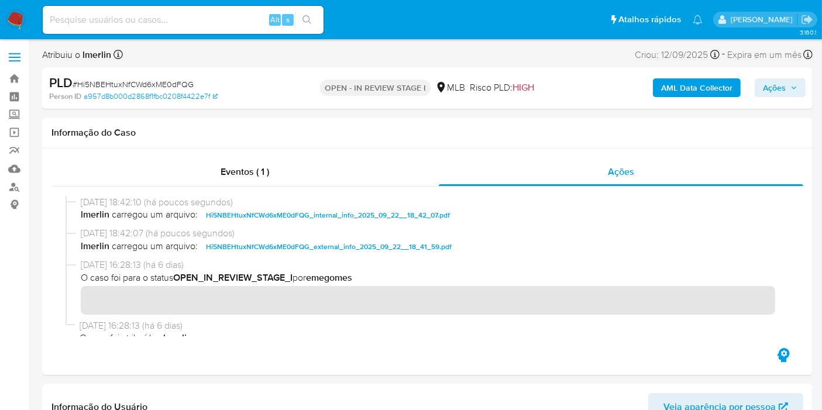
click at [783, 90] on span "Ações" at bounding box center [774, 87] width 23 height 19
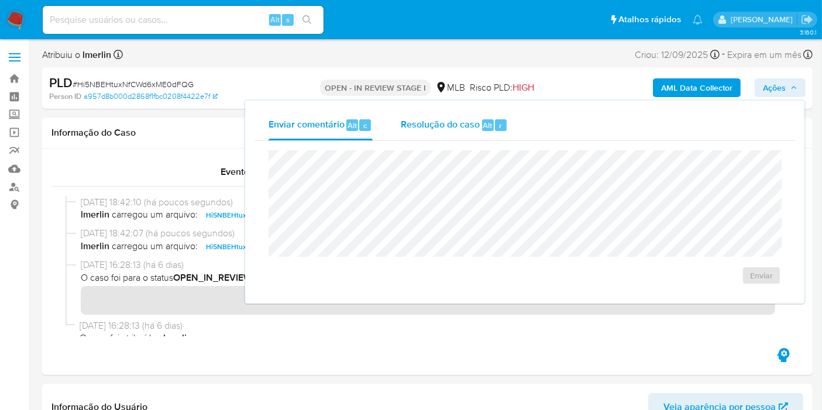
click at [419, 133] on div "Resolução do caso Alt r" at bounding box center [454, 125] width 107 height 30
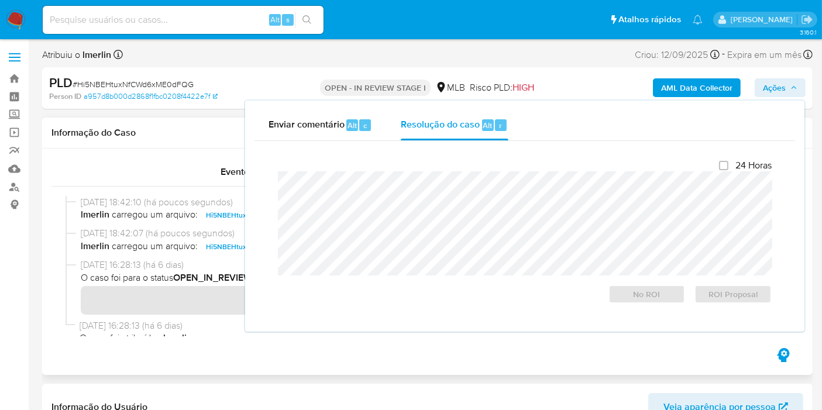
click at [260, 370] on div "Eventos ( 1 ) Ações" at bounding box center [427, 262] width 771 height 226
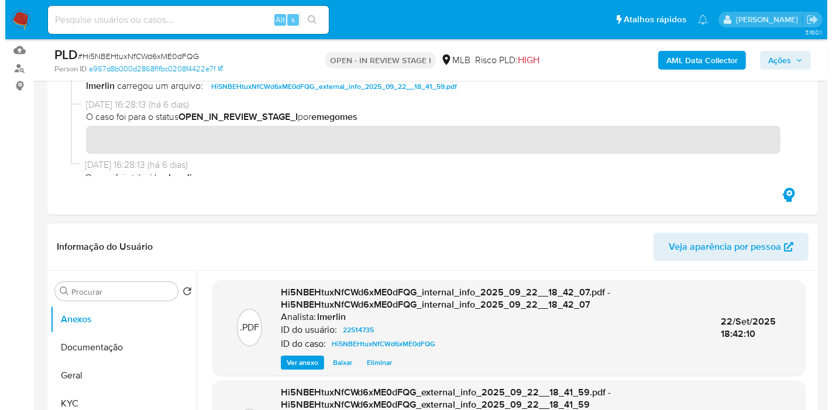
scroll to position [260, 0]
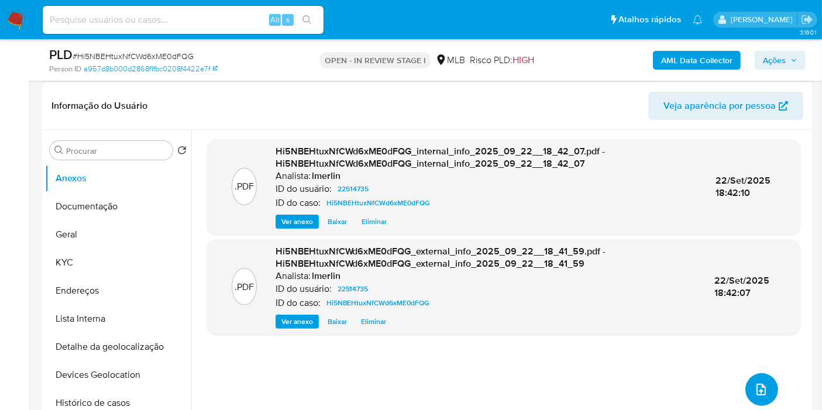
click at [748, 391] on button "upload-file" at bounding box center [761, 389] width 33 height 33
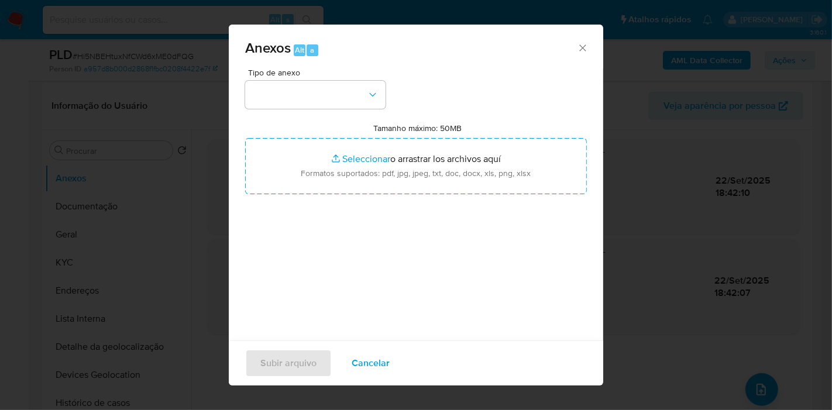
click at [342, 109] on div "Tipo de anexo Tamanho máximo: 50MB Seleccionar archivos Seleccionar o arrastrar…" at bounding box center [416, 206] width 342 height 276
click at [338, 87] on button "button" at bounding box center [315, 95] width 140 height 28
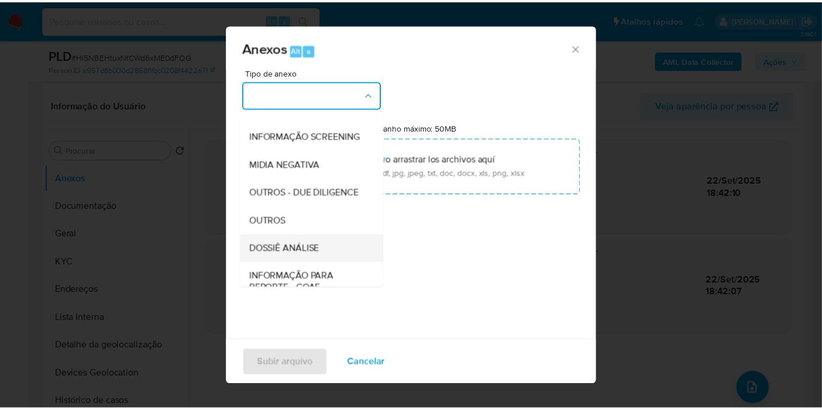
scroll to position [180, 0]
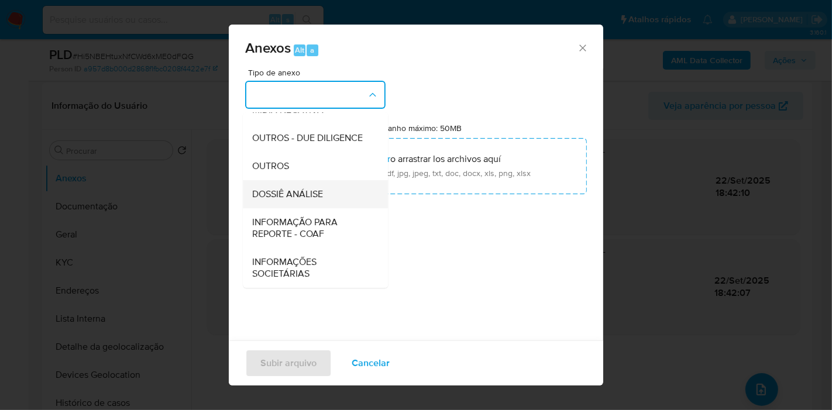
click at [322, 198] on span "DOSSIÊ ANÁLISE" at bounding box center [287, 194] width 71 height 12
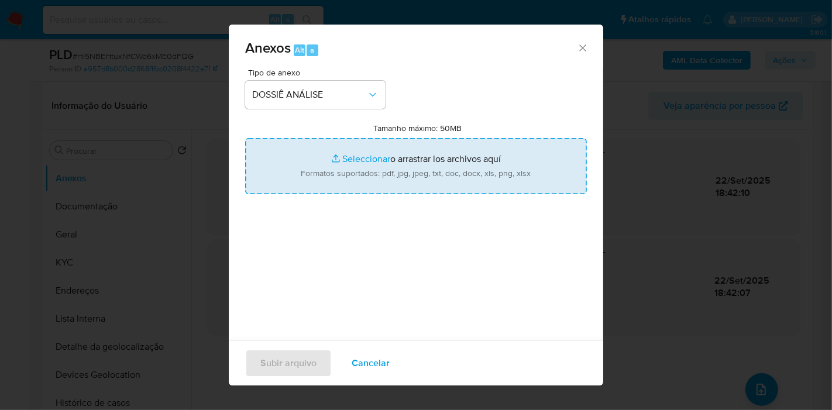
click at [392, 173] on input "Tamanho máximo: 50MB Seleccionar archivos" at bounding box center [416, 166] width 342 height 56
type input "C:\fakepath\Declínio - Hi5NBEHtuxNfCWd6xME0dFQG - CPF 07077048713 - MARCUS BELC…"
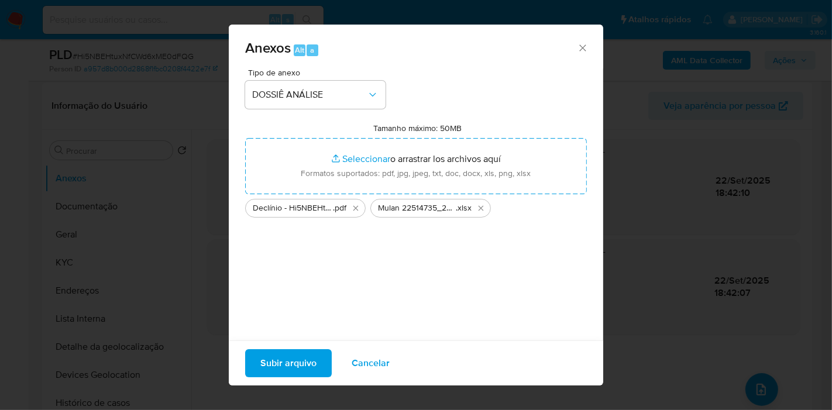
click at [304, 372] on span "Subir arquivo" at bounding box center [288, 363] width 56 height 26
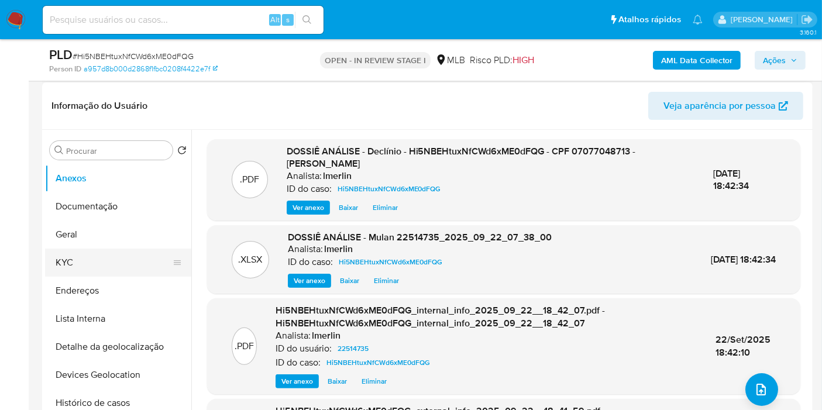
click at [122, 270] on button "KYC" at bounding box center [113, 263] width 137 height 28
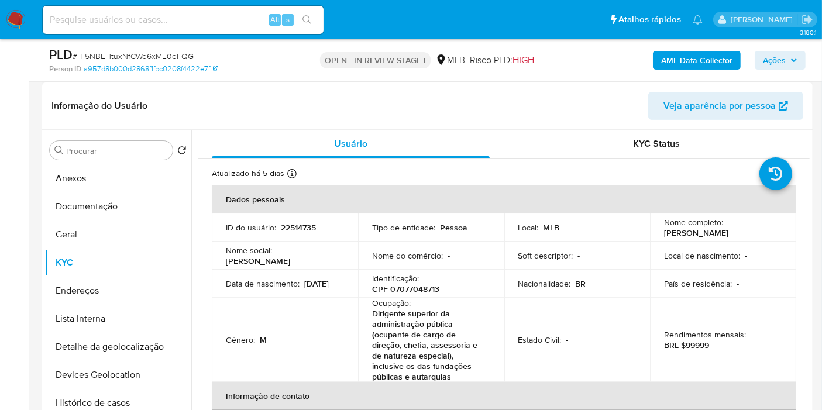
scroll to position [130, 0]
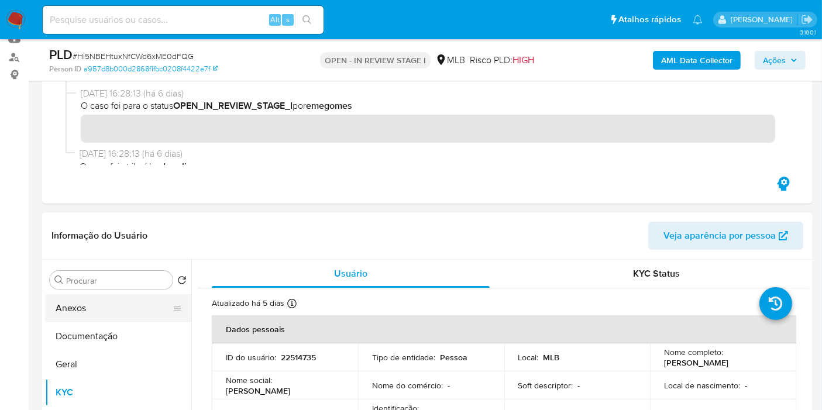
click at [82, 305] on button "Anexos" at bounding box center [113, 308] width 137 height 28
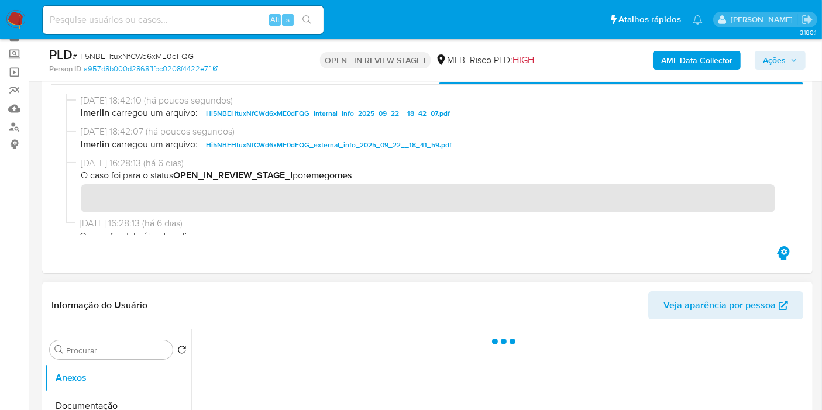
scroll to position [0, 0]
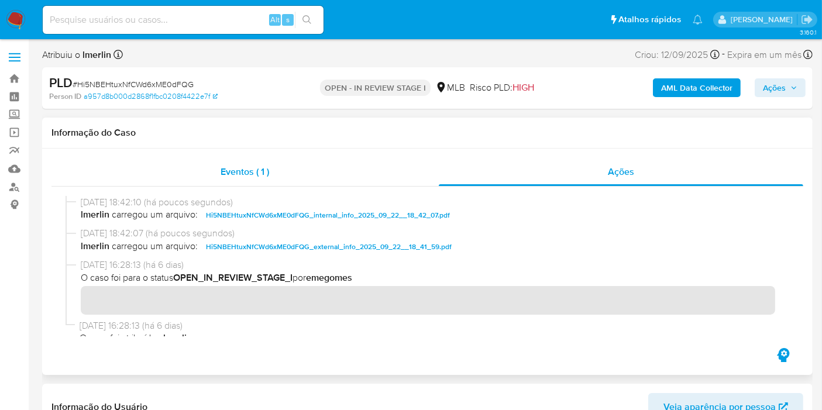
click at [285, 161] on div "Eventos ( 1 )" at bounding box center [244, 172] width 387 height 28
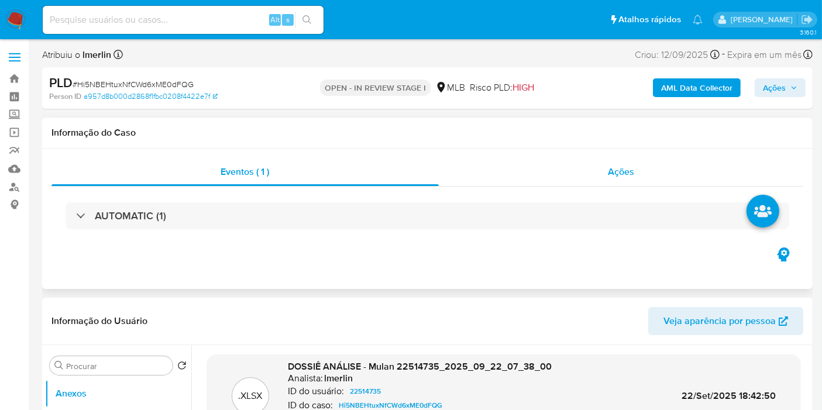
click at [628, 166] on span "Ações" at bounding box center [621, 171] width 26 height 13
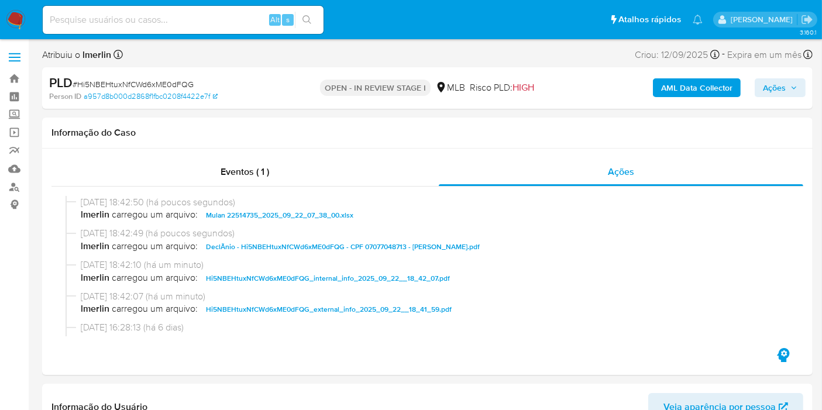
click at [783, 90] on span "Ações" at bounding box center [774, 87] width 23 height 19
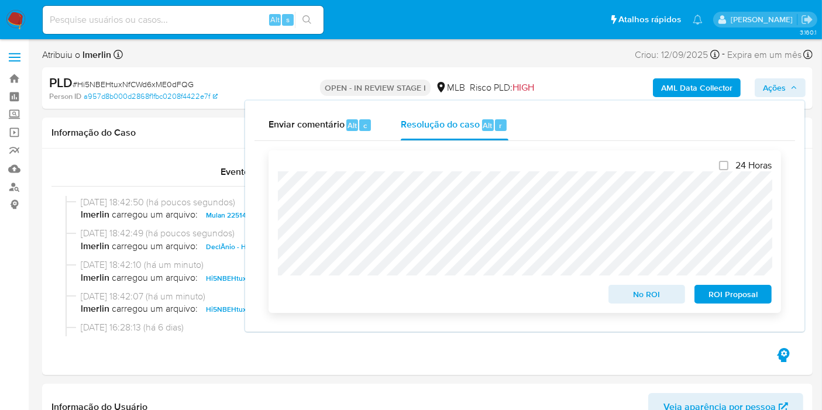
click at [644, 301] on span "No ROI" at bounding box center [647, 294] width 61 height 16
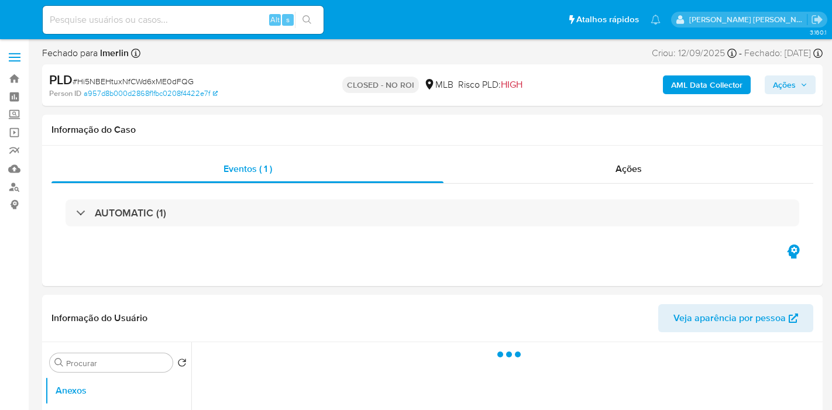
select select "10"
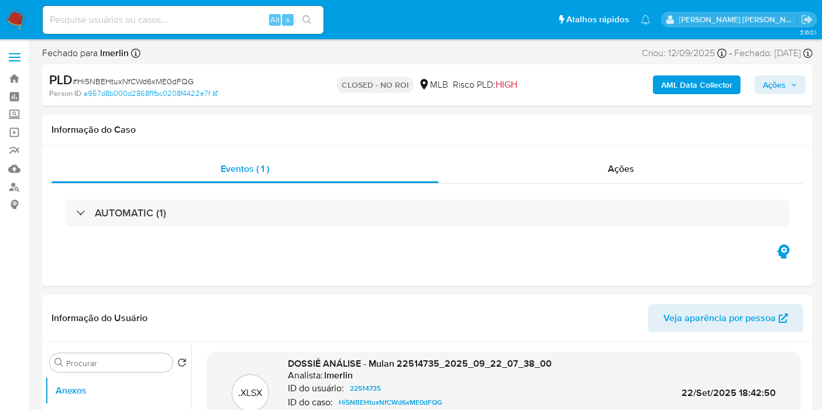
drag, startPoint x: 15, startPoint y: 15, endPoint x: 61, endPoint y: 44, distance: 55.2
click at [15, 16] on img at bounding box center [16, 20] width 20 height 20
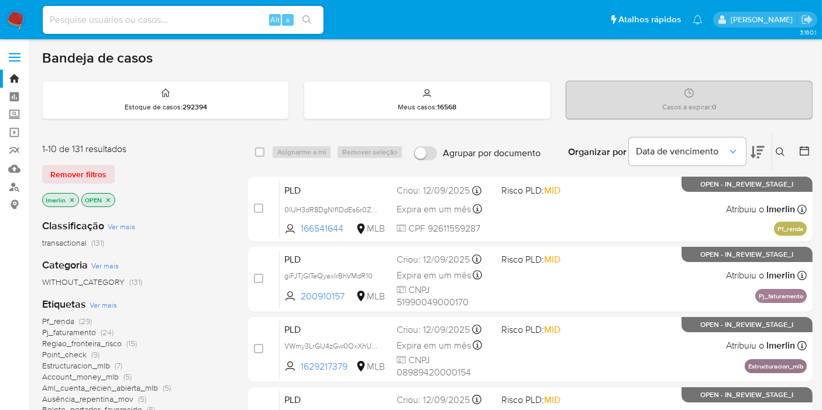
click at [155, 258] on div "Categoria Ver mais WITHOUT_CATEGORY (131)" at bounding box center [135, 273] width 187 height 30
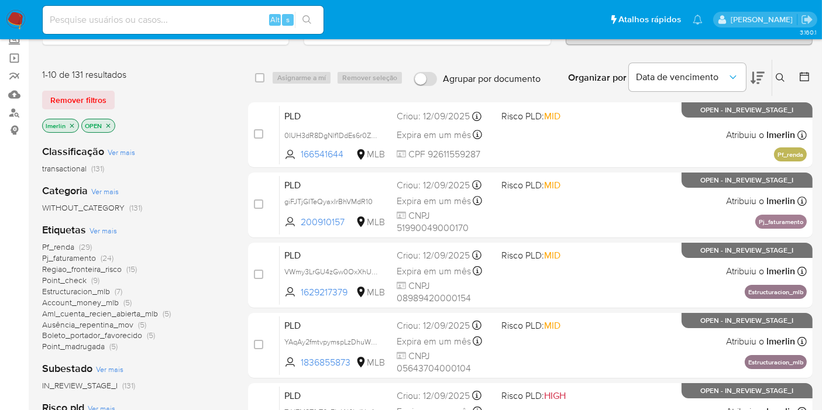
scroll to position [195, 0]
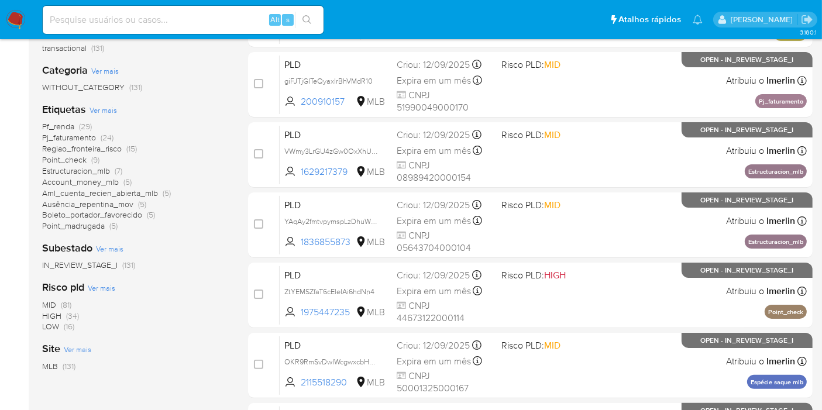
click at [75, 314] on span "(34)" at bounding box center [72, 316] width 13 height 12
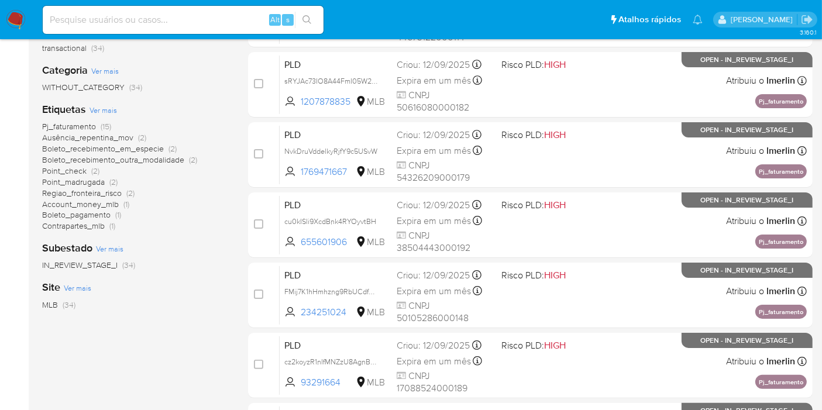
scroll to position [130, 0]
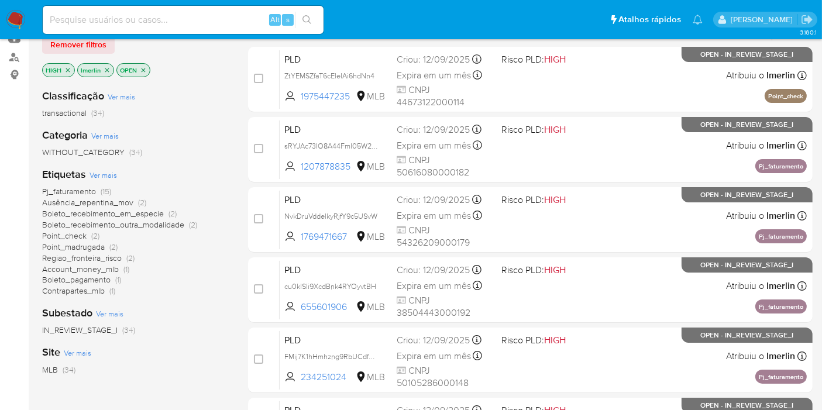
click at [133, 213] on span "Boleto_recebimento_em_especie" at bounding box center [103, 214] width 122 height 12
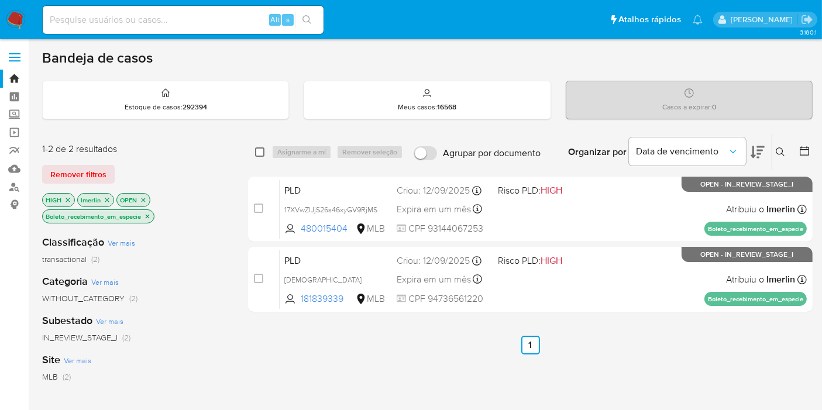
click at [262, 149] on input "checkbox" at bounding box center [259, 151] width 9 height 9
checkbox input "true"
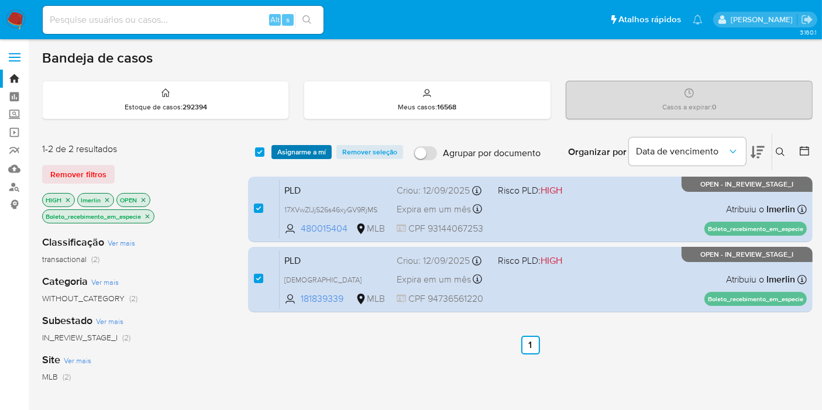
click at [287, 150] on span "Asignarme a mí" at bounding box center [301, 152] width 49 height 12
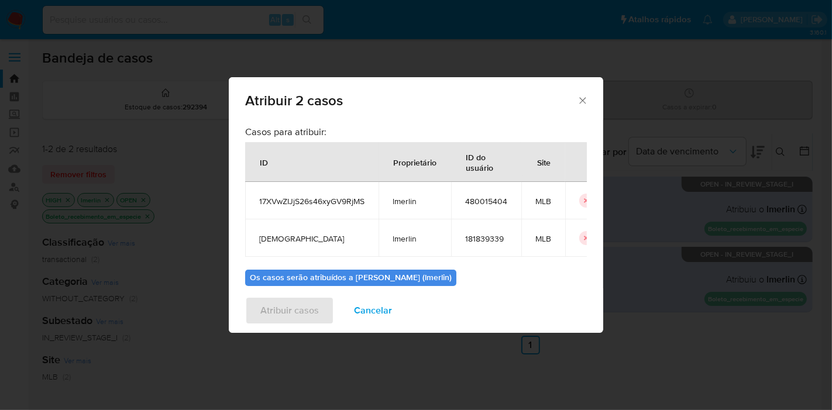
click at [334, 199] on span "17XVwZIJjS26s46xyGV9RjMS" at bounding box center [311, 201] width 105 height 11
copy span "17XVwZIJjS26s46xyGV9RjMS"
click at [299, 231] on td "[DEMOGRAPHIC_DATA]" at bounding box center [311, 237] width 133 height 37
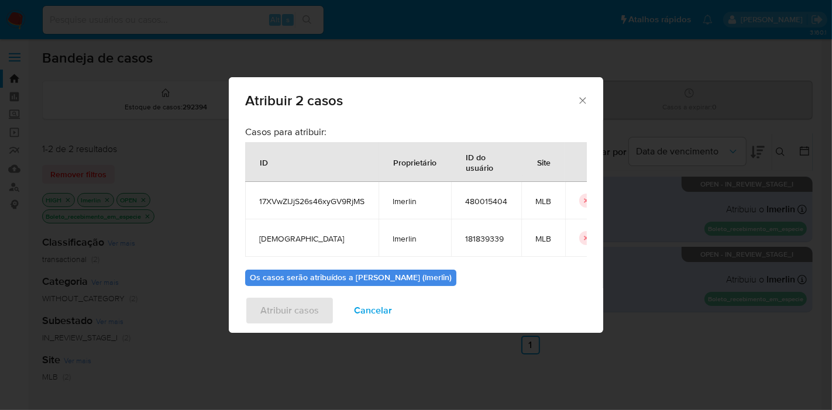
copy span "[DEMOGRAPHIC_DATA]"
click at [486, 198] on span "480015404" at bounding box center [486, 201] width 42 height 11
copy span "480015404"
click at [478, 232] on td "181839339" at bounding box center [486, 237] width 70 height 37
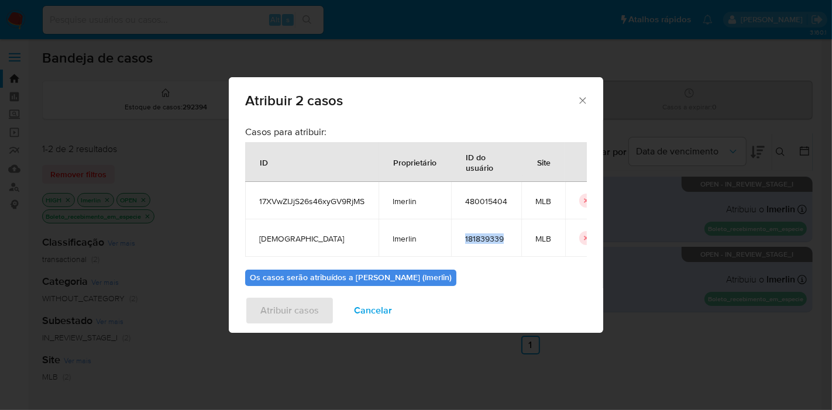
click at [478, 232] on td "181839339" at bounding box center [486, 237] width 70 height 37
copy span "181839339"
click at [373, 307] on span "Cancelar" at bounding box center [373, 311] width 38 height 26
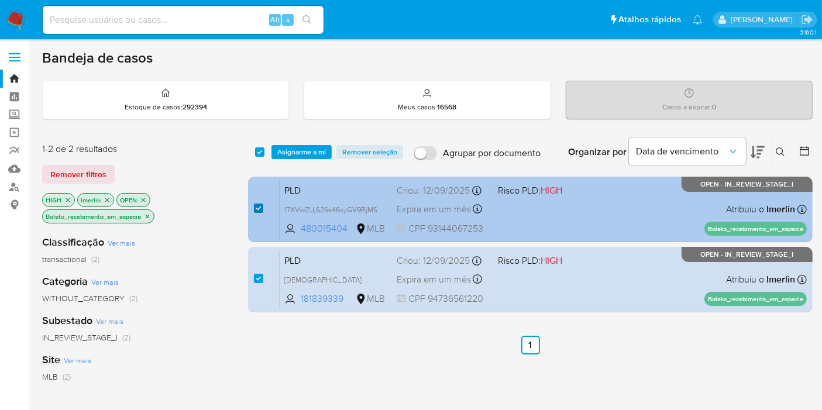
click at [259, 204] on input "checkbox" at bounding box center [258, 208] width 9 height 9
checkbox input "false"
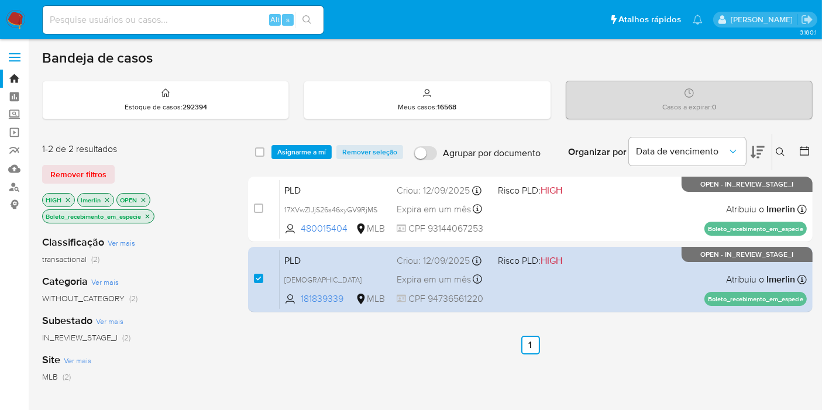
drag, startPoint x: 256, startPoint y: 280, endPoint x: 167, endPoint y: 240, distance: 96.9
click at [256, 280] on input "checkbox" at bounding box center [258, 278] width 9 height 9
checkbox input "false"
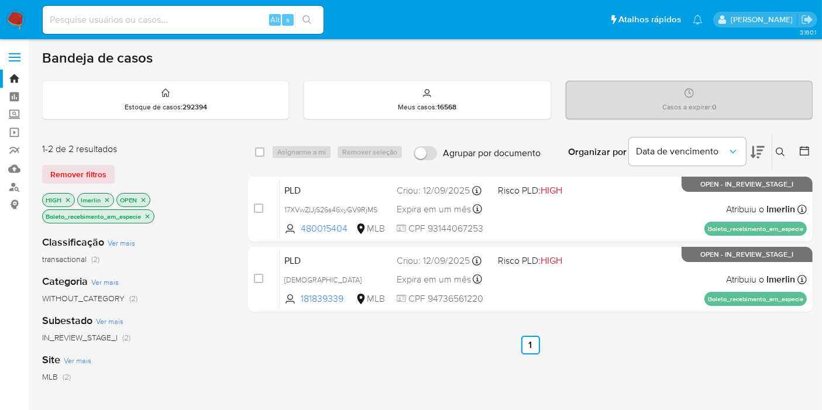
click at [147, 215] on icon "close-filter" at bounding box center [147, 216] width 7 height 7
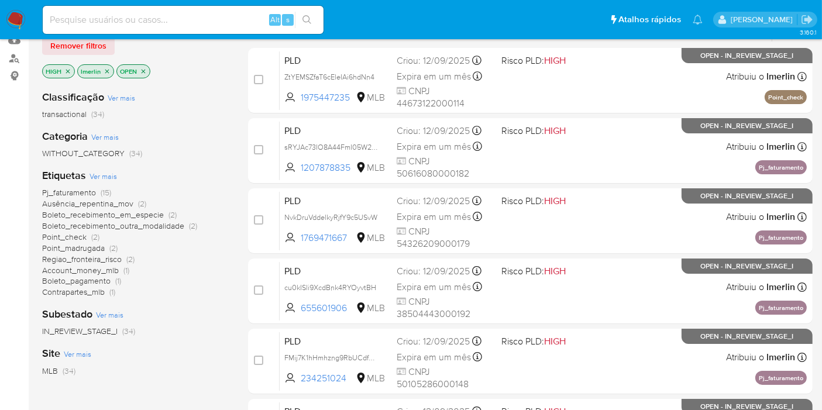
scroll to position [130, 0]
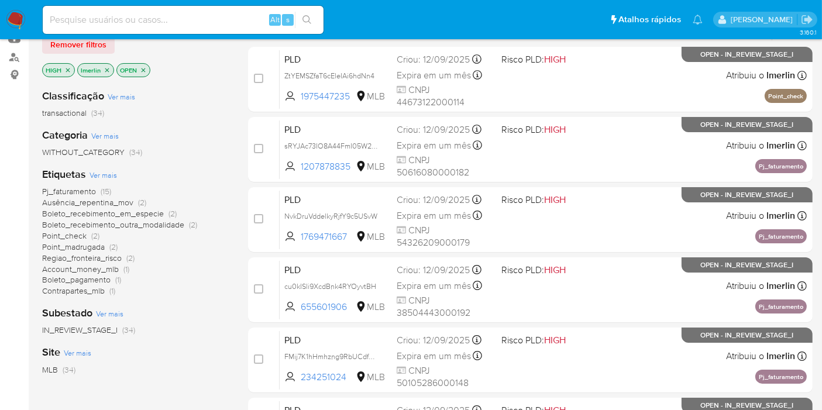
click at [123, 203] on span "Ausência_repentina_mov" at bounding box center [87, 203] width 91 height 12
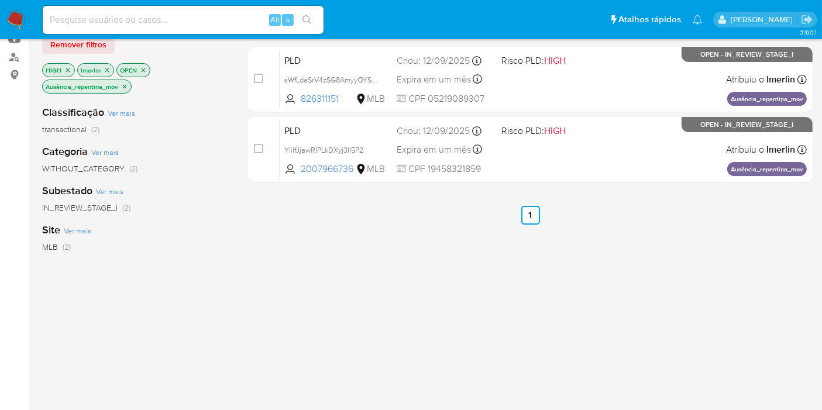
scroll to position [65, 0]
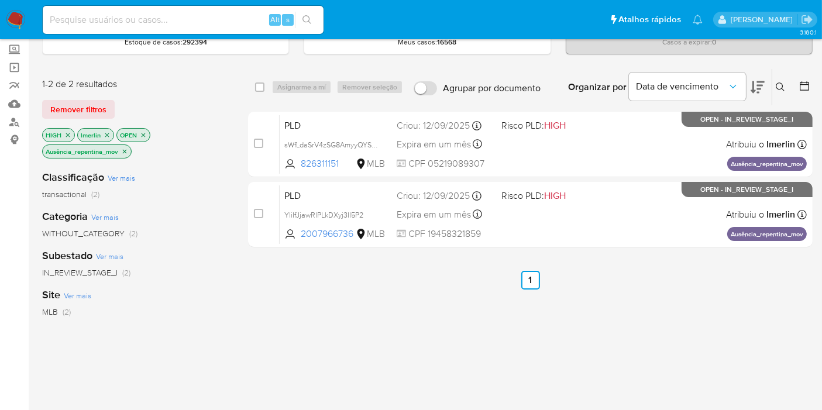
click at [123, 150] on icon "close-filter" at bounding box center [124, 151] width 7 height 7
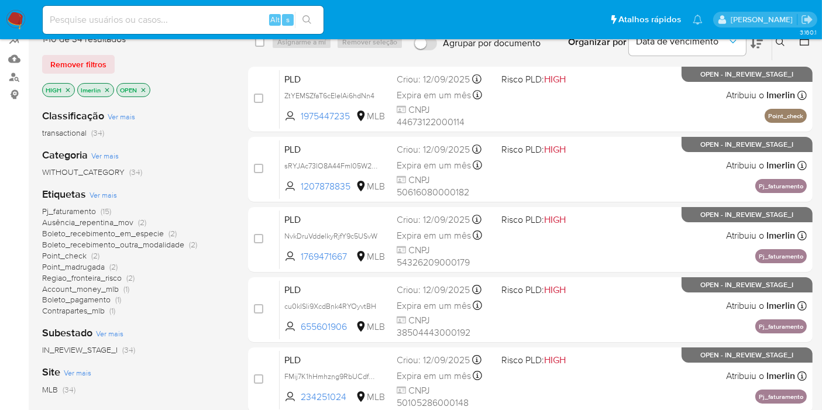
scroll to position [130, 0]
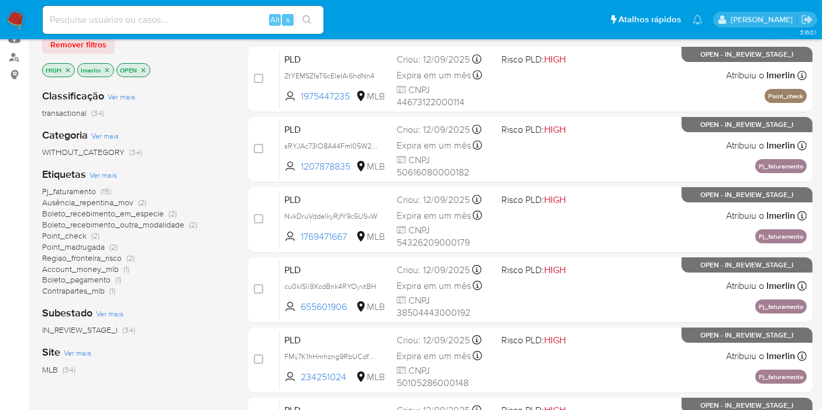
click at [55, 235] on span "Point_check" at bounding box center [64, 236] width 44 height 12
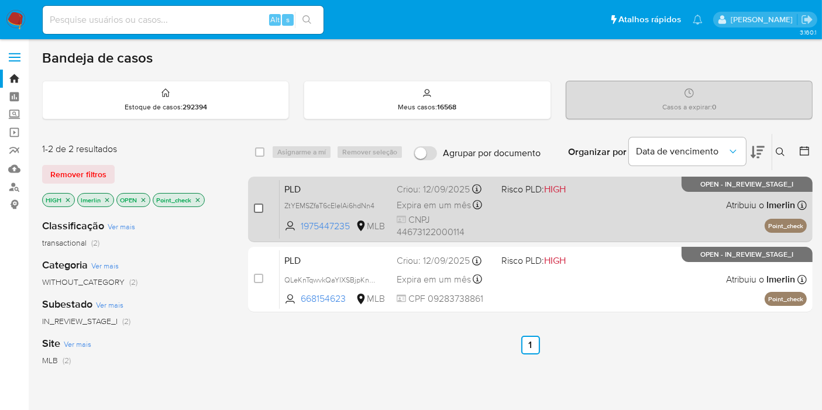
click at [258, 208] on input "checkbox" at bounding box center [258, 208] width 9 height 9
checkbox input "true"
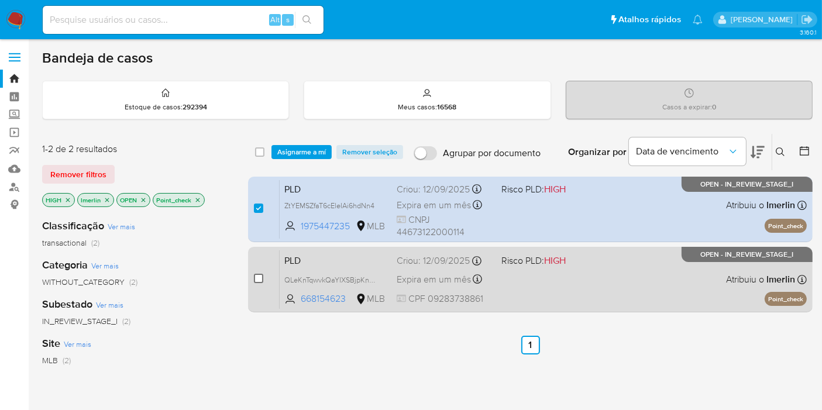
click at [258, 274] on input "checkbox" at bounding box center [258, 278] width 9 height 9
checkbox input "true"
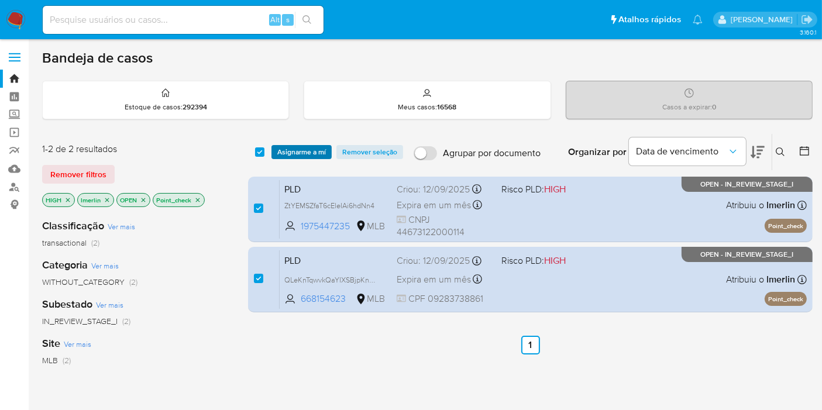
click at [297, 147] on span "Asignarme a mí" at bounding box center [301, 152] width 49 height 12
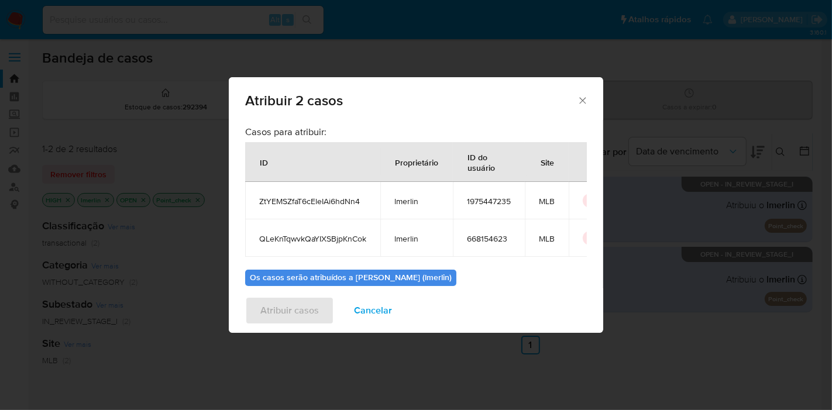
click at [312, 201] on span "ZtYEMSZfaT6cEleIAi6hdNn4" at bounding box center [312, 201] width 107 height 11
copy span "ZtYEMSZfaT6cEleIAi6hdNn4"
click at [329, 231] on td "QLeKnTqwvkQaYIXSBjpKnCok" at bounding box center [312, 237] width 135 height 37
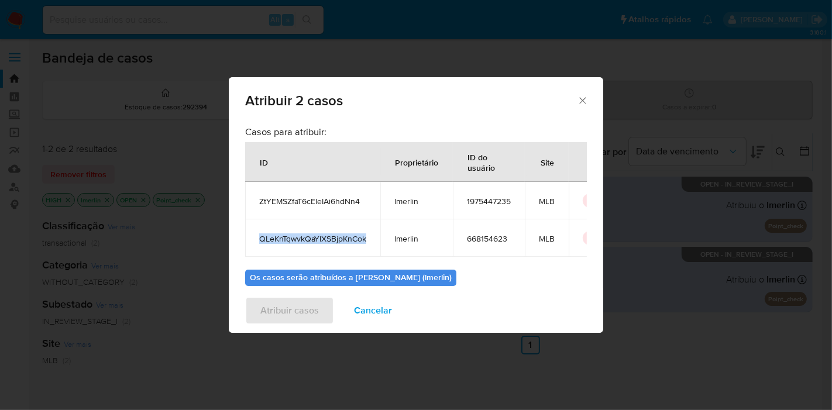
copy span "QLeKnTqwvkQaYIXSBjpKnCok"
click at [493, 203] on span "1975447235" at bounding box center [489, 201] width 44 height 11
click at [493, 202] on span "1975447235" at bounding box center [489, 201] width 44 height 11
copy span "1975447235"
click at [482, 233] on span "668154623" at bounding box center [489, 238] width 44 height 11
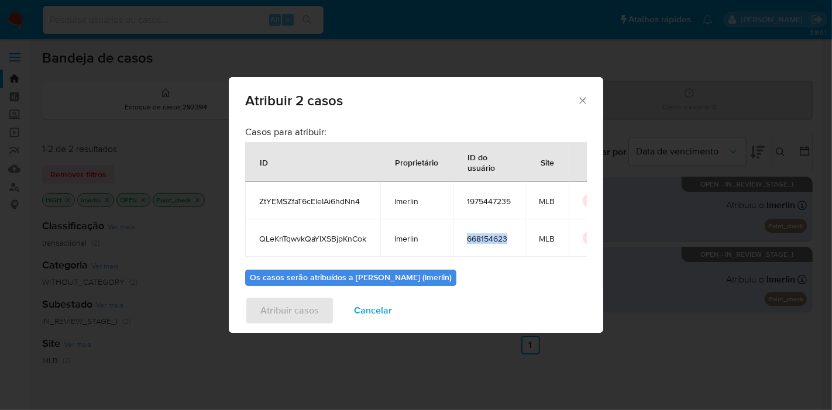
click at [482, 233] on span "668154623" at bounding box center [489, 238] width 44 height 11
copy span "668154623"
click at [373, 327] on div "Atribuir casos Cancelar" at bounding box center [416, 310] width 374 height 44
click at [376, 305] on span "Cancelar" at bounding box center [373, 311] width 38 height 26
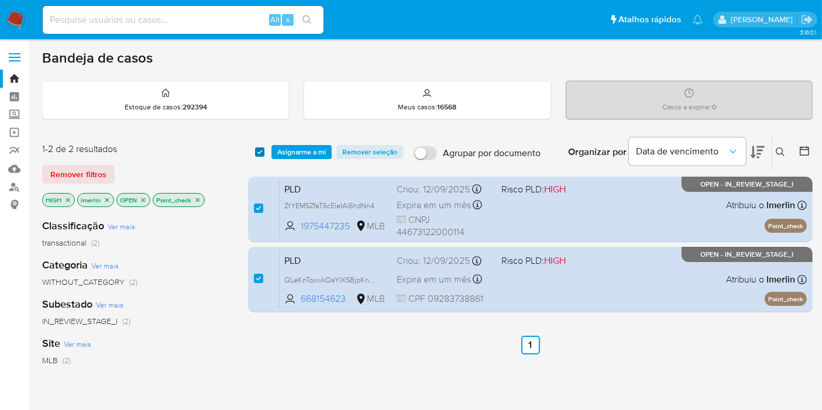
click at [259, 151] on input "checkbox" at bounding box center [259, 151] width 9 height 9
checkbox input "false"
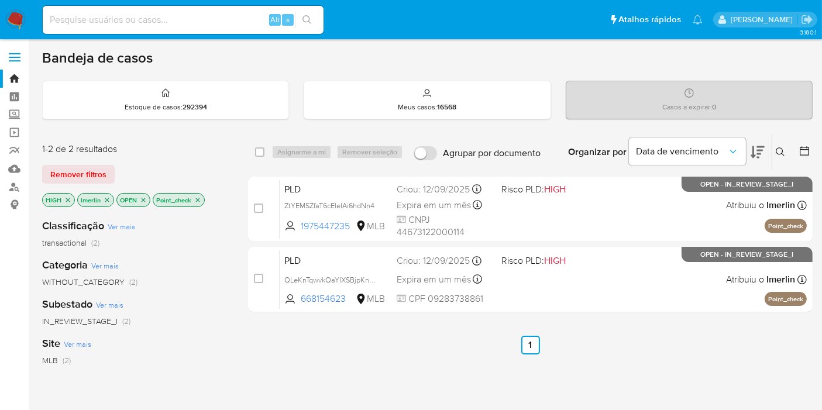
click at [195, 201] on icon "close-filter" at bounding box center [197, 200] width 7 height 7
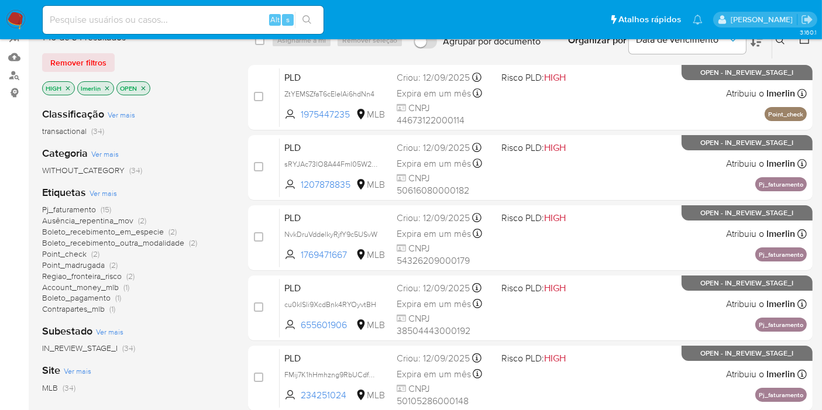
scroll to position [130, 0]
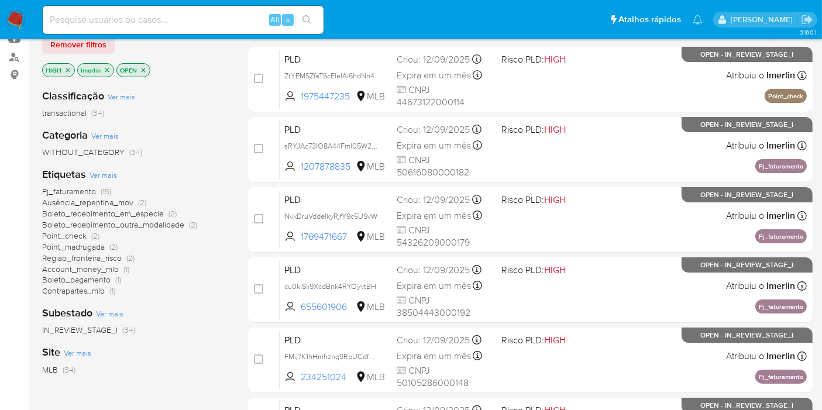
click at [113, 266] on span "Account_money_mlb" at bounding box center [80, 269] width 77 height 12
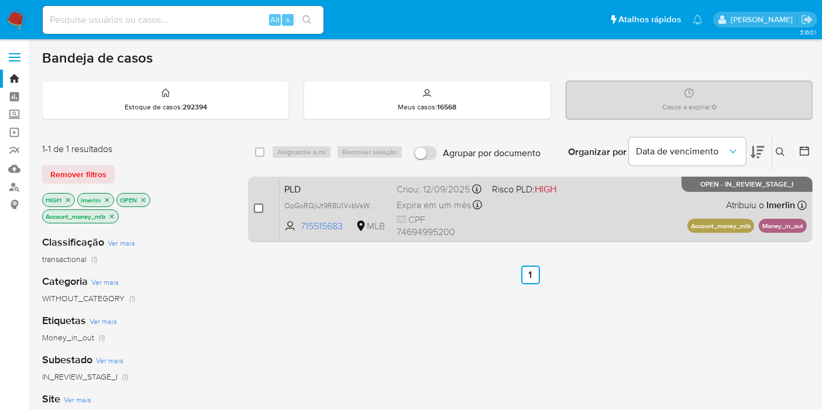
click at [254, 209] on input "checkbox" at bounding box center [258, 208] width 9 height 9
checkbox input "true"
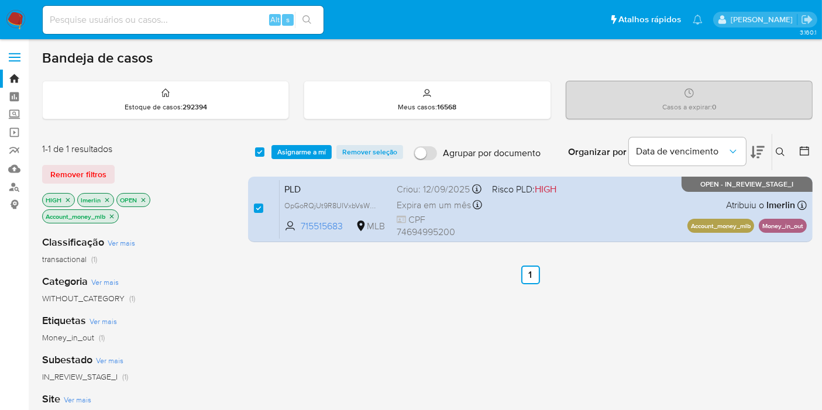
click at [293, 142] on div "select-all-cases-checkbox Asignarme a mí Remover seleção Agrupar por documento …" at bounding box center [530, 152] width 565 height 36
click at [295, 152] on span "Asignarme a mí" at bounding box center [301, 152] width 49 height 12
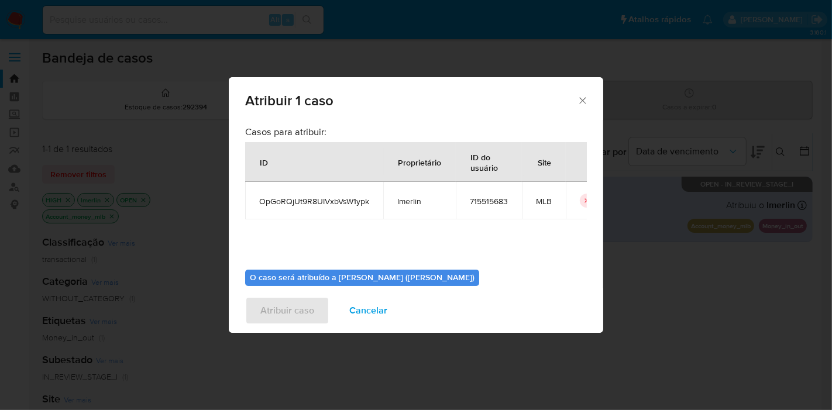
click at [319, 223] on div "Casos para atribuir: ID Proprietário ID do usuário Site OpGoRQjUt9R8UIVxbVsW1yp…" at bounding box center [416, 193] width 342 height 135
click at [326, 198] on span "OpGoRQjUt9R8UIVxbVsW1ypk" at bounding box center [314, 201] width 110 height 11
copy span "OpGoRQjUt9R8UIVxbVsW1ypk"
click at [493, 208] on td "715515683" at bounding box center [489, 200] width 66 height 37
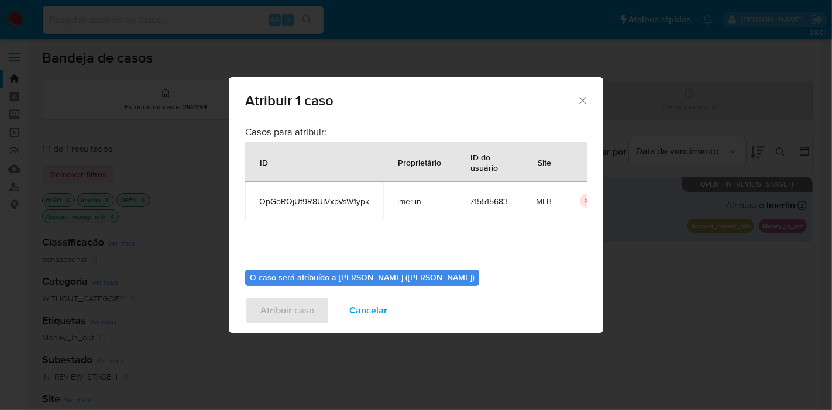
click at [494, 205] on span "715515683" at bounding box center [489, 201] width 38 height 11
copy span "715515683"
click at [372, 301] on span "Cancelar" at bounding box center [368, 311] width 38 height 26
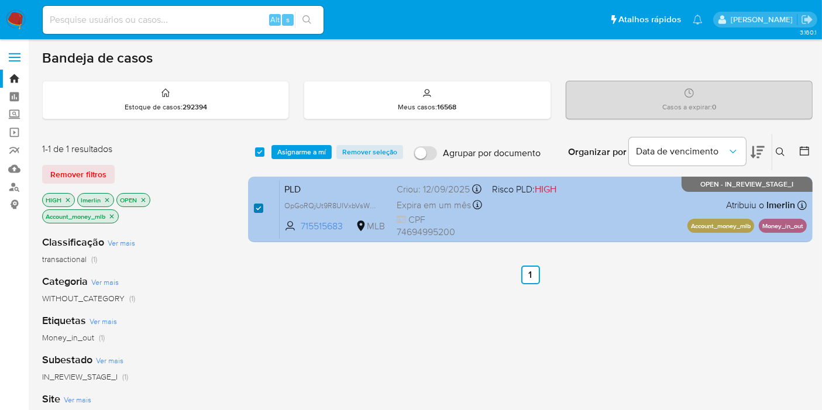
click at [257, 206] on input "checkbox" at bounding box center [258, 208] width 9 height 9
checkbox input "false"
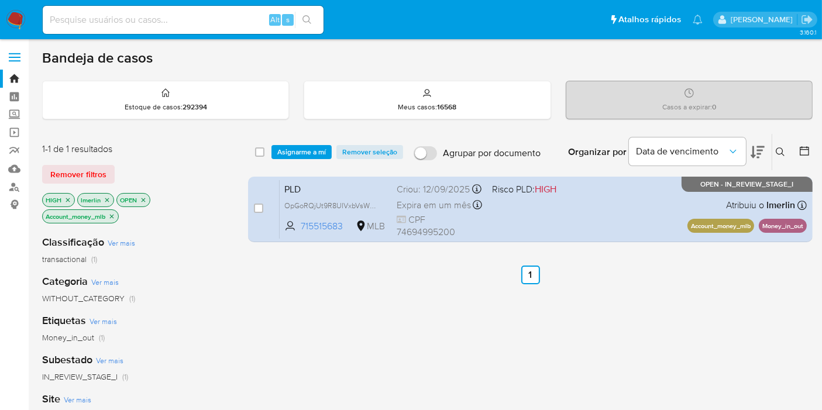
checkbox input "false"
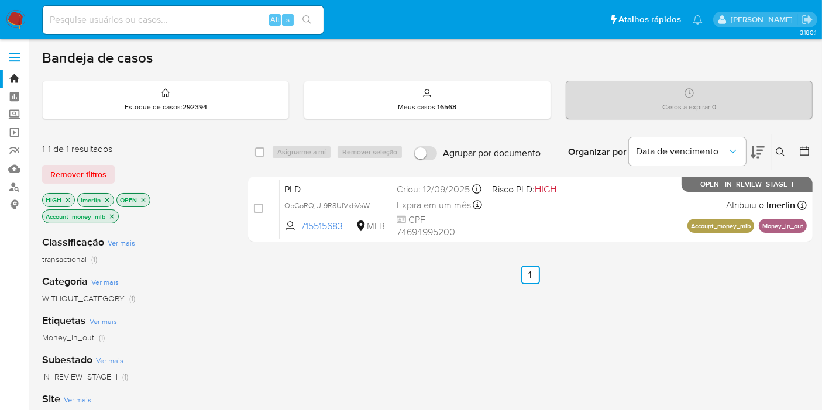
click at [115, 216] on icon "close-filter" at bounding box center [111, 216] width 7 height 7
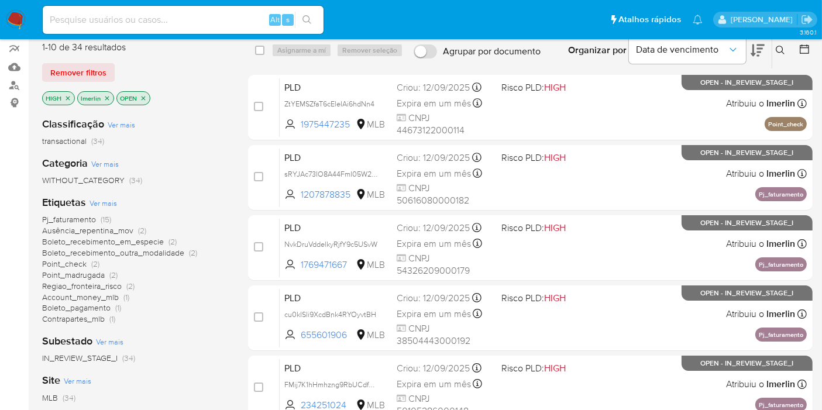
scroll to position [130, 0]
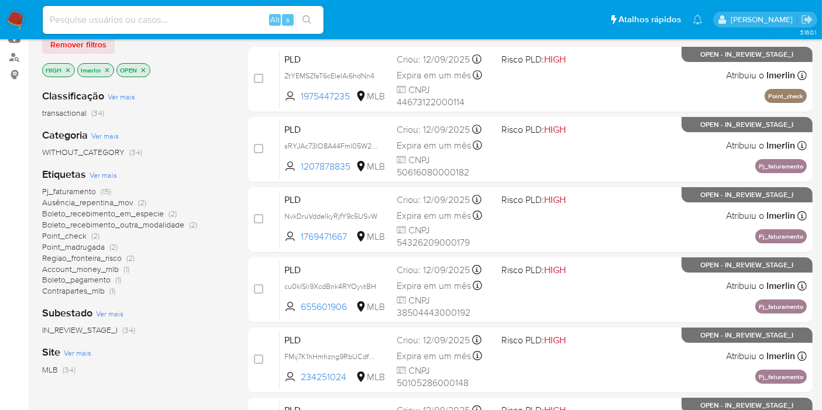
click at [90, 185] on span "Pj_faturamento" at bounding box center [69, 191] width 54 height 12
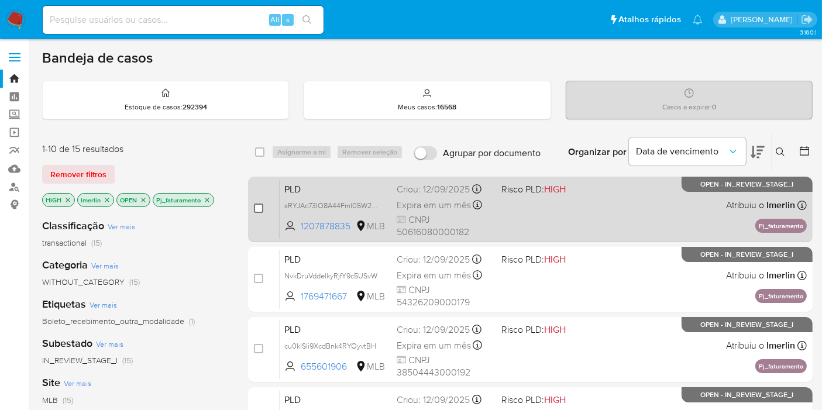
click at [258, 208] on input "checkbox" at bounding box center [258, 208] width 9 height 9
checkbox input "true"
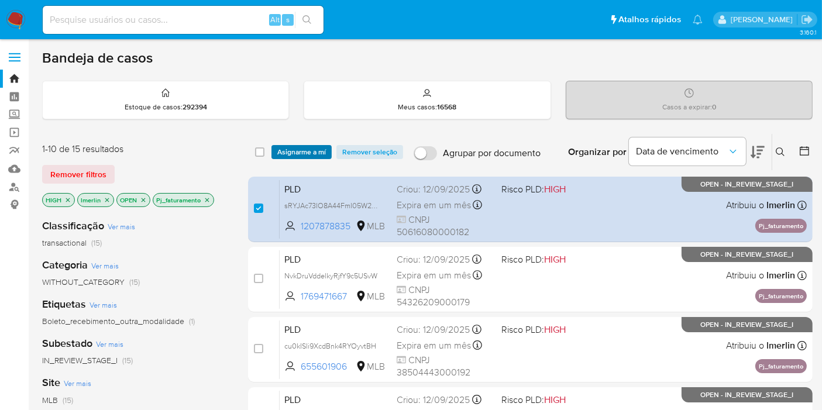
click at [293, 155] on span "Asignarme a mí" at bounding box center [301, 152] width 49 height 12
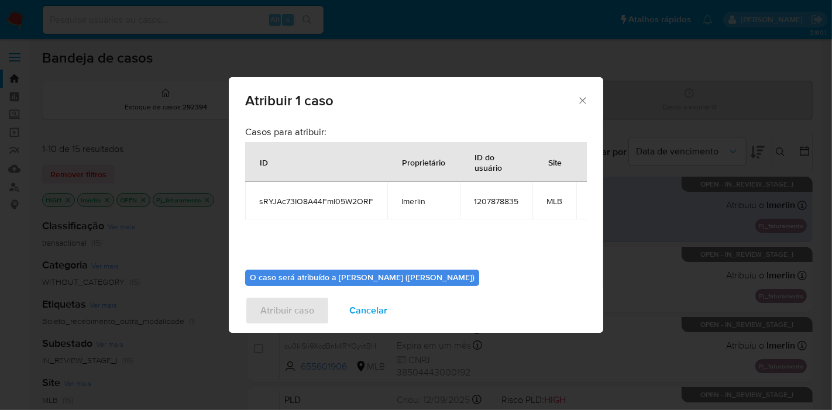
click at [316, 197] on span "sRYJAc73IO8A44FmI05W2ORF" at bounding box center [316, 201] width 114 height 11
click at [493, 205] on span "1207878835" at bounding box center [496, 201] width 44 height 11
click at [362, 310] on span "Cancelar" at bounding box center [368, 311] width 38 height 26
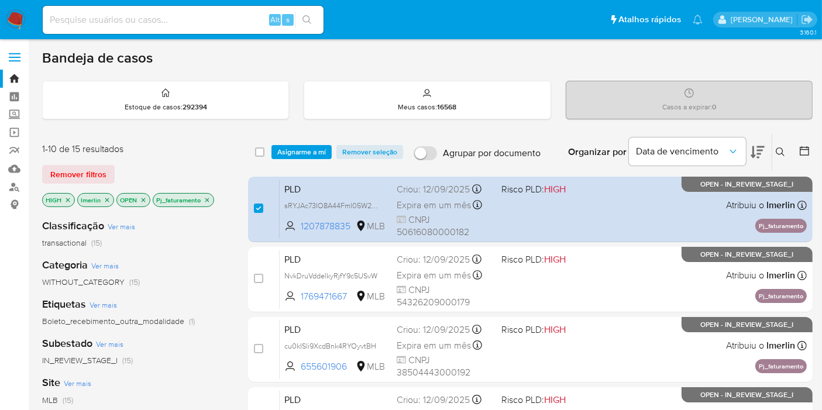
click at [204, 197] on icon "close-filter" at bounding box center [207, 200] width 7 height 7
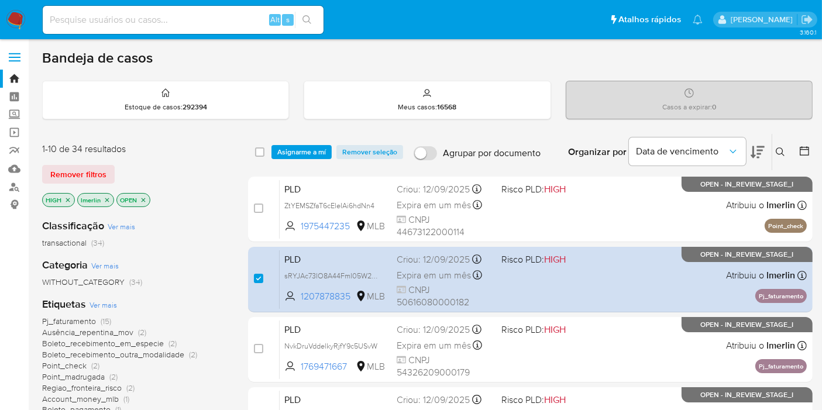
scroll to position [130, 0]
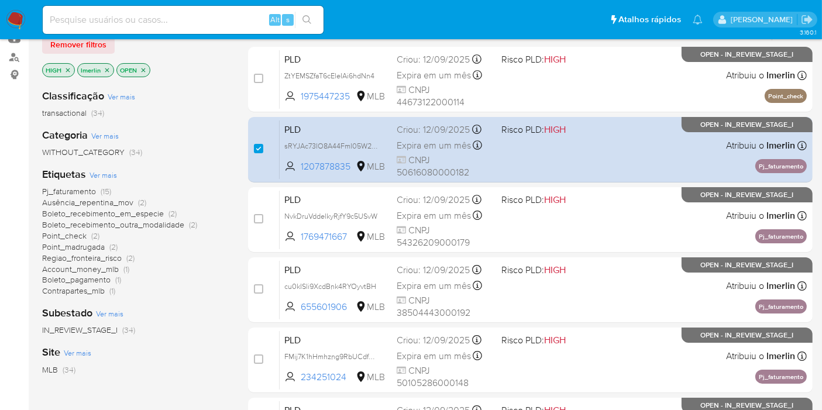
click at [104, 293] on span "Contrapartes_mlb" at bounding box center [73, 291] width 63 height 12
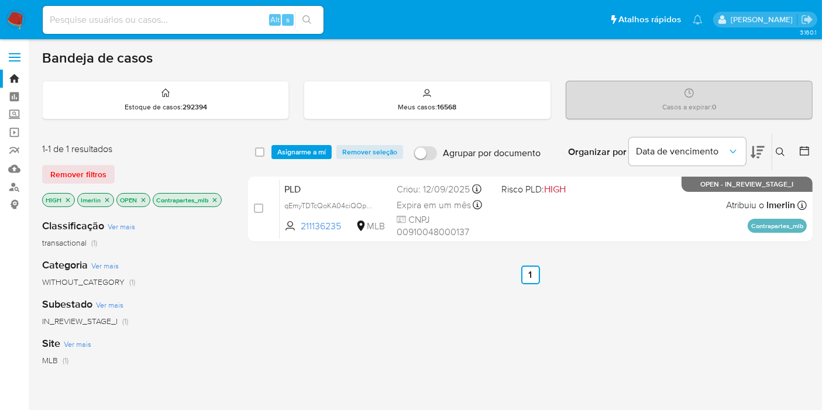
click at [213, 198] on icon "close-filter" at bounding box center [215, 200] width 4 height 4
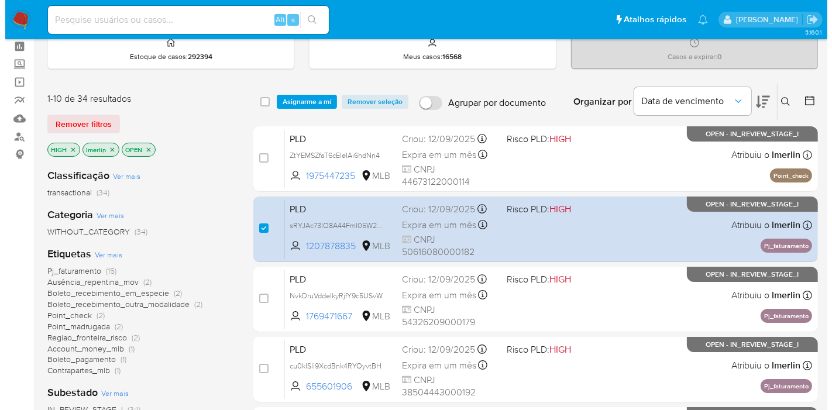
scroll to position [130, 0]
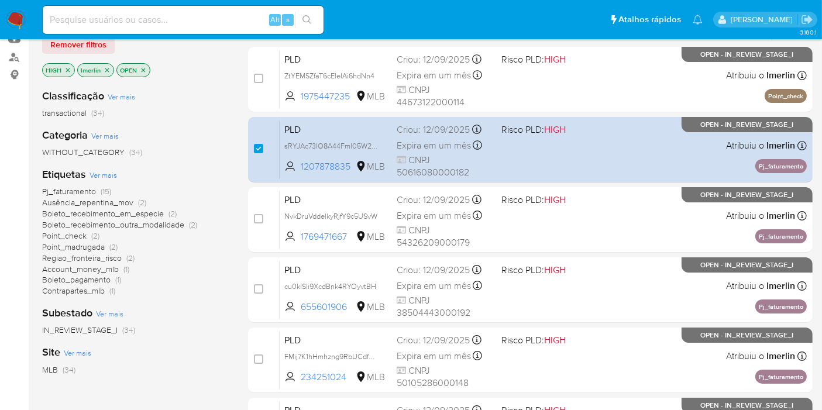
click at [106, 170] on span "Ver mais" at bounding box center [103, 175] width 27 height 11
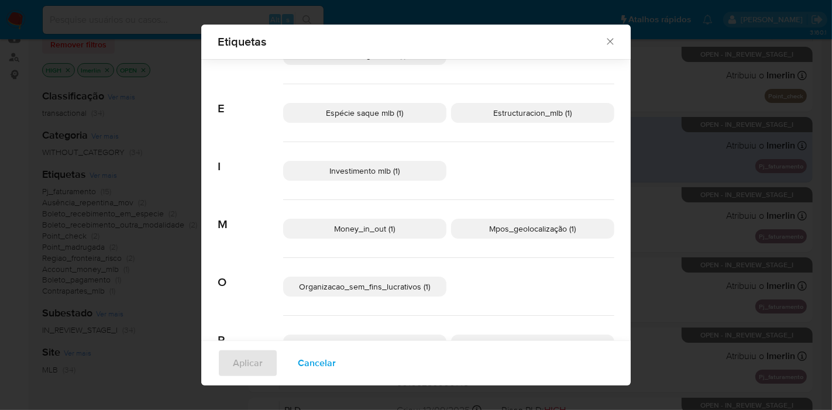
scroll to position [316, 0]
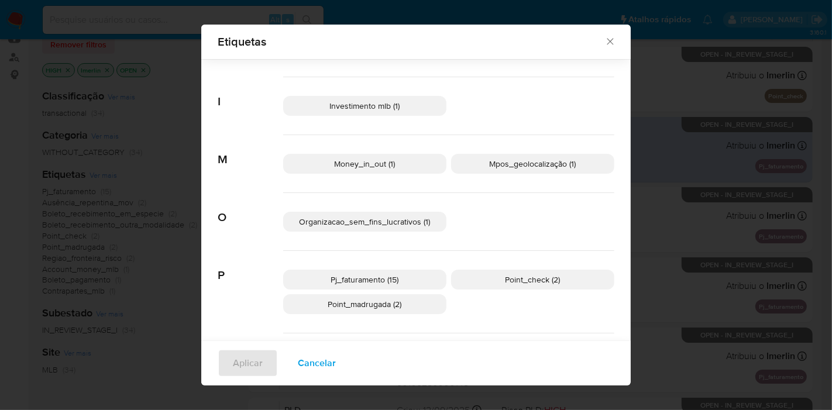
click at [415, 219] on span "Organizacao_sem_fins_lucrativos (1)" at bounding box center [365, 222] width 131 height 12
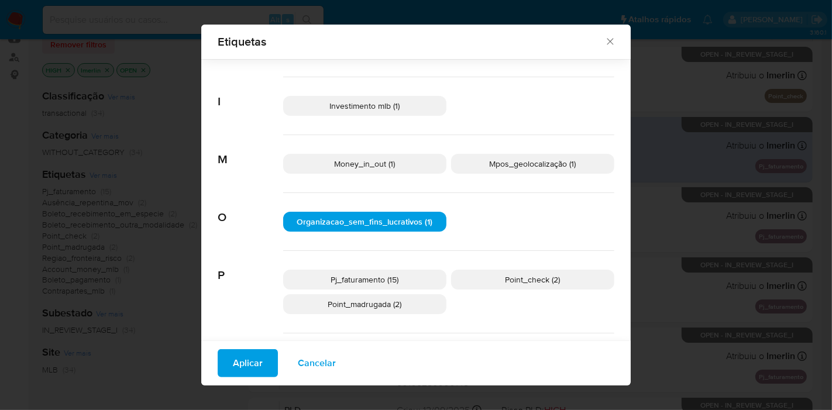
click at [233, 357] on span "Aplicar" at bounding box center [248, 363] width 30 height 26
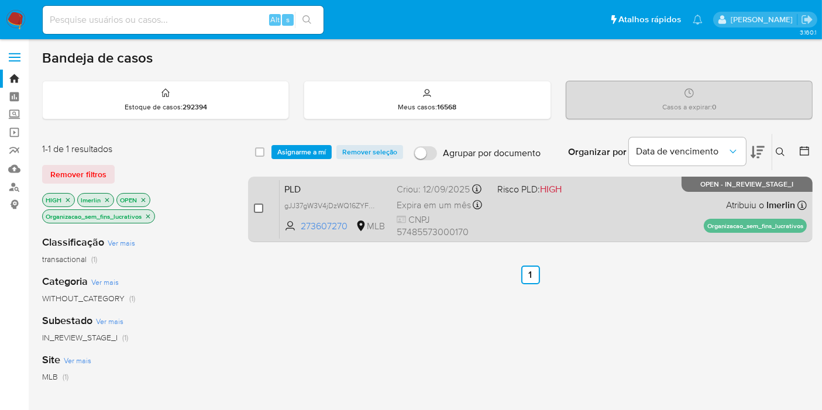
click at [259, 209] on input "checkbox" at bounding box center [258, 208] width 9 height 9
checkbox input "true"
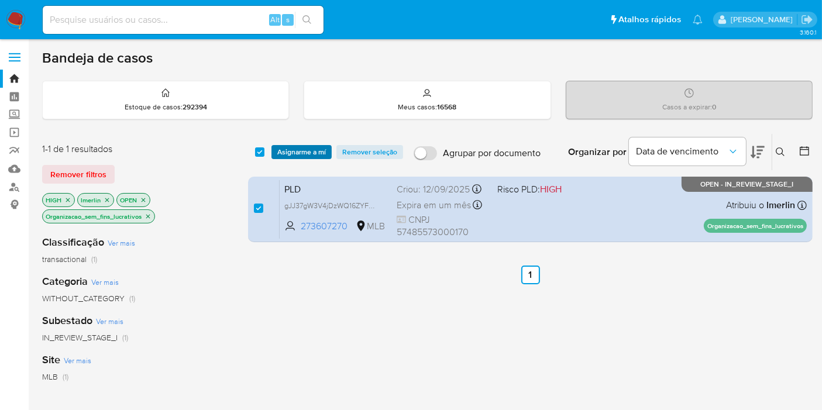
click at [284, 151] on span "Asignarme a mí" at bounding box center [301, 152] width 49 height 12
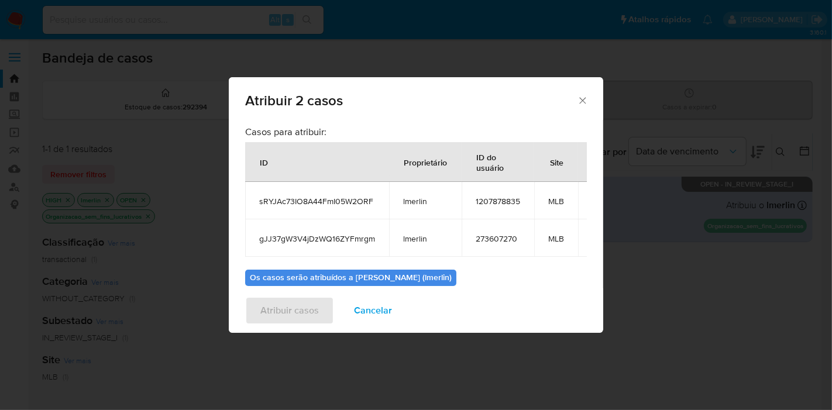
click at [305, 235] on span "gJJ37gW3V4jDzWQ16ZYFmrgm" at bounding box center [317, 238] width 116 height 11
click at [505, 235] on span "273607270" at bounding box center [498, 238] width 44 height 11
click at [363, 311] on span "Cancelar" at bounding box center [373, 311] width 38 height 26
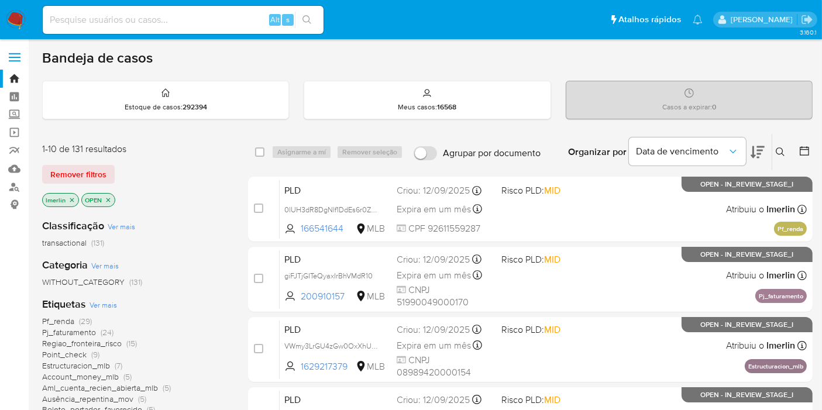
click at [69, 200] on icon "close-filter" at bounding box center [71, 200] width 7 height 7
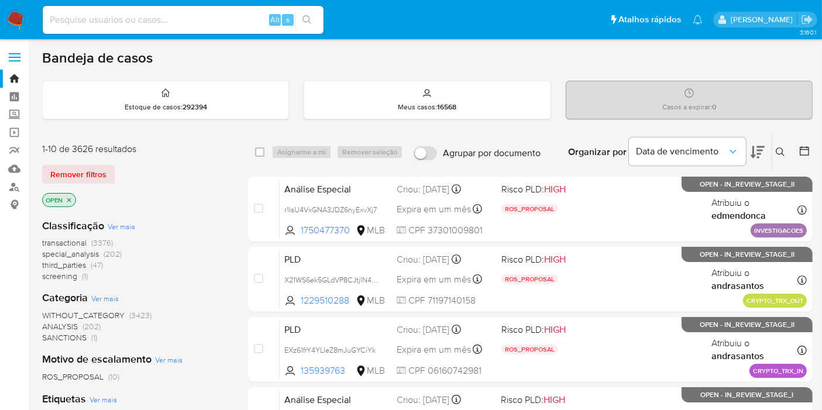
click at [70, 276] on span "screening" at bounding box center [59, 276] width 35 height 12
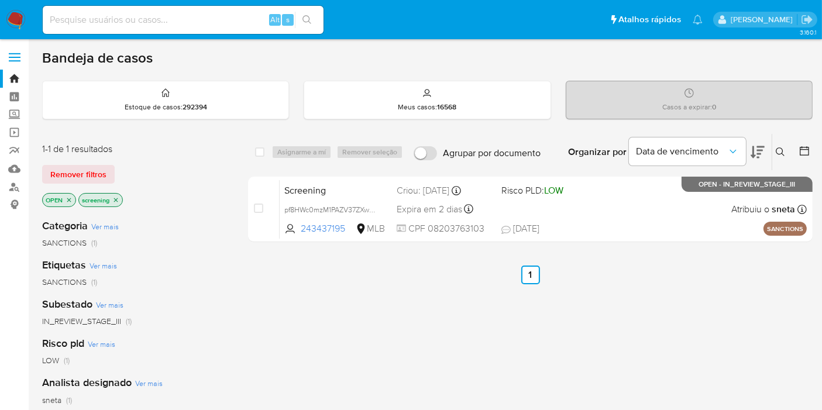
click at [119, 197] on icon "close-filter" at bounding box center [115, 200] width 7 height 7
